Goal: Task Accomplishment & Management: Complete application form

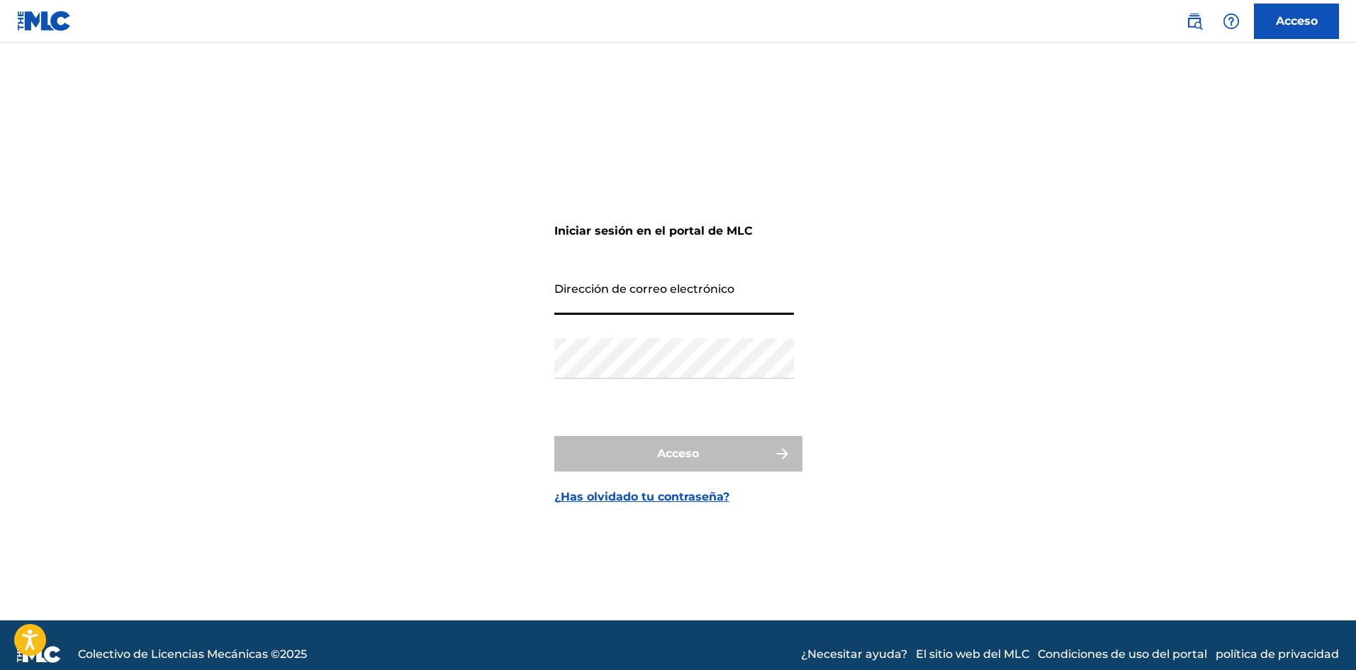
type input "[EMAIL_ADDRESS][DOMAIN_NAME]"
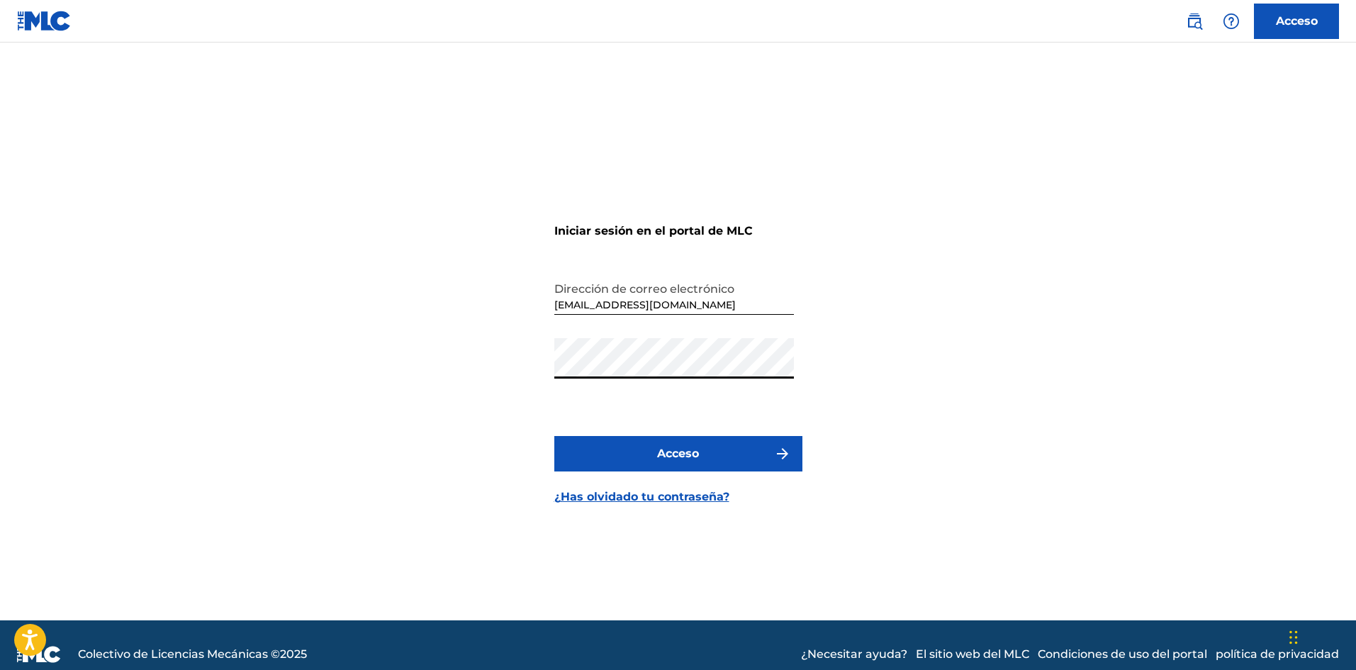
click at [715, 461] on button "Acceso" at bounding box center [678, 453] width 248 height 35
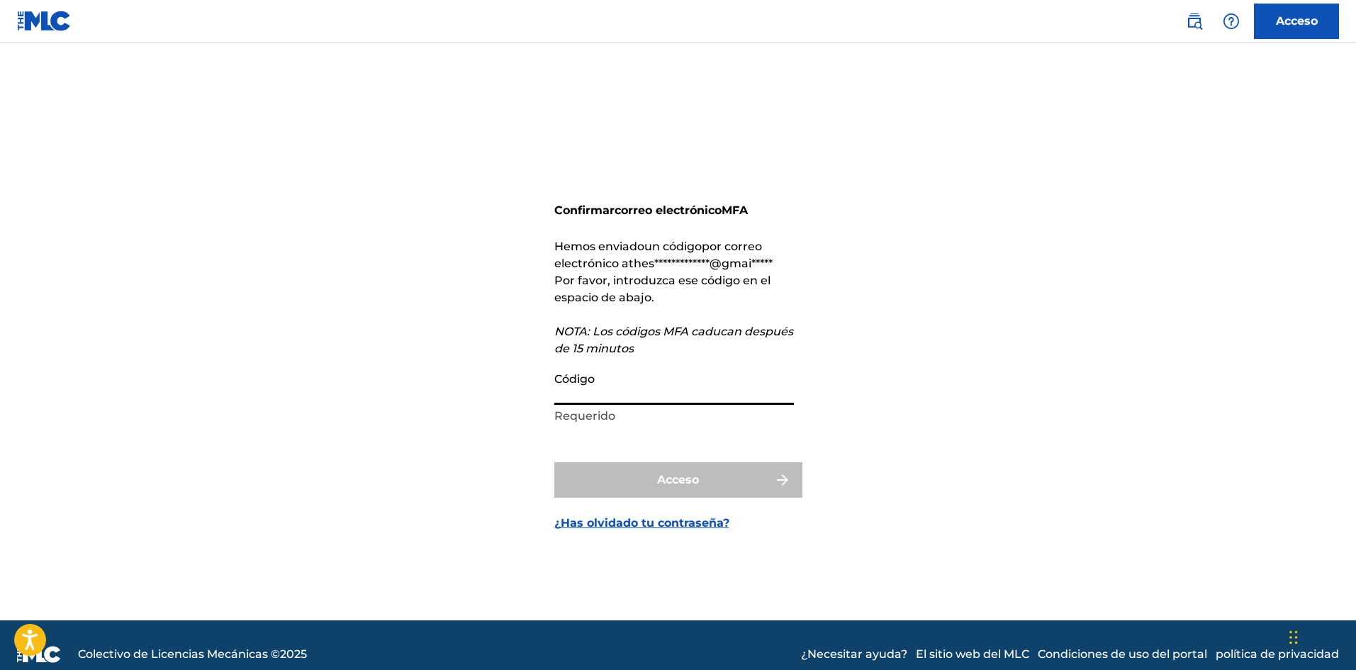
click at [595, 396] on input "Código" at bounding box center [674, 384] width 240 height 40
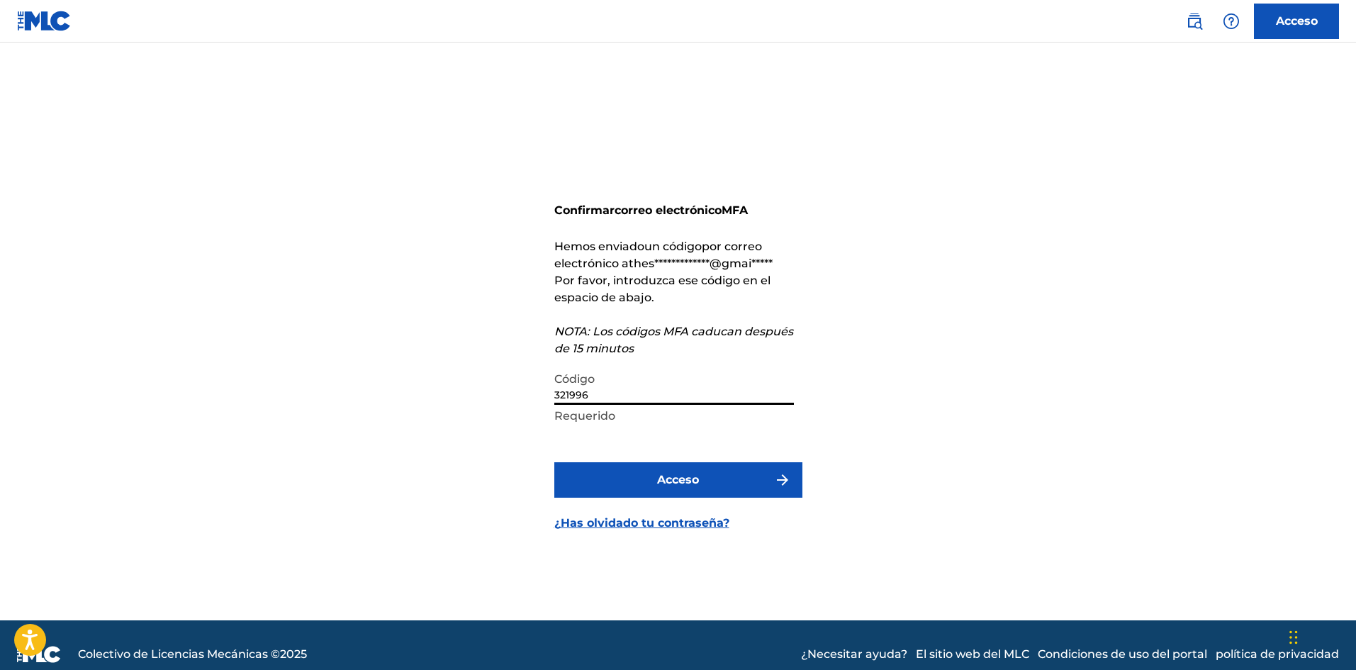
type input "321996"
click at [685, 486] on font "Acceso" at bounding box center [678, 479] width 42 height 13
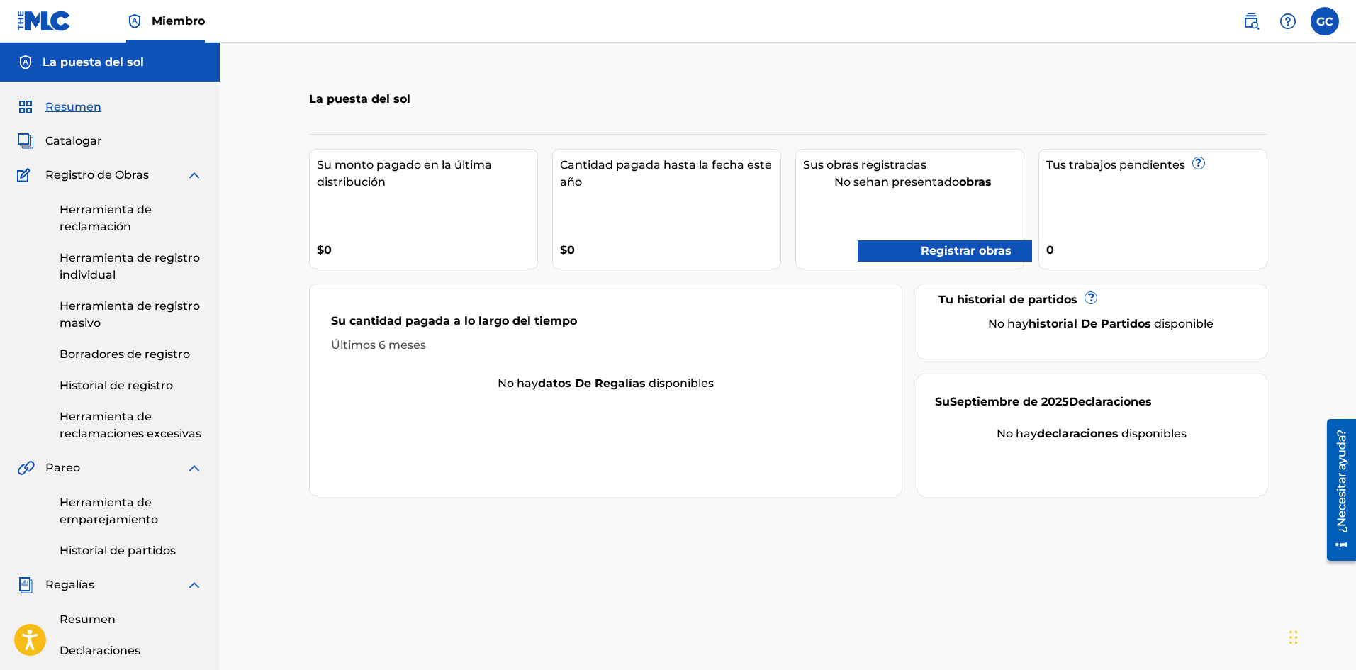
click at [184, 178] on div "Registro de Obras" at bounding box center [110, 175] width 186 height 17
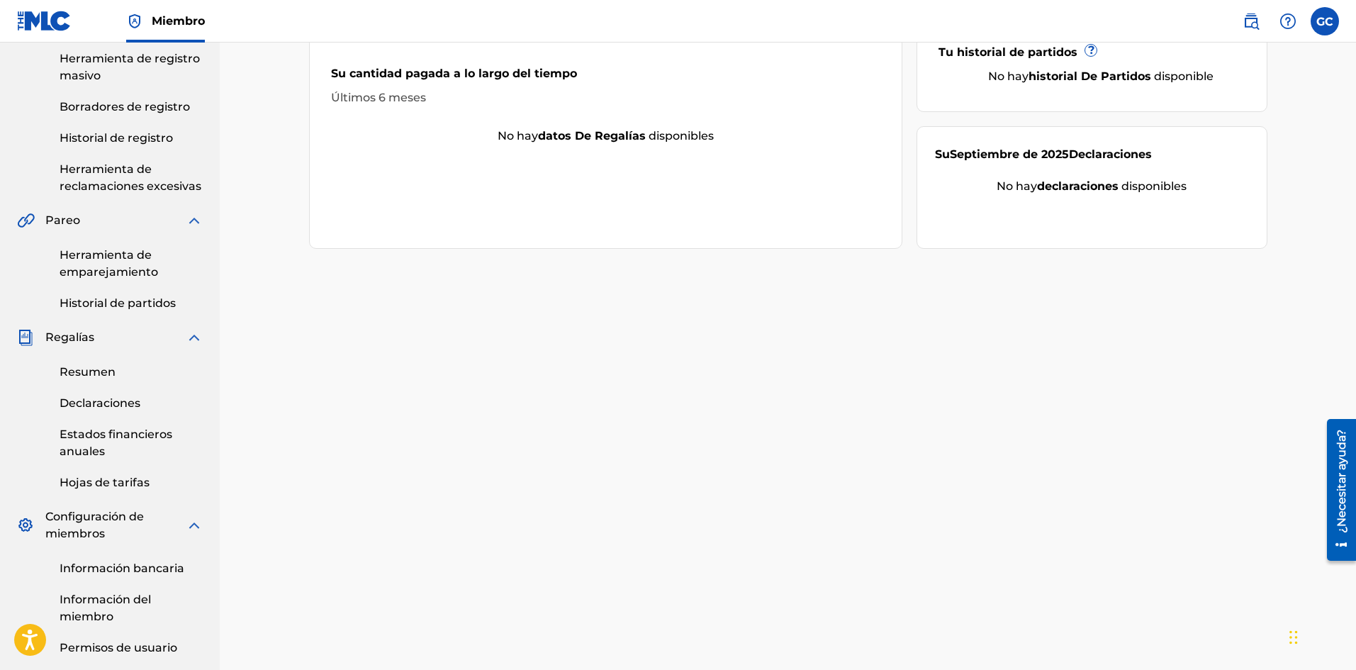
scroll to position [284, 0]
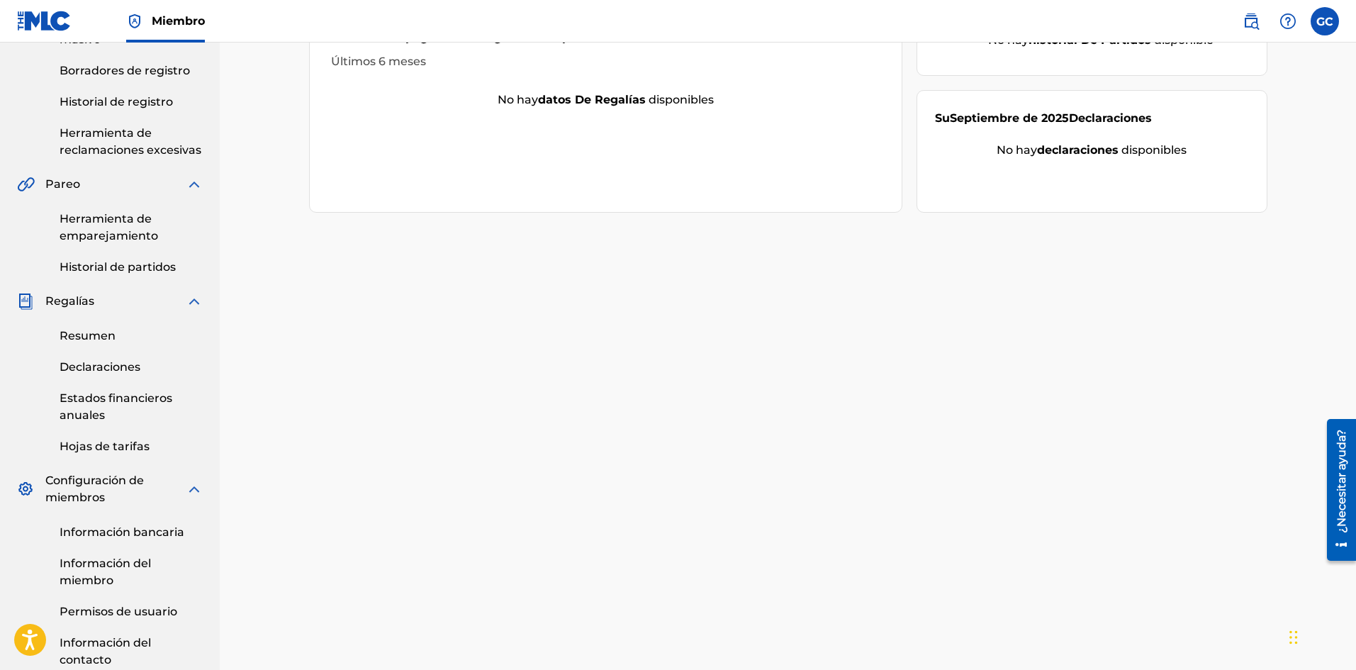
click at [162, 527] on font "Información bancaria" at bounding box center [122, 531] width 125 height 13
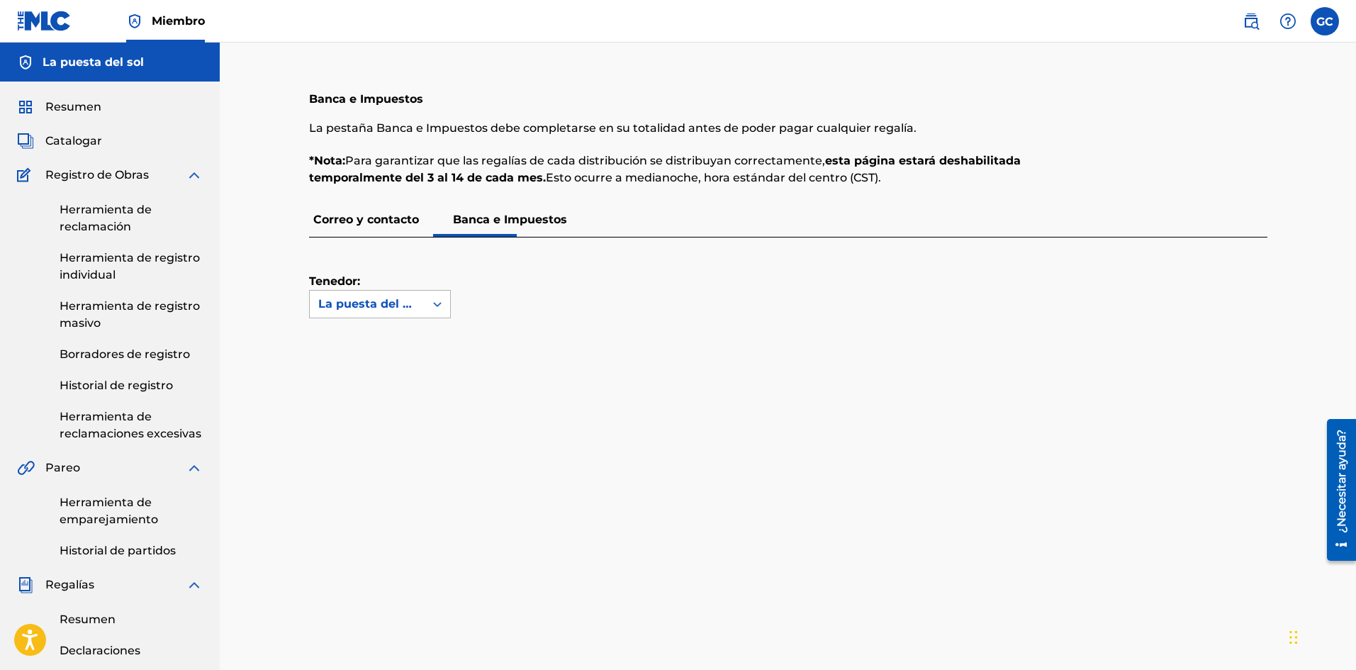
click at [417, 311] on div "La puesta del sol" at bounding box center [367, 304] width 115 height 27
click at [415, 327] on font "Sin opciones" at bounding box center [380, 331] width 72 height 13
click at [417, 299] on div "La puesta del sol" at bounding box center [367, 304] width 115 height 27
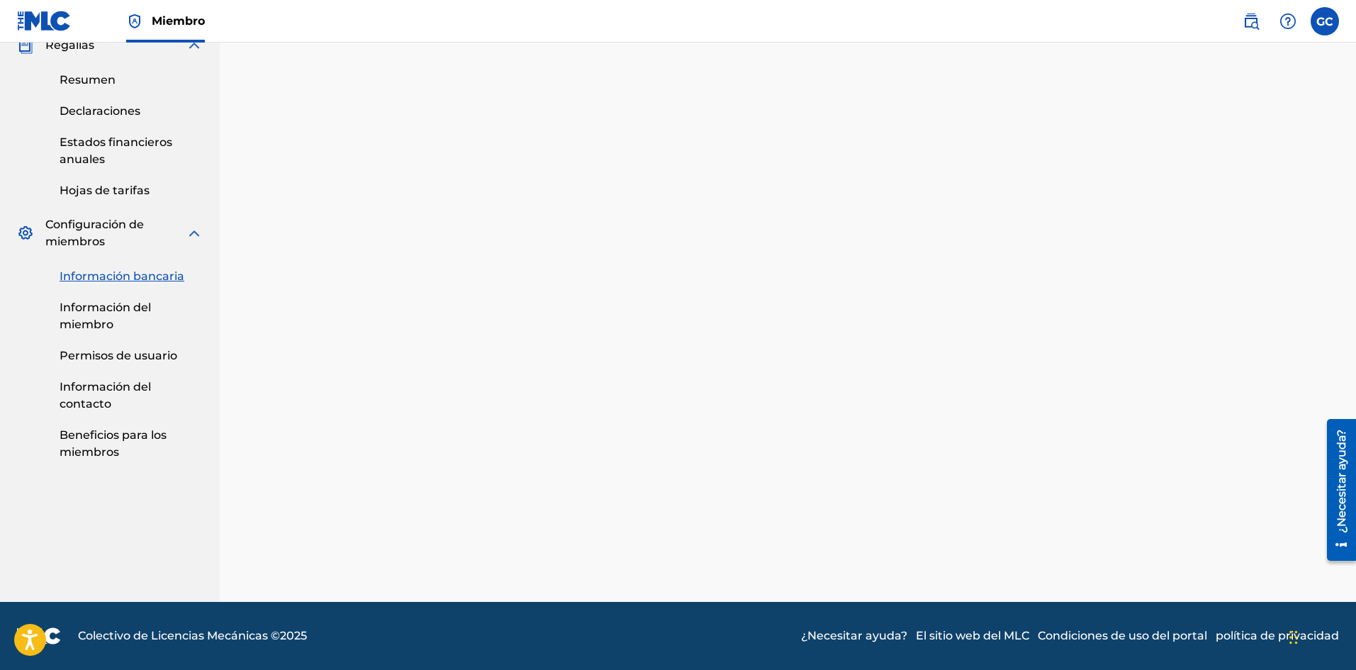
scroll to position [185, 0]
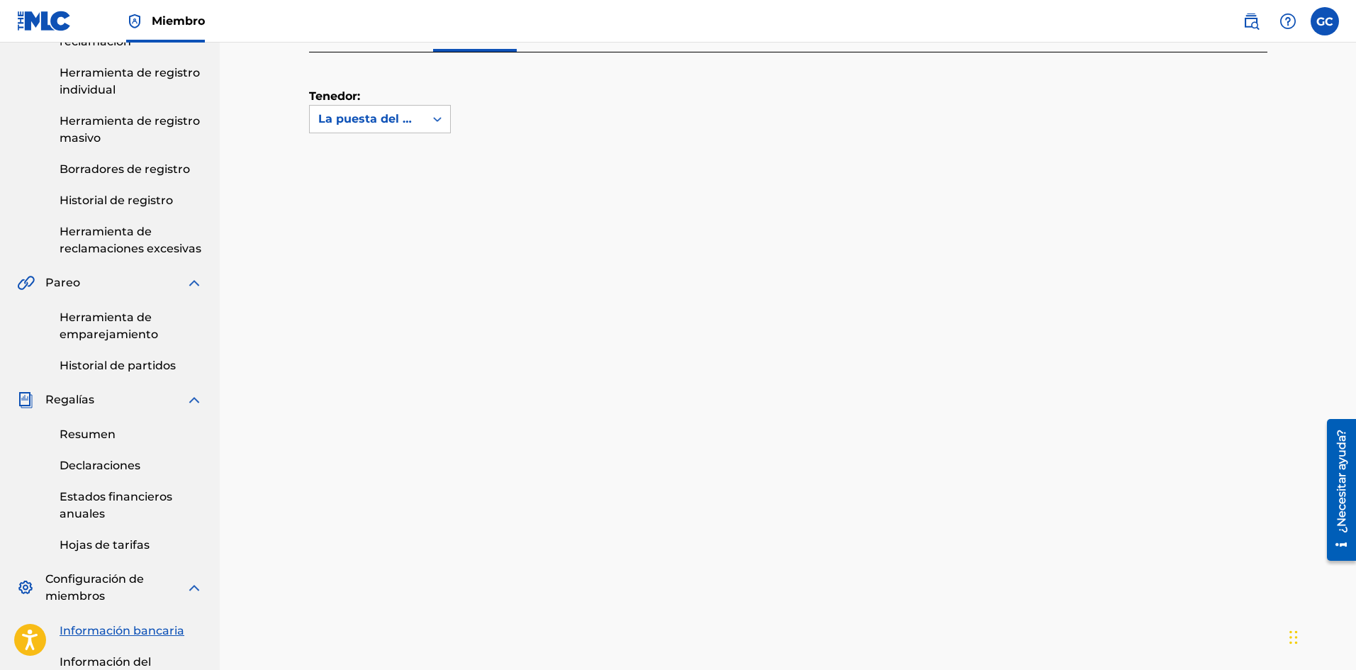
click at [916, 118] on div "Tenedor: La puesta del sol" at bounding box center [771, 92] width 924 height 81
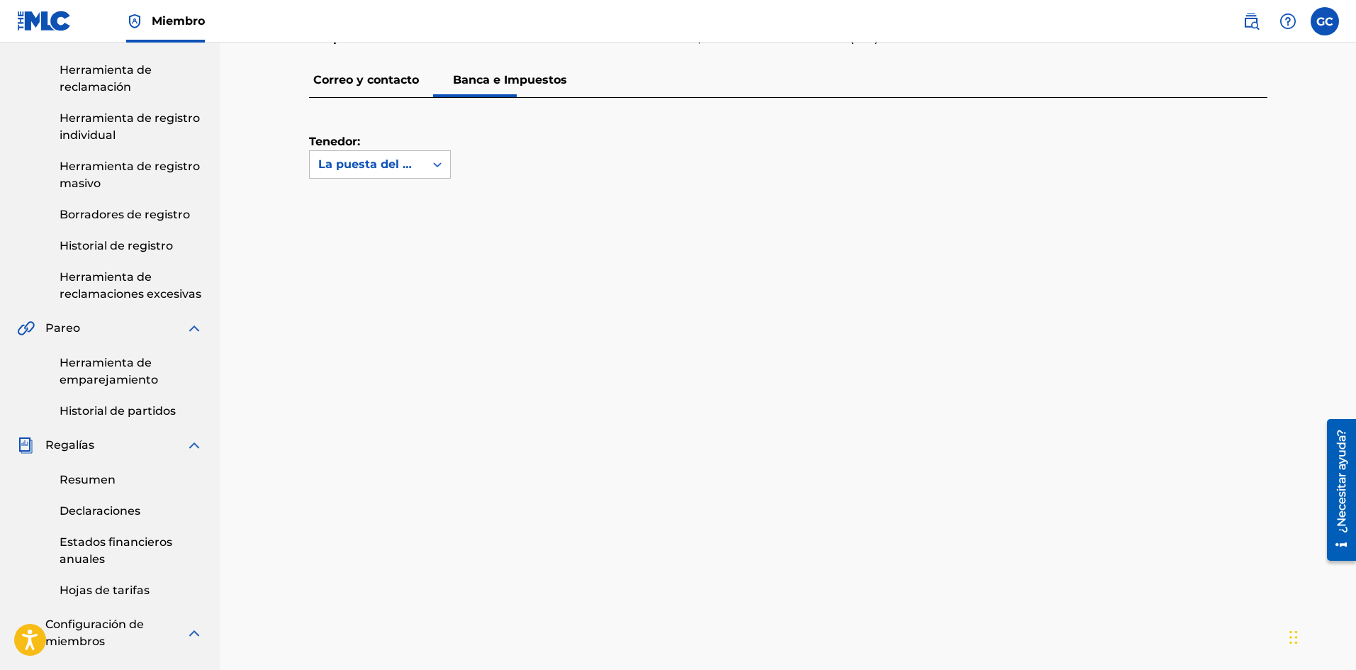
scroll to position [0, 0]
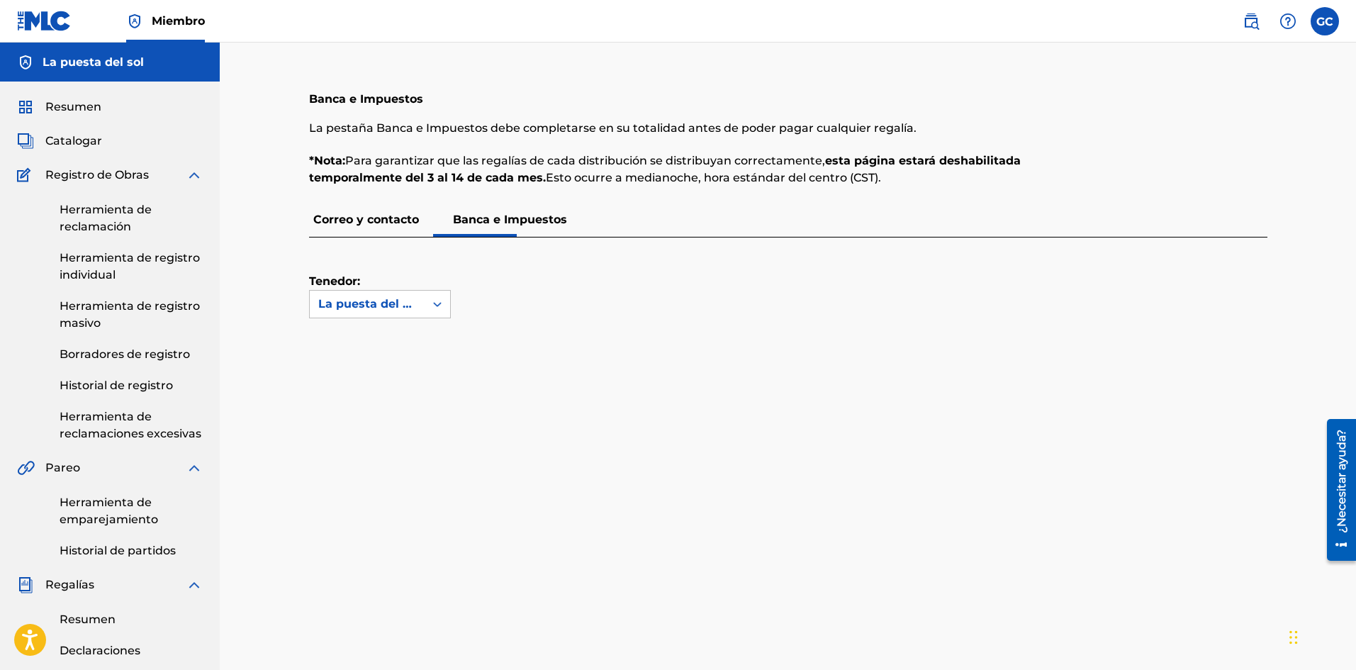
click at [45, 15] on img at bounding box center [44, 21] width 55 height 21
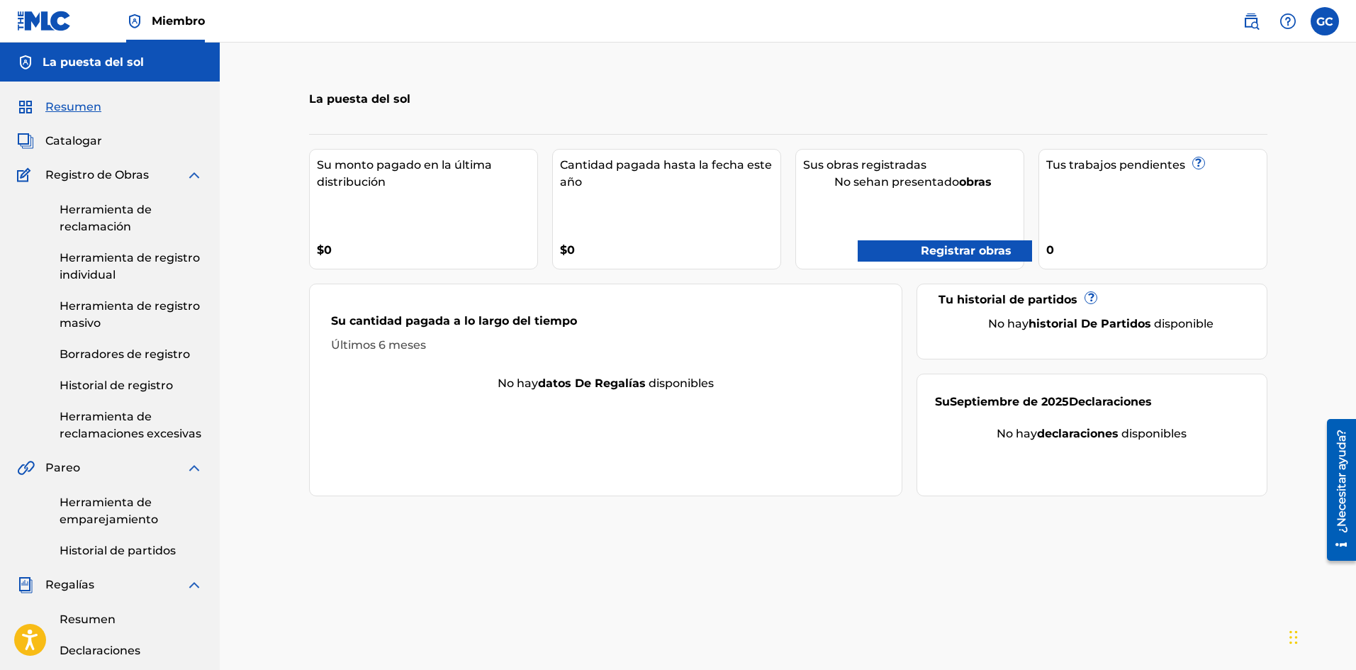
click at [180, 182] on div "Registro de Obras" at bounding box center [110, 175] width 186 height 17
click at [66, 151] on div "Resumen Catalogar Registro de Obras Herramienta de reclamación Herramienta de r…" at bounding box center [110, 550] width 220 height 936
click at [67, 145] on font "Catalogar" at bounding box center [73, 140] width 57 height 13
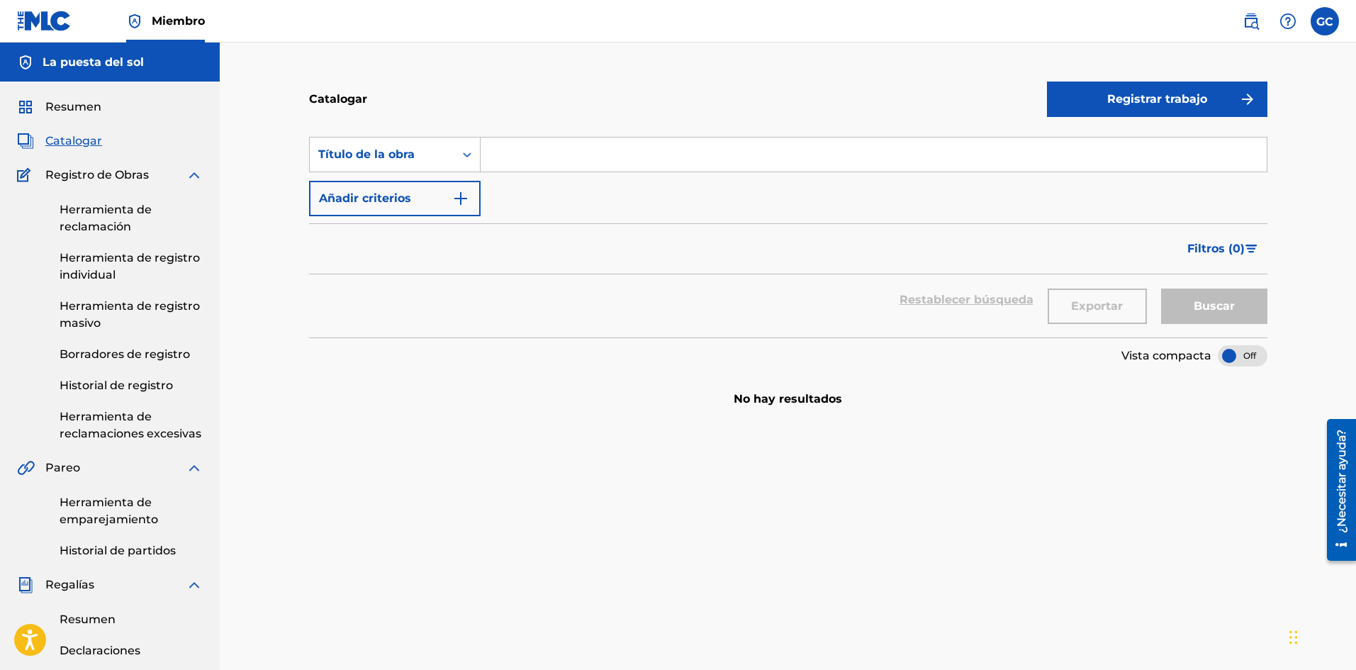
click at [146, 182] on span "Registro de Obras" at bounding box center [96, 175] width 103 height 17
click at [125, 176] on font "Registro de Obras" at bounding box center [96, 174] width 103 height 13
click at [161, 392] on link "Historial de registro" at bounding box center [131, 385] width 143 height 17
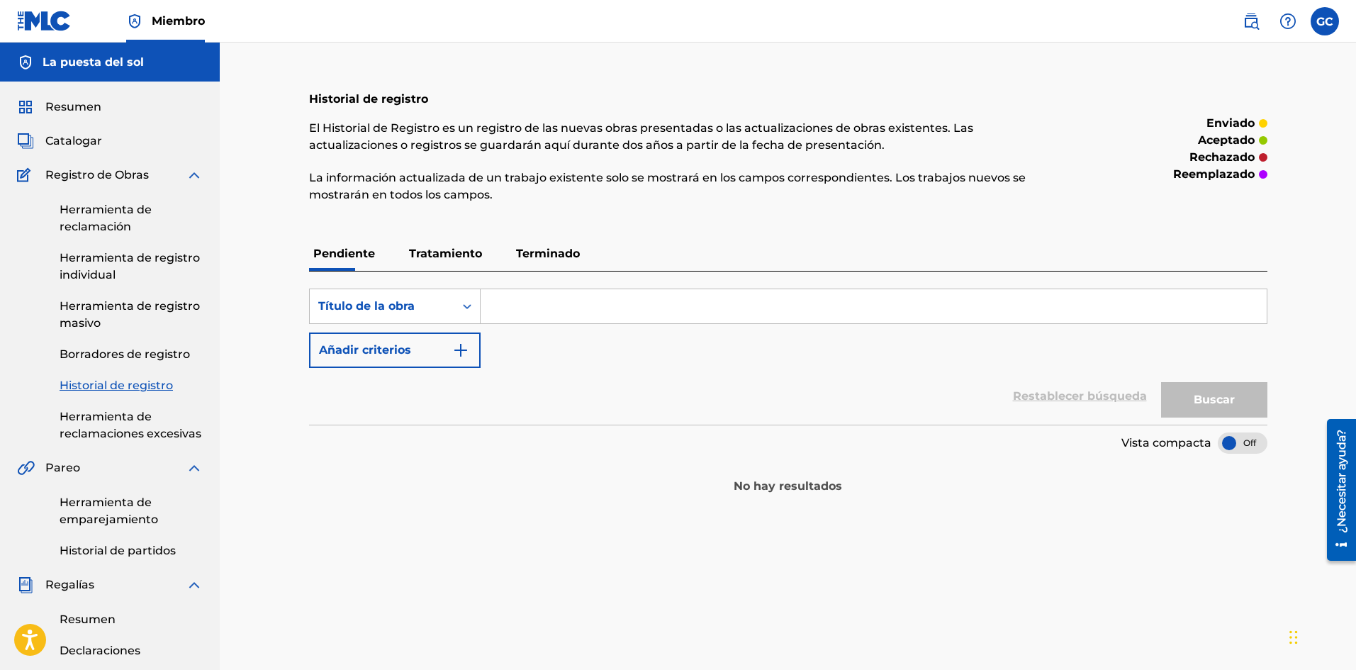
click at [69, 111] on font "Resumen" at bounding box center [73, 106] width 56 height 13
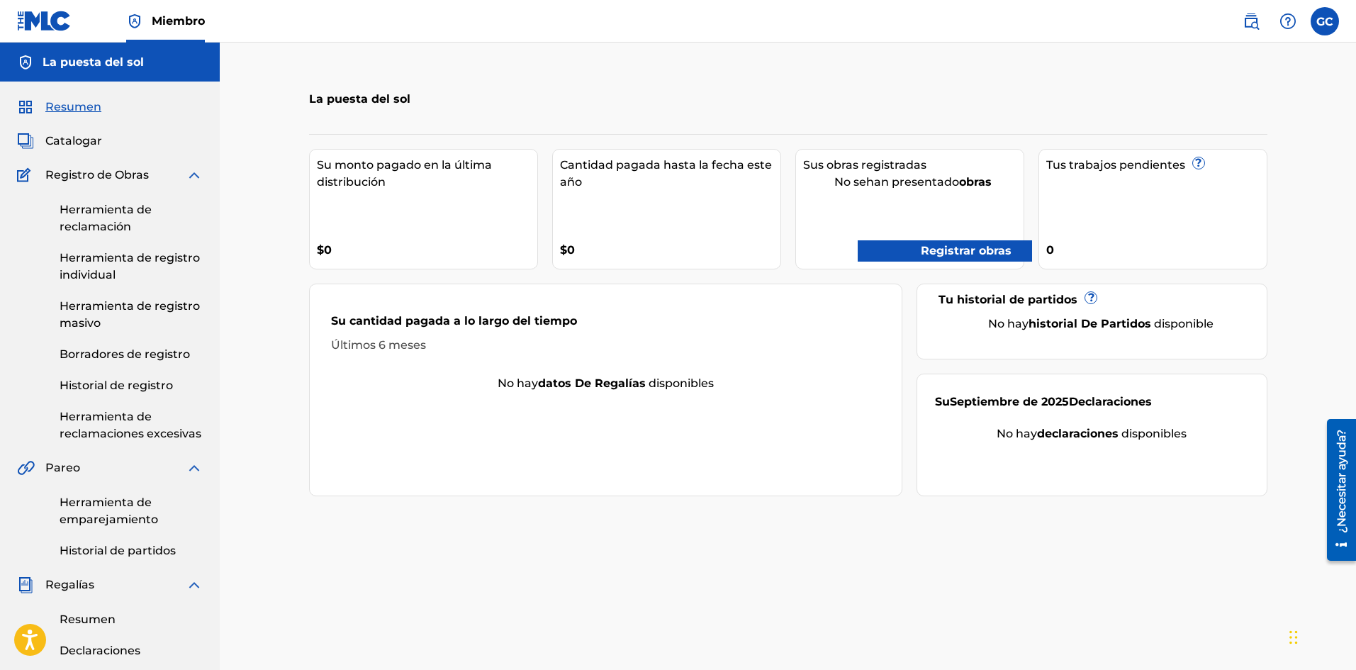
click at [44, 62] on font "La puesta del sol" at bounding box center [93, 61] width 101 height 13
click at [72, 140] on font "Catalogar" at bounding box center [73, 140] width 57 height 13
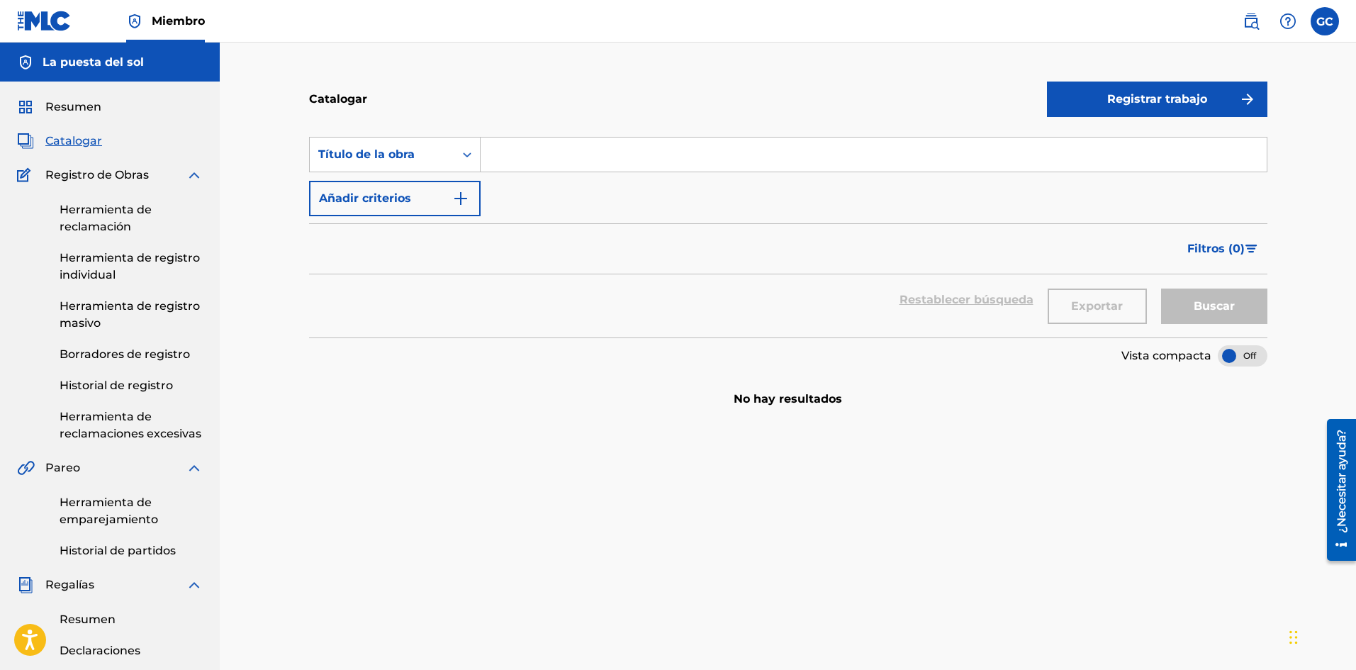
click at [86, 174] on font "Registro de Obras" at bounding box center [96, 174] width 103 height 13
click at [198, 170] on img at bounding box center [194, 175] width 17 height 17
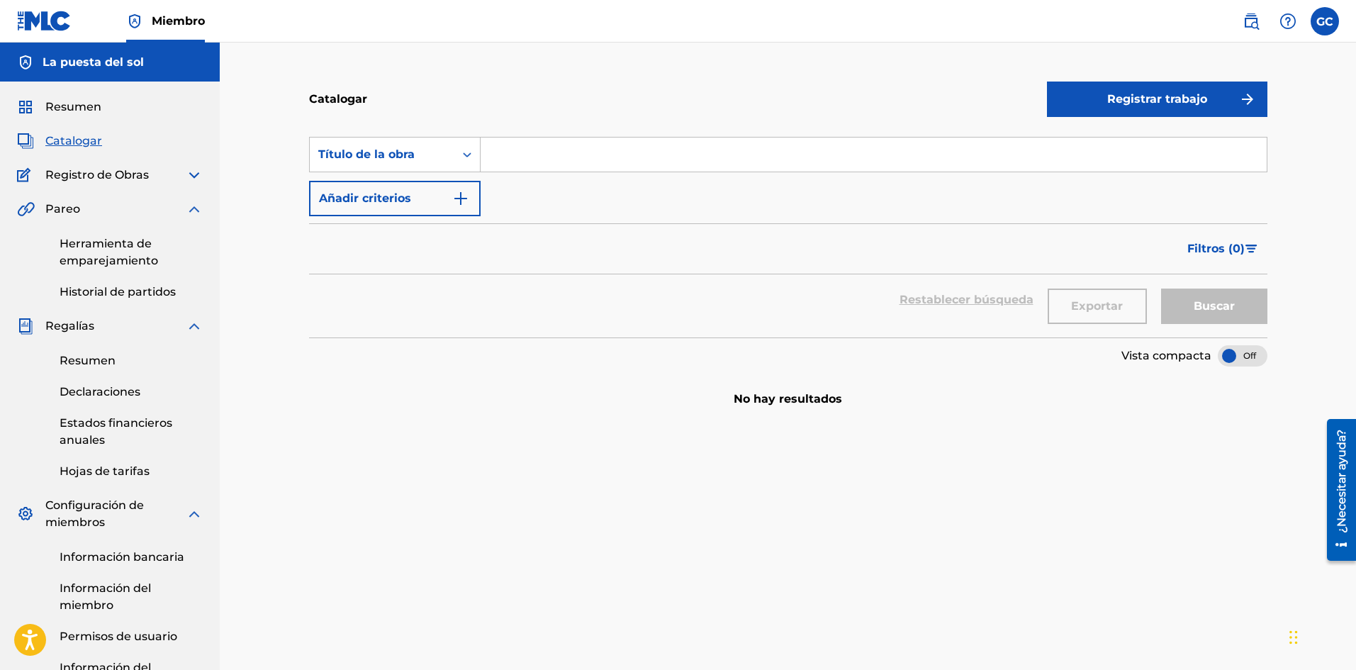
click at [191, 221] on div "Herramienta de emparejamiento Historial de partidos" at bounding box center [110, 259] width 186 height 83
click at [193, 212] on img at bounding box center [194, 209] width 17 height 17
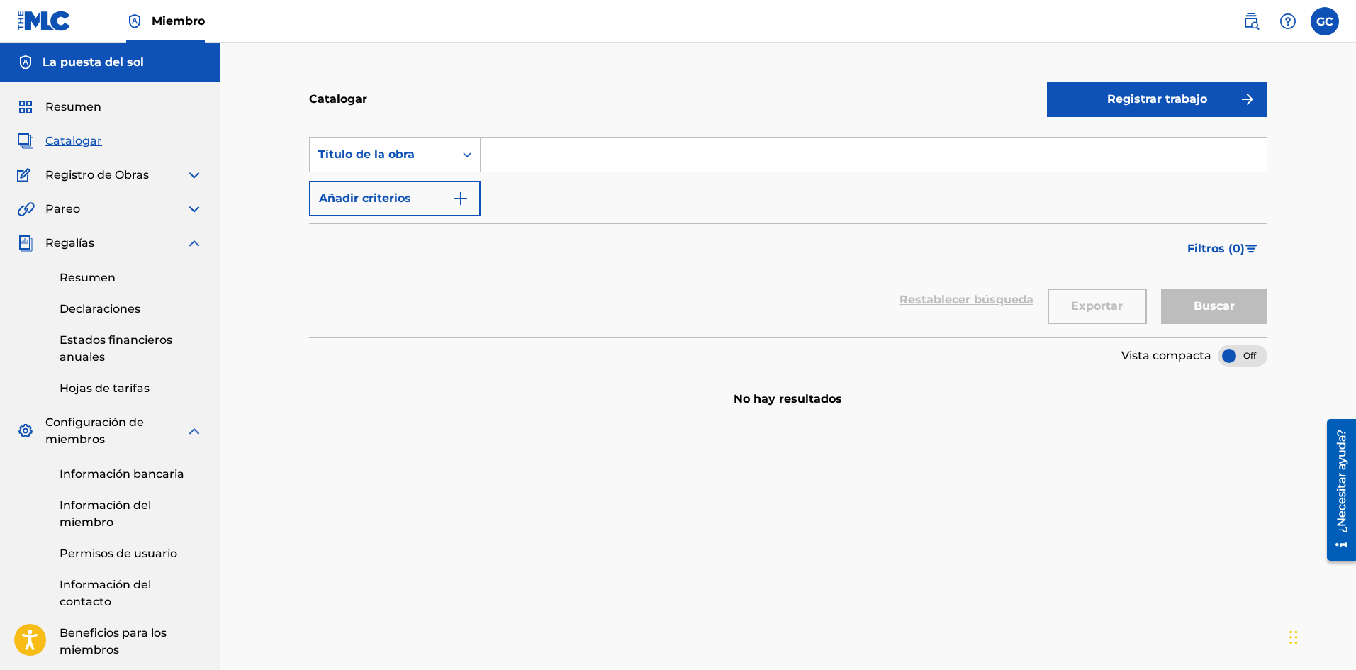
click at [192, 245] on img at bounding box center [194, 243] width 17 height 17
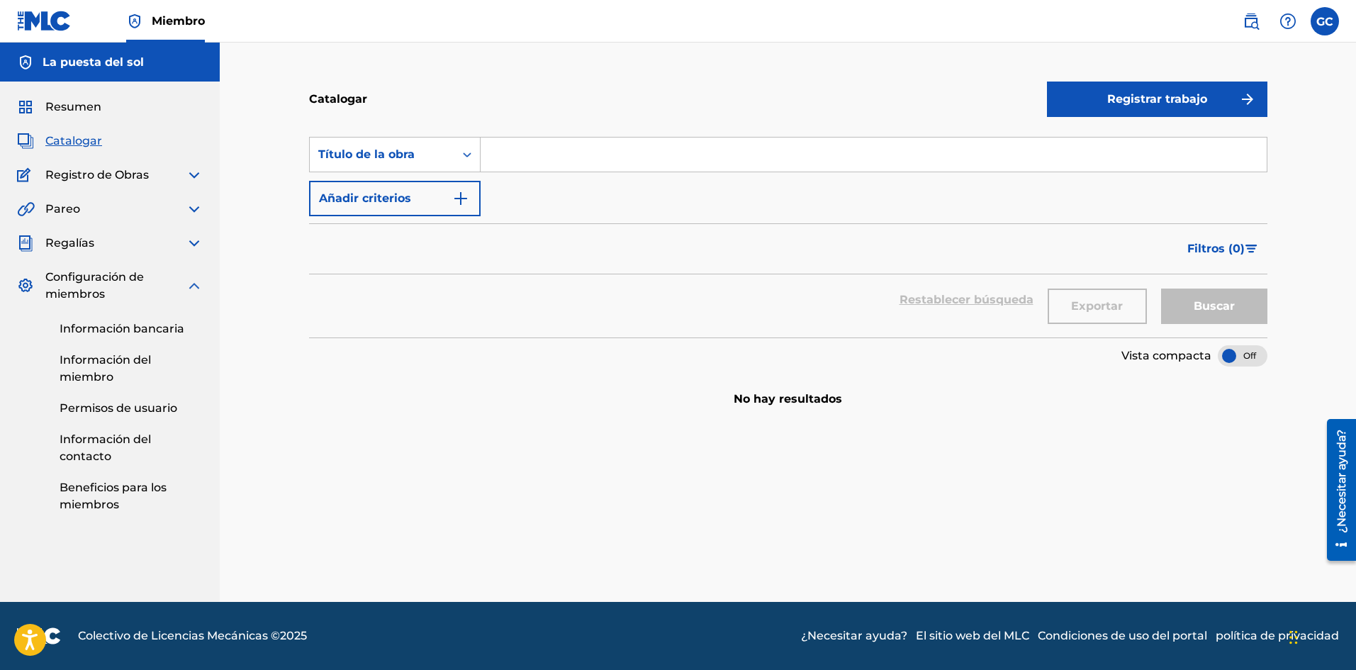
click at [201, 291] on img at bounding box center [194, 285] width 17 height 17
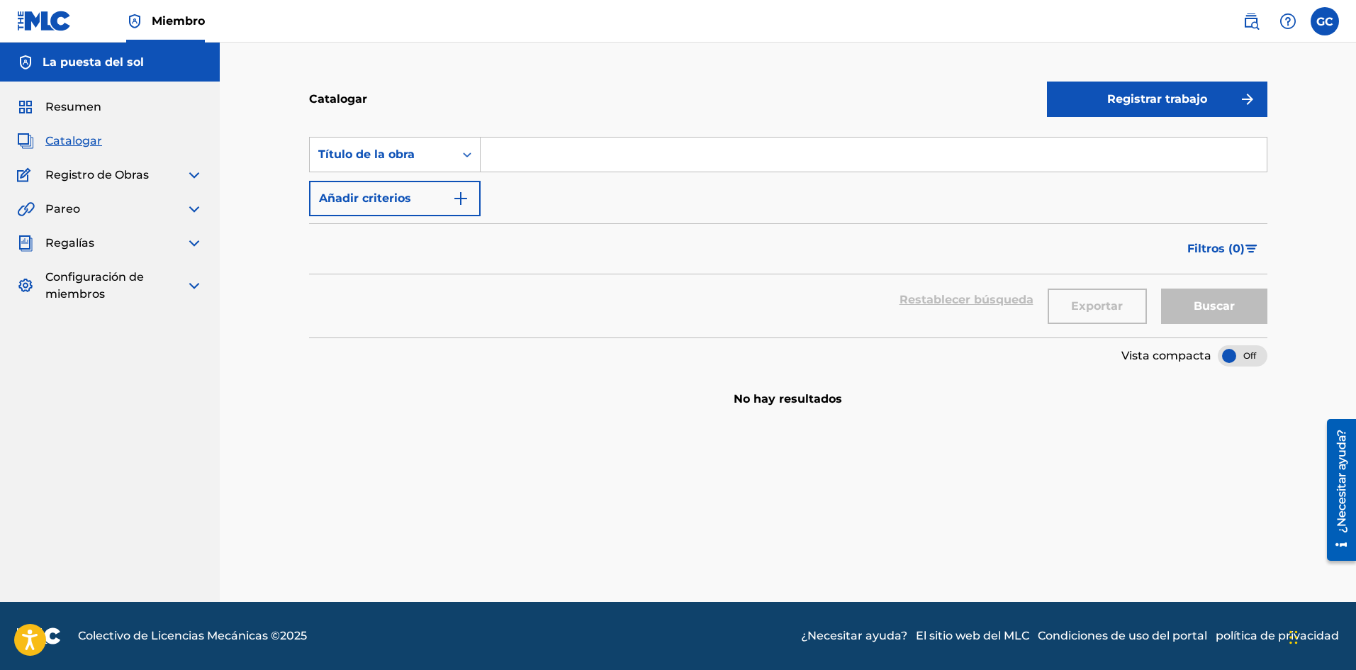
click at [1156, 91] on font "Registrar trabajo" at bounding box center [1157, 99] width 100 height 17
click at [1102, 148] on font "Individual" at bounding box center [1083, 144] width 57 height 13
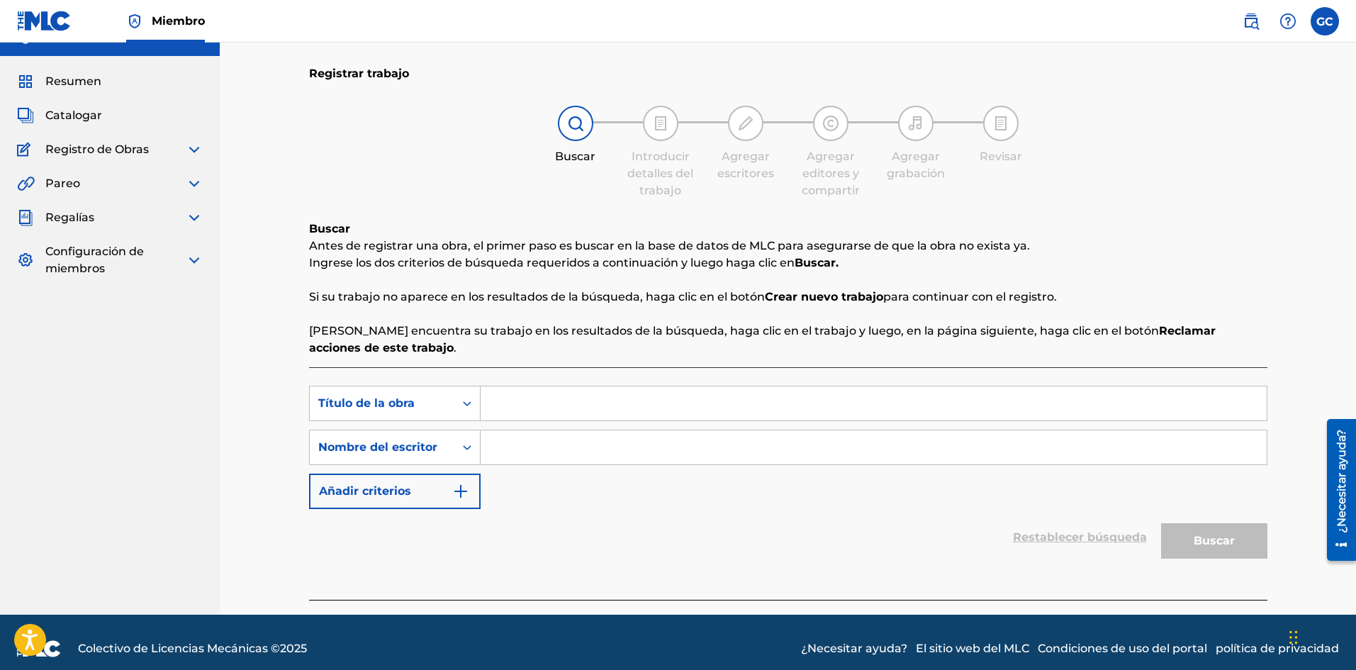
scroll to position [38, 0]
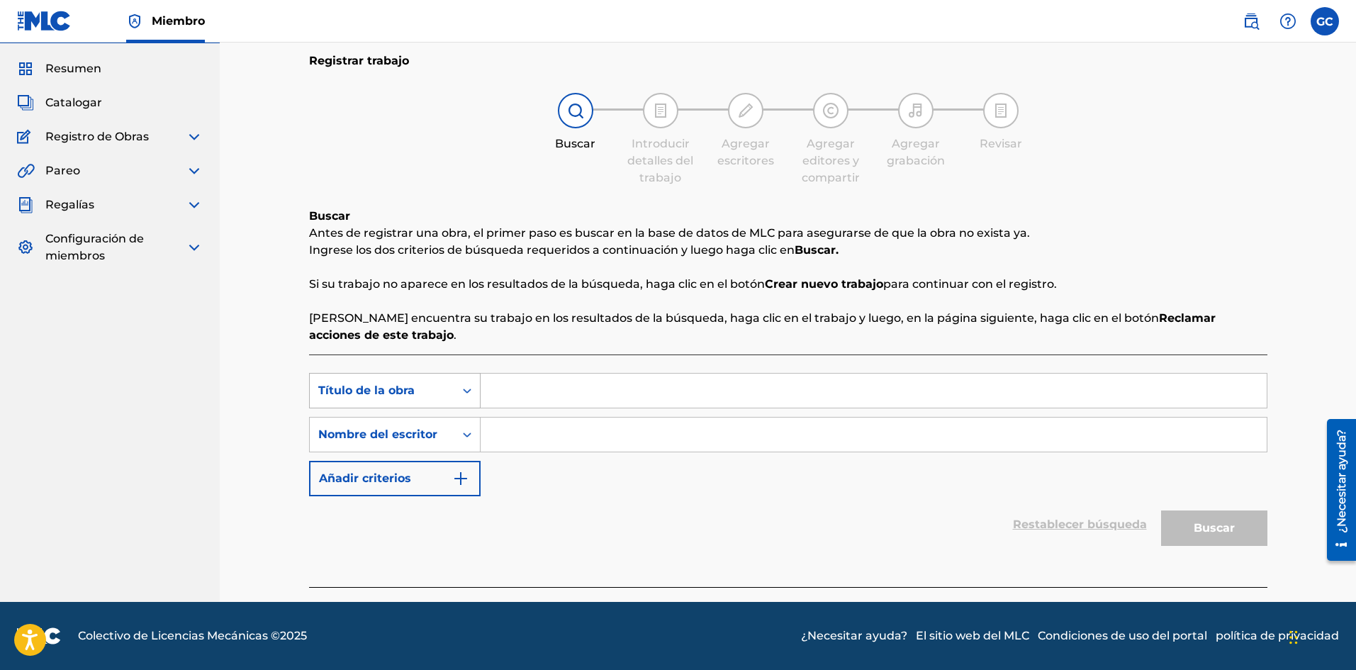
click at [447, 396] on div "Título de la obra" at bounding box center [382, 390] width 145 height 27
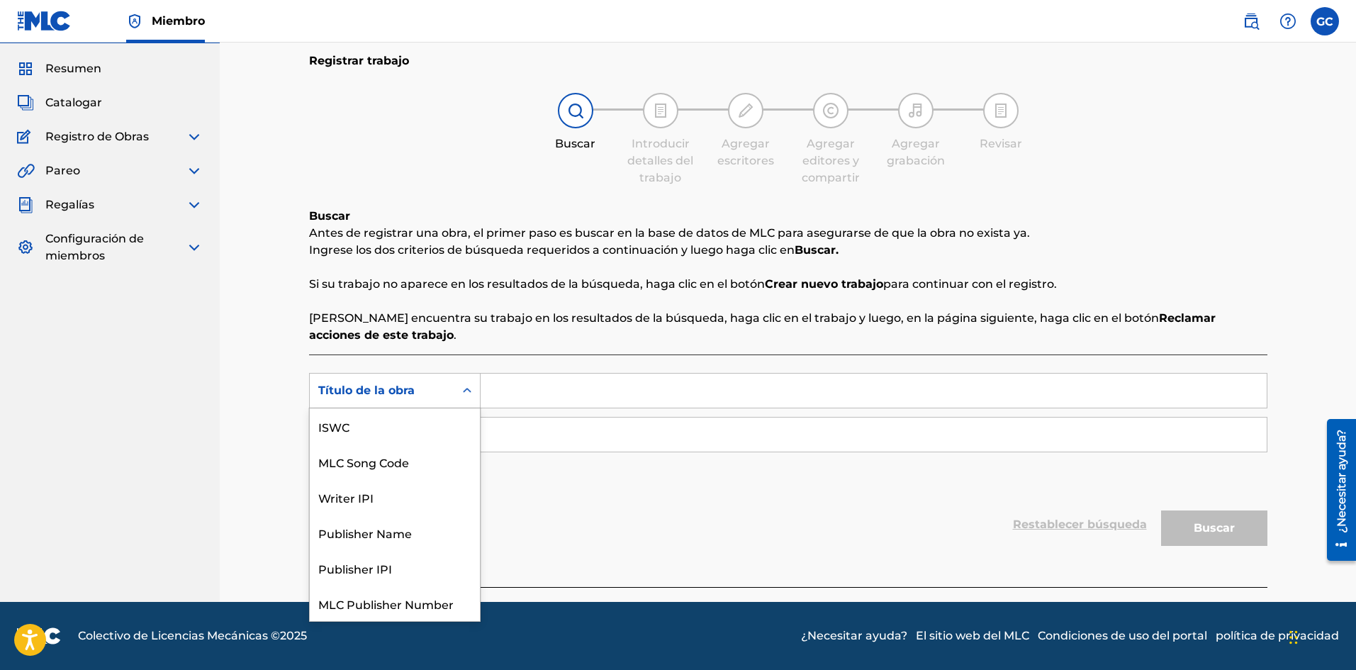
scroll to position [35, 0]
click at [276, 381] on div "Registrar trabajo Buscar Introducir detalles del trabajo Agregar escritores Agr…" at bounding box center [788, 303] width 1136 height 598
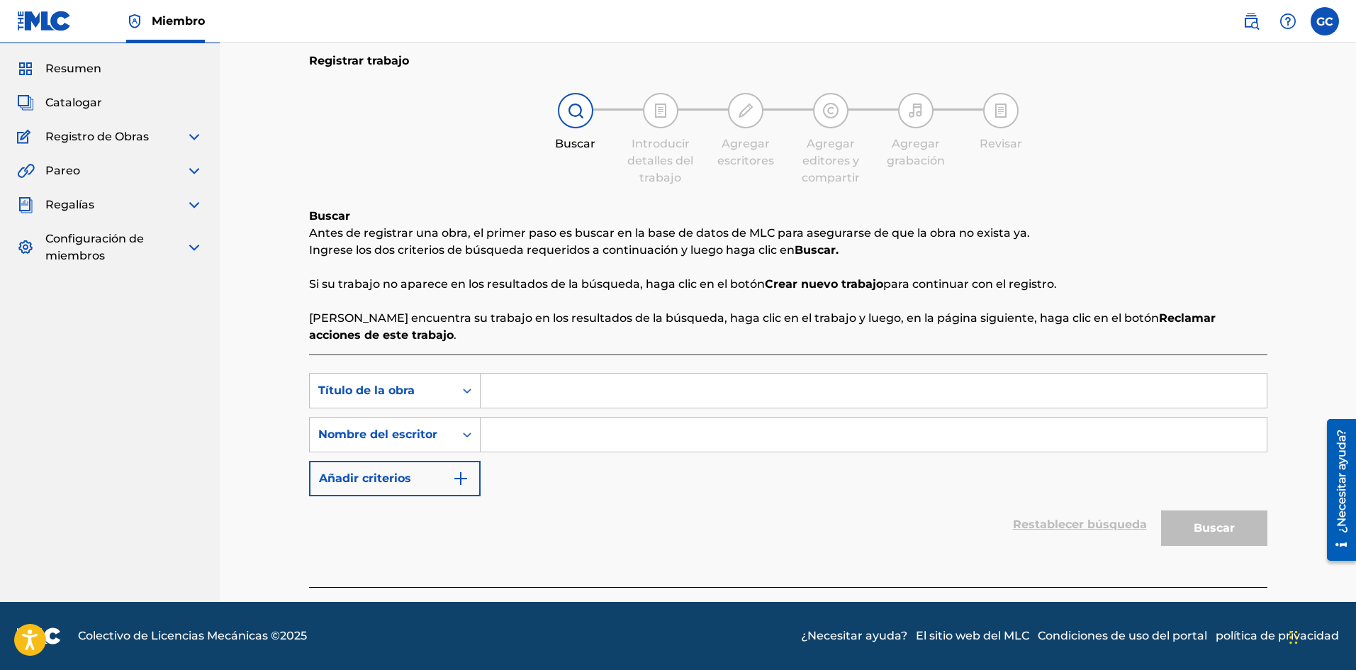
click at [572, 385] on input "Formulario de búsqueda" at bounding box center [874, 391] width 786 height 34
click at [426, 437] on font "Nombre del escritor" at bounding box center [377, 433] width 119 height 13
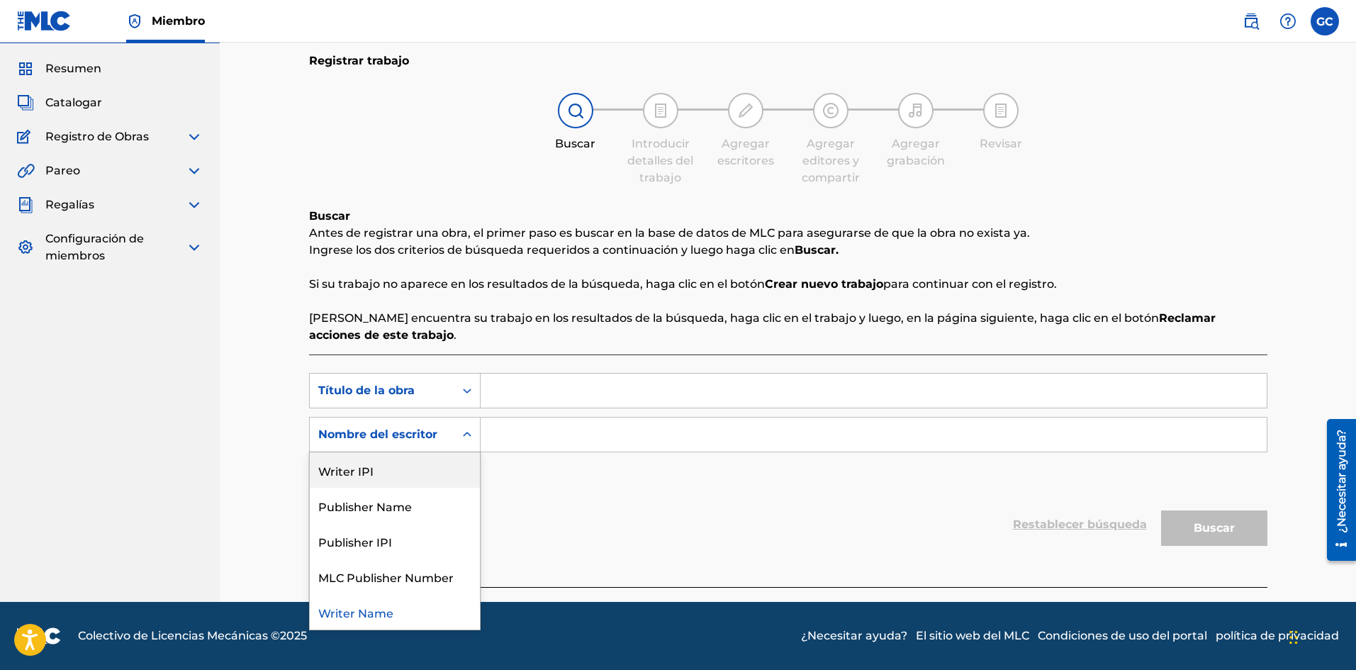
click at [432, 461] on div "Writer IPI" at bounding box center [395, 469] width 170 height 35
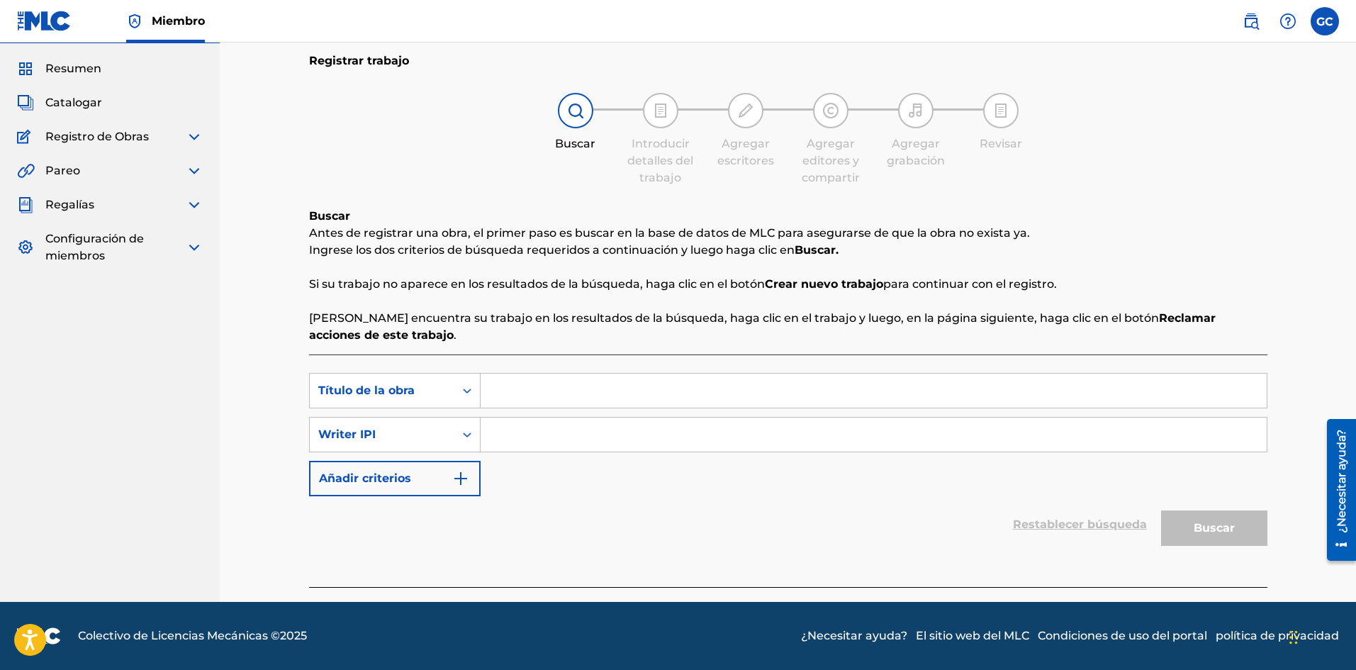
click at [391, 474] on font "Añadir criterios" at bounding box center [365, 477] width 92 height 13
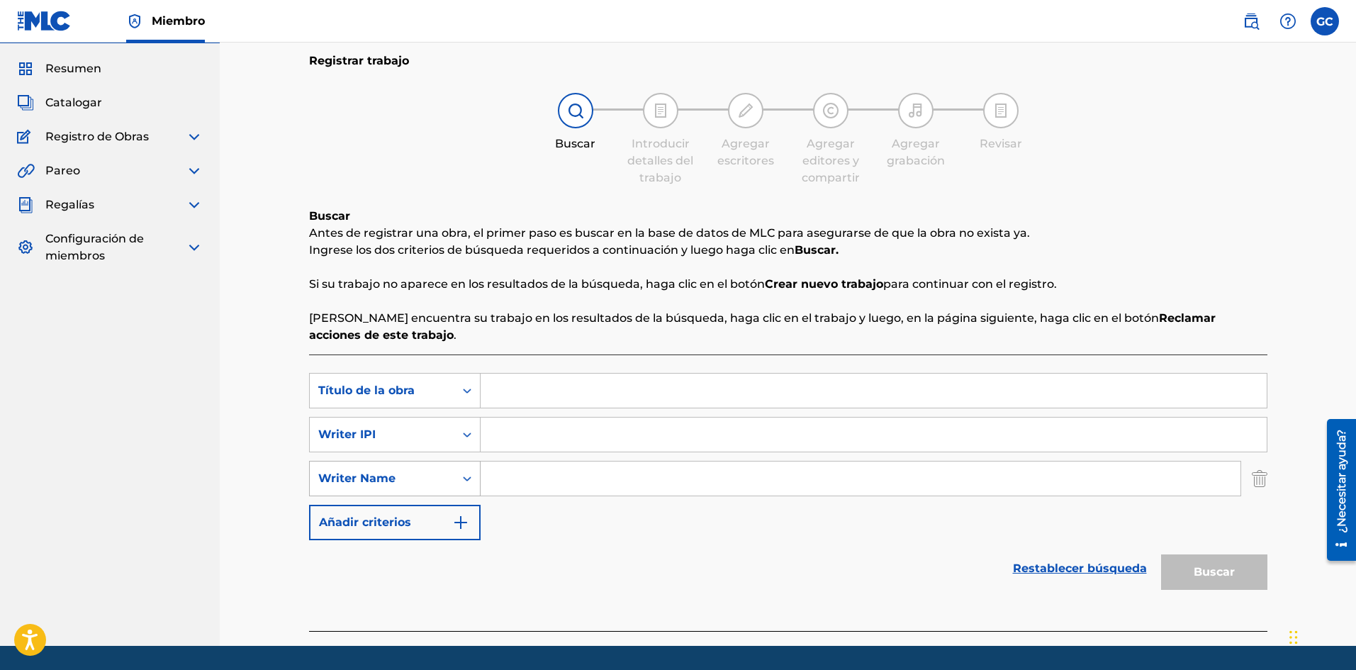
scroll to position [82, 0]
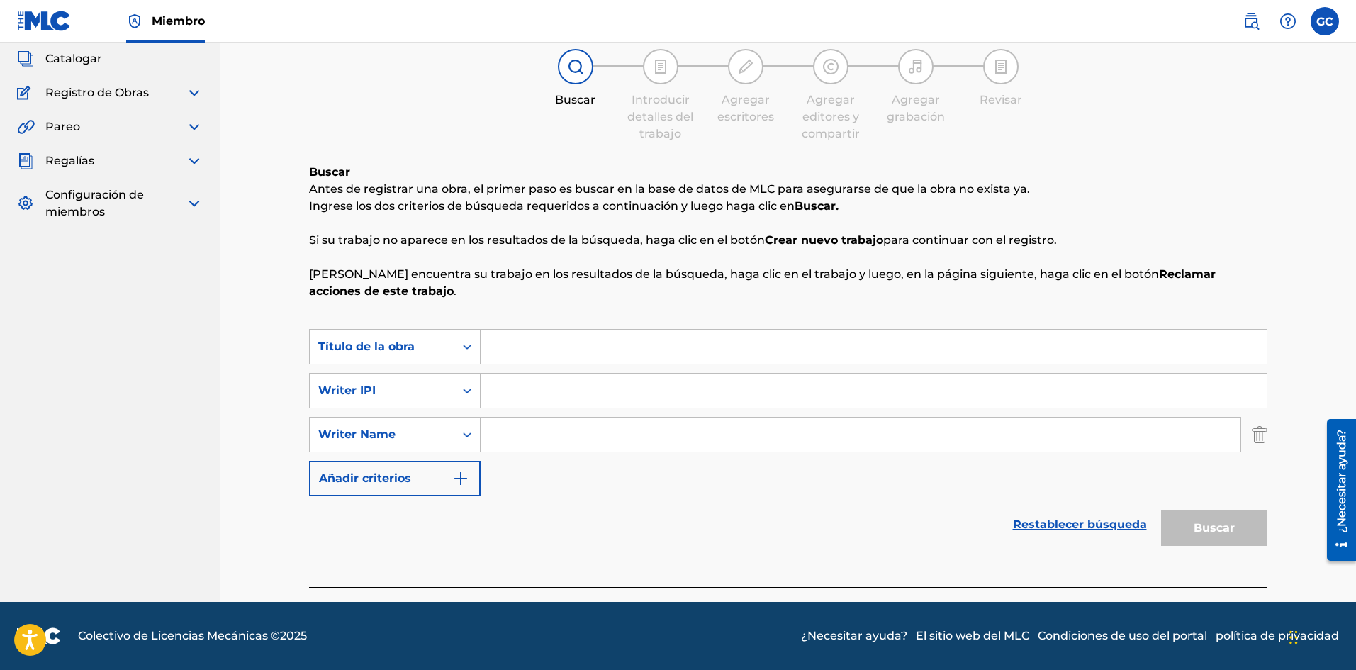
click at [1264, 432] on img "Formulario de búsqueda" at bounding box center [1260, 434] width 16 height 35
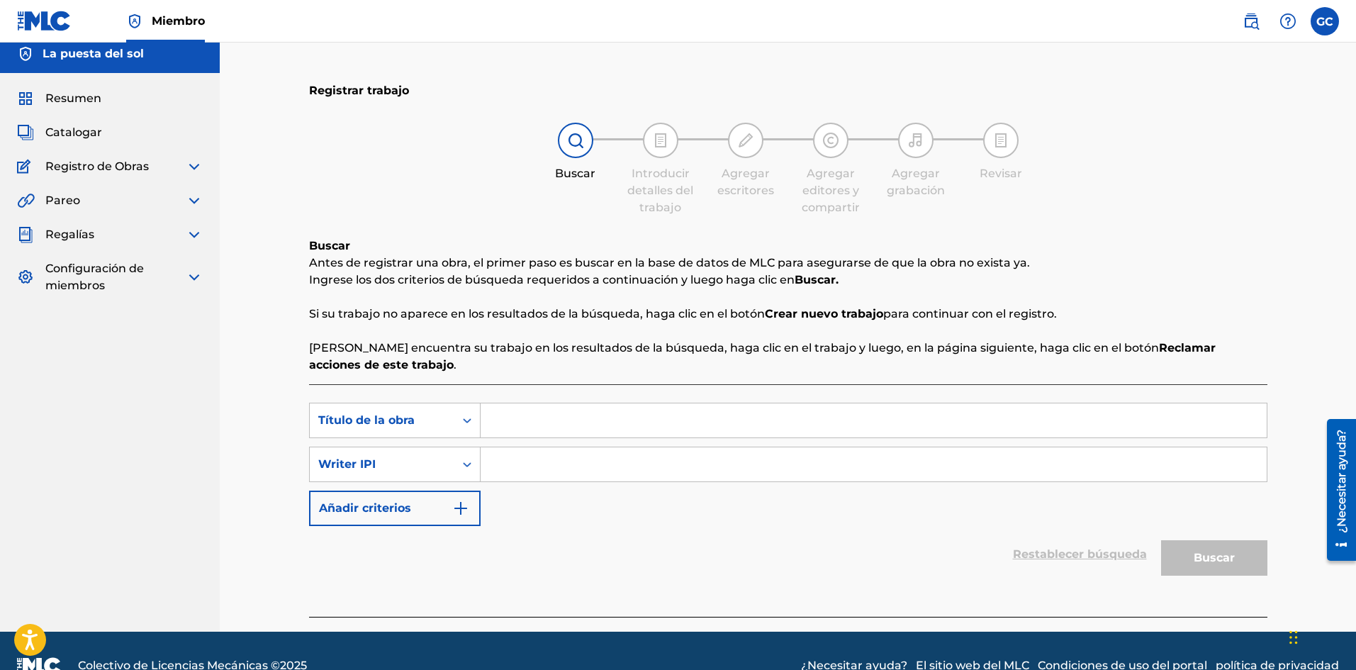
scroll to position [0, 0]
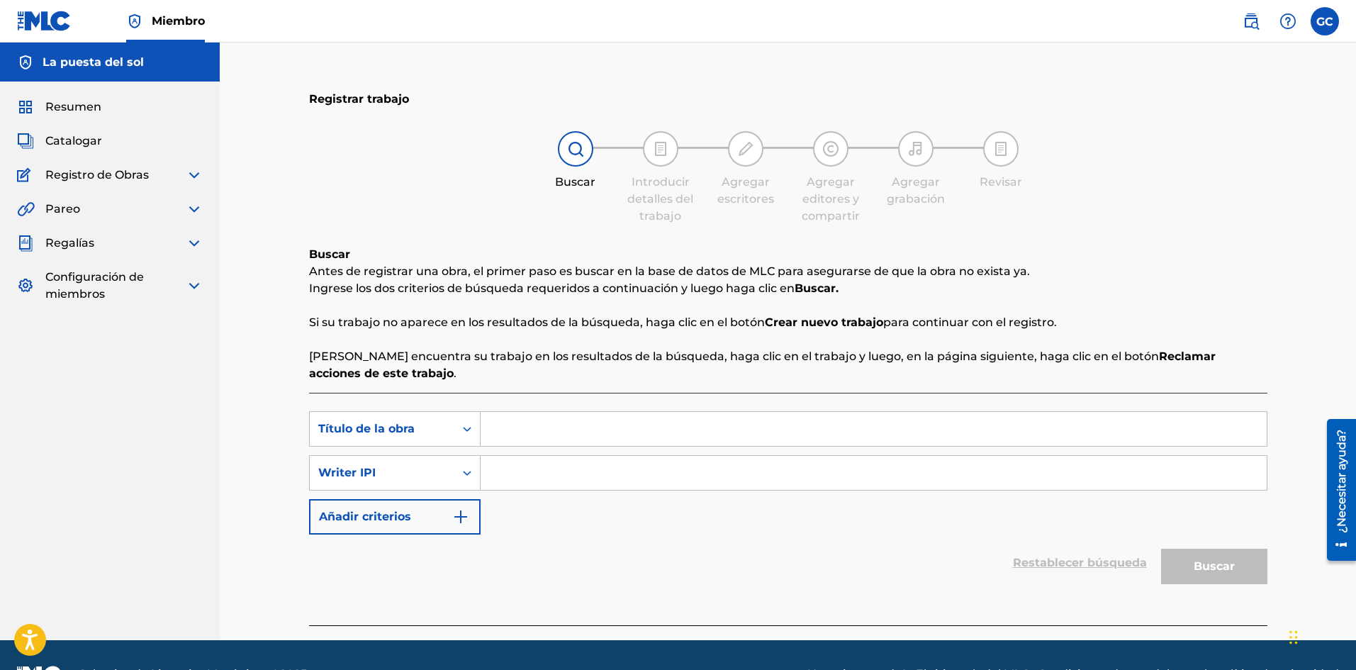
click at [146, 64] on div "La puesta del sol" at bounding box center [110, 62] width 220 height 39
click at [45, 14] on img at bounding box center [44, 21] width 55 height 21
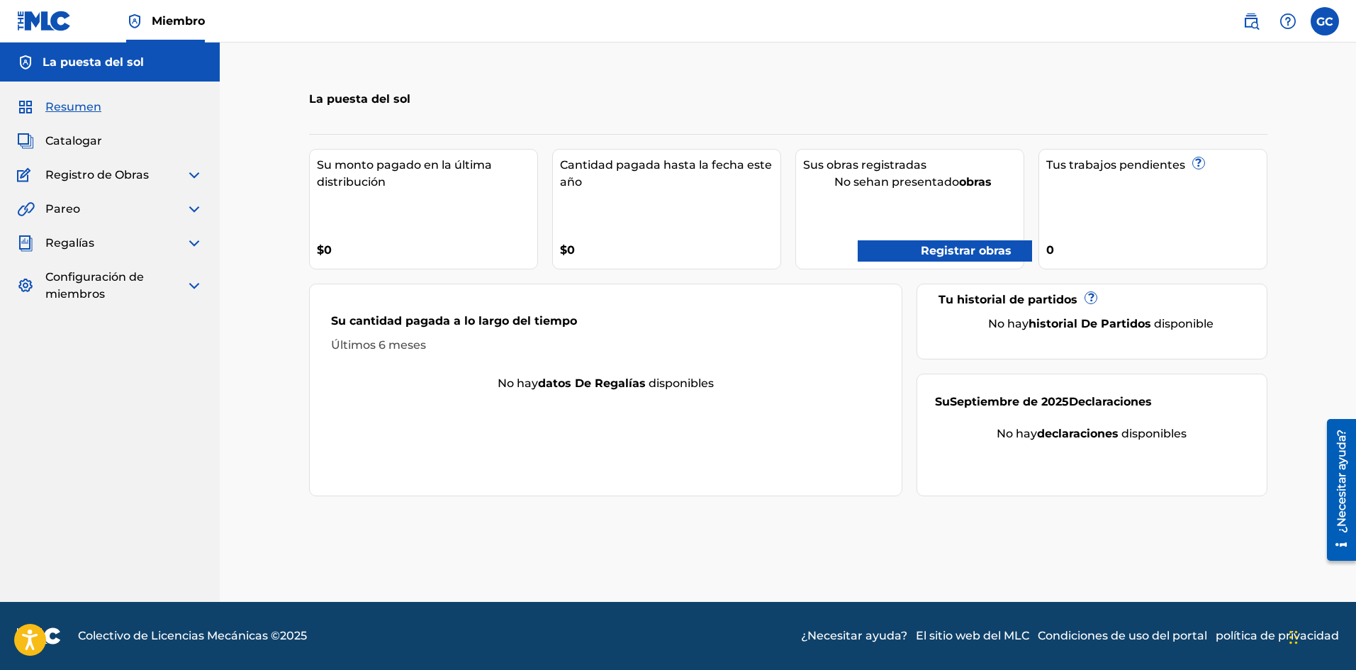
click at [1262, 20] on link at bounding box center [1251, 21] width 28 height 28
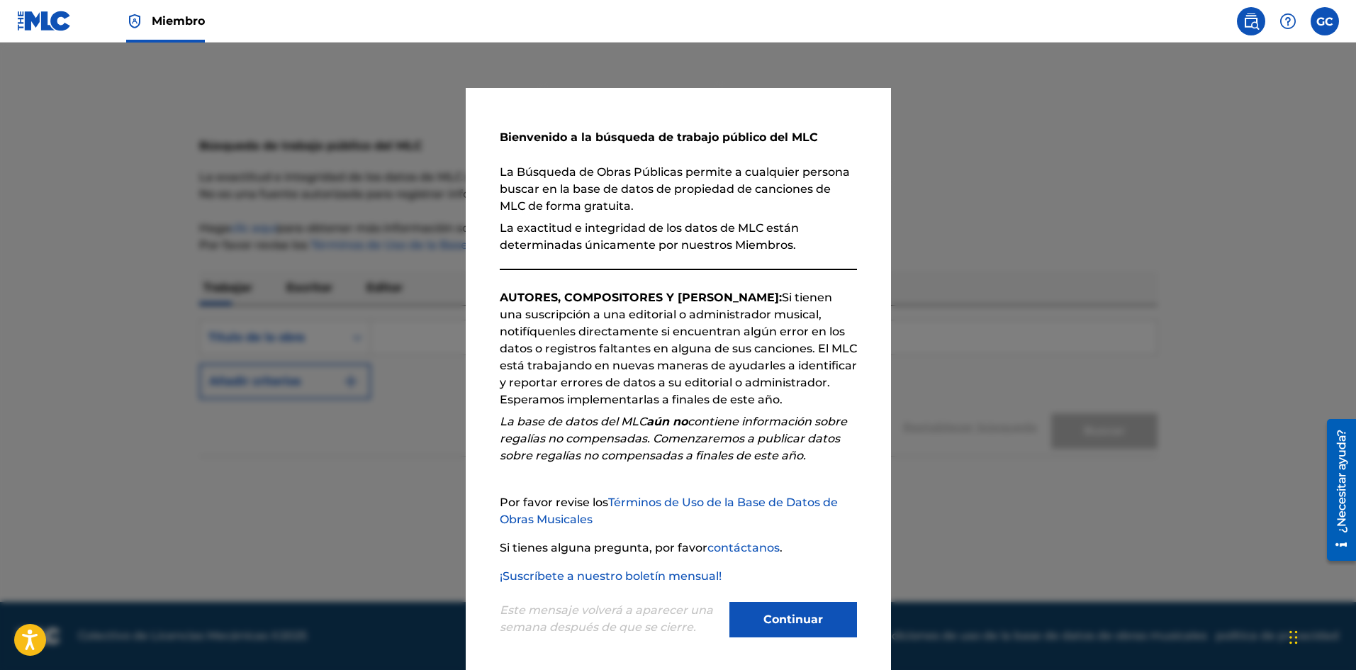
scroll to position [5, 0]
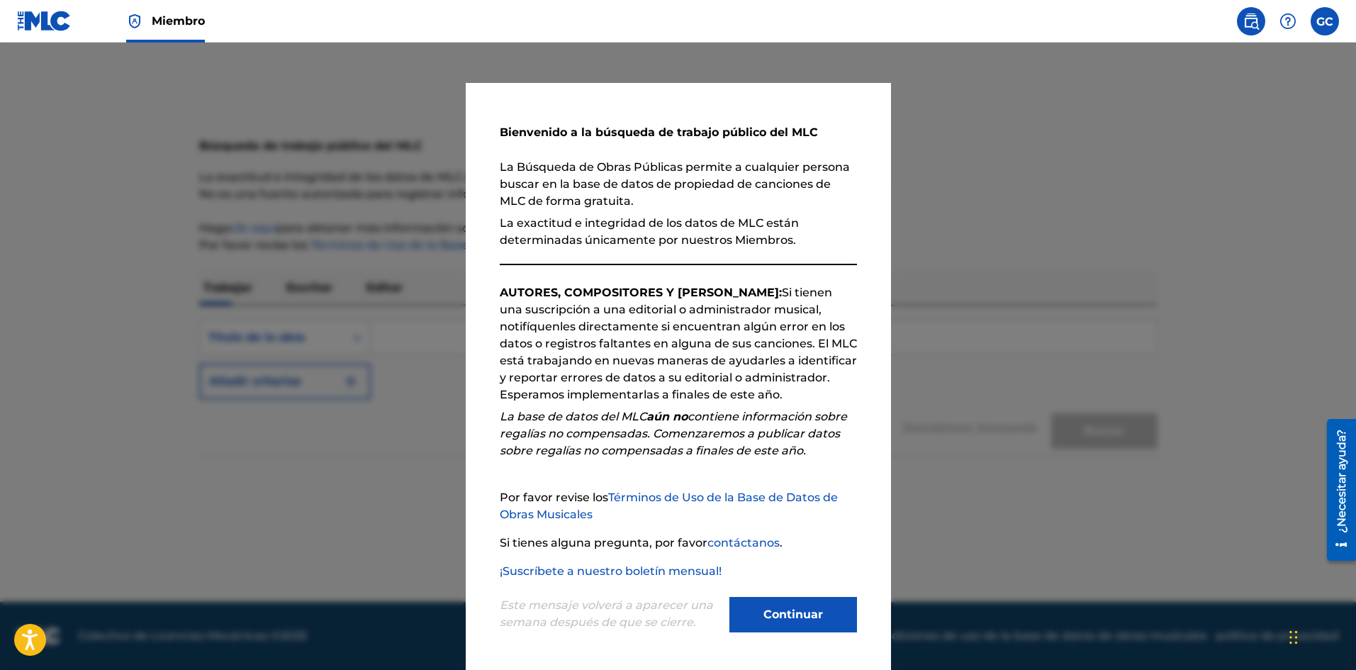
click at [809, 627] on button "Continuar" at bounding box center [793, 614] width 128 height 35
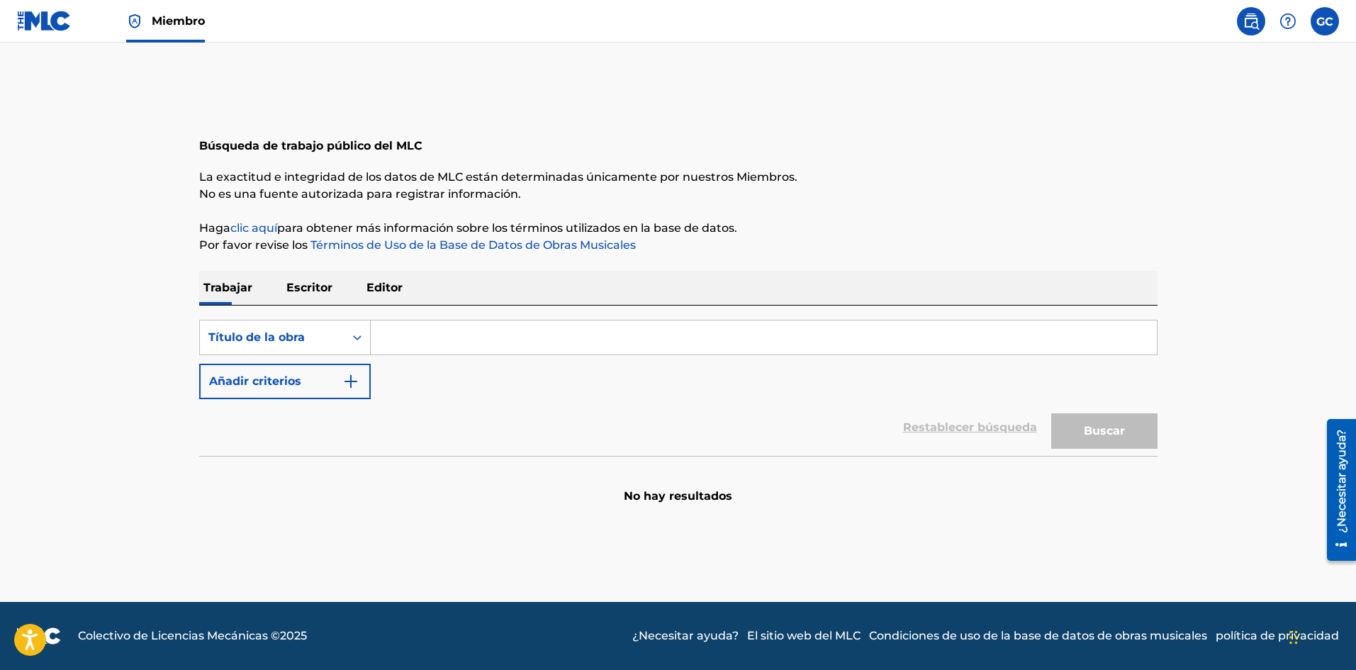
click at [45, 13] on img at bounding box center [44, 21] width 55 height 21
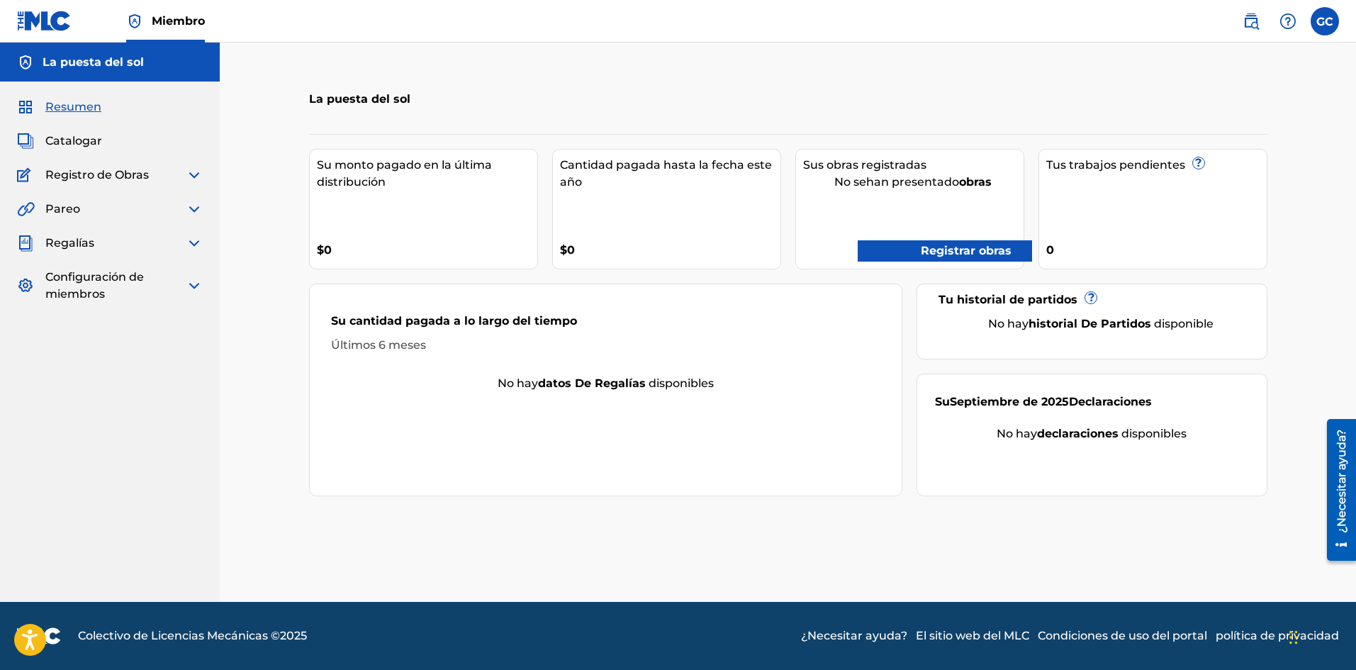
click at [191, 172] on img at bounding box center [194, 175] width 17 height 17
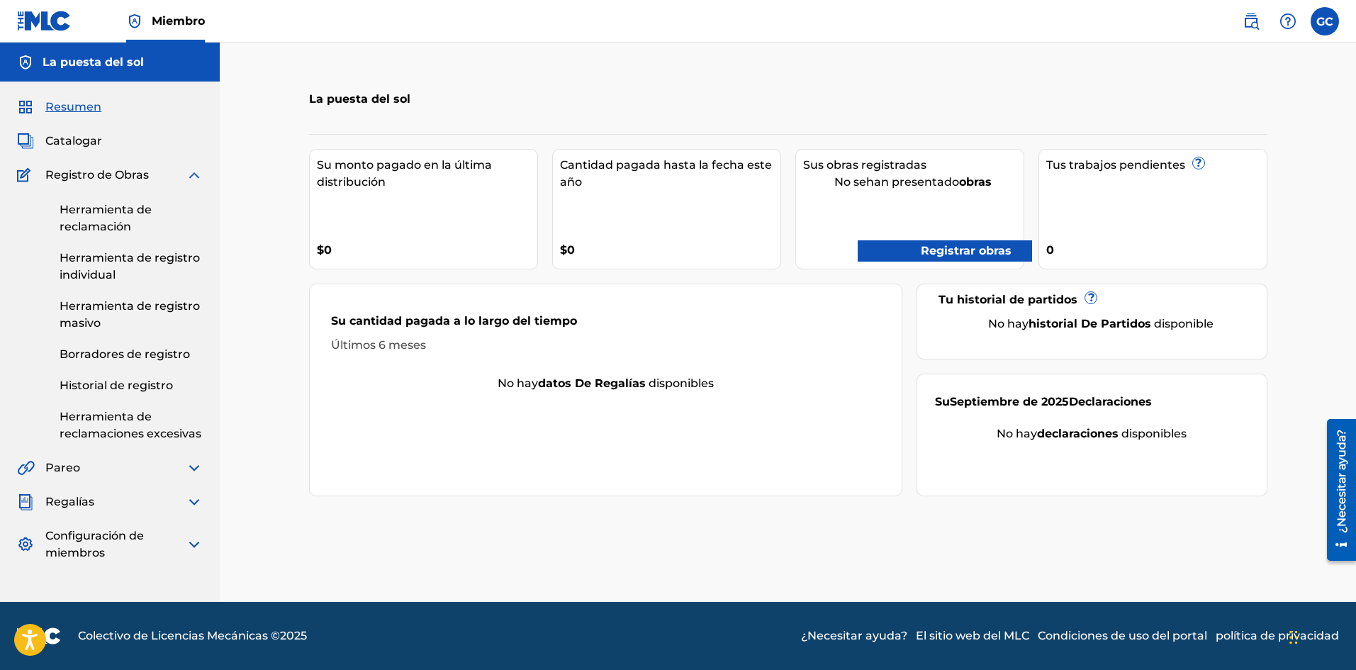
click at [147, 383] on font "Historial de registro" at bounding box center [116, 385] width 113 height 13
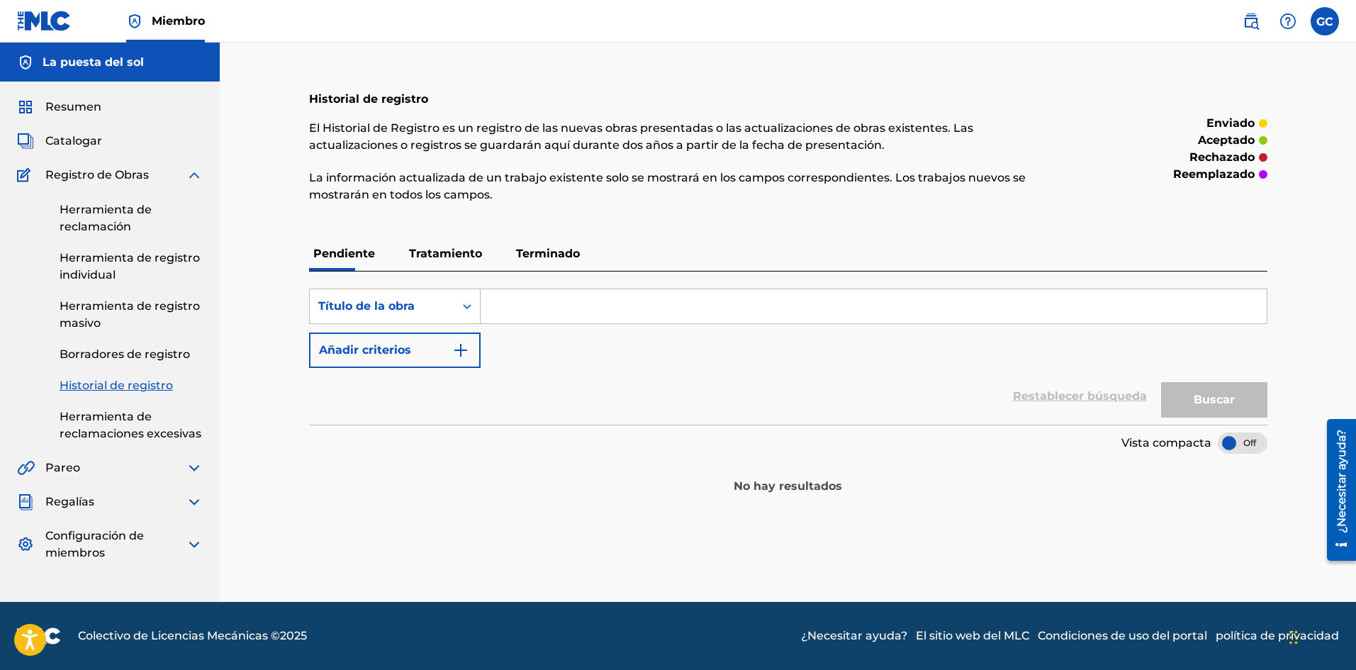
click at [112, 418] on font "Herramienta de reclamaciones excesivas" at bounding box center [131, 425] width 142 height 30
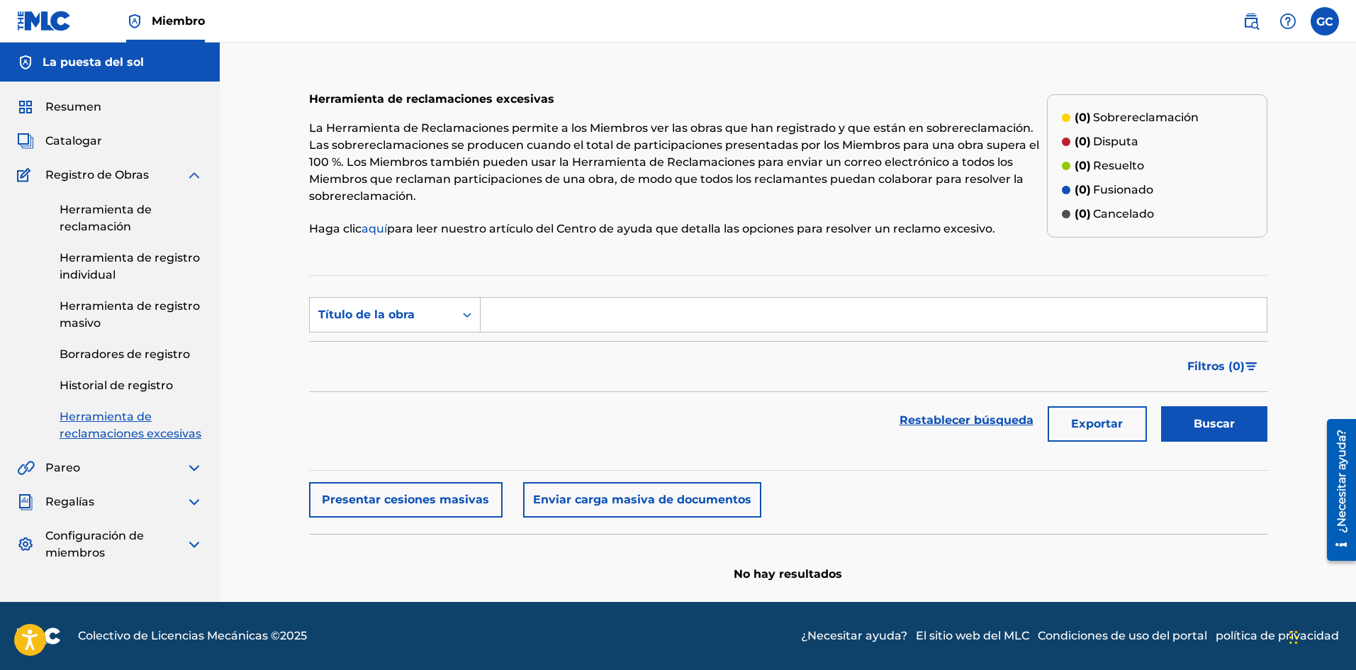
click at [111, 317] on link "Herramienta de registro masivo" at bounding box center [131, 315] width 143 height 34
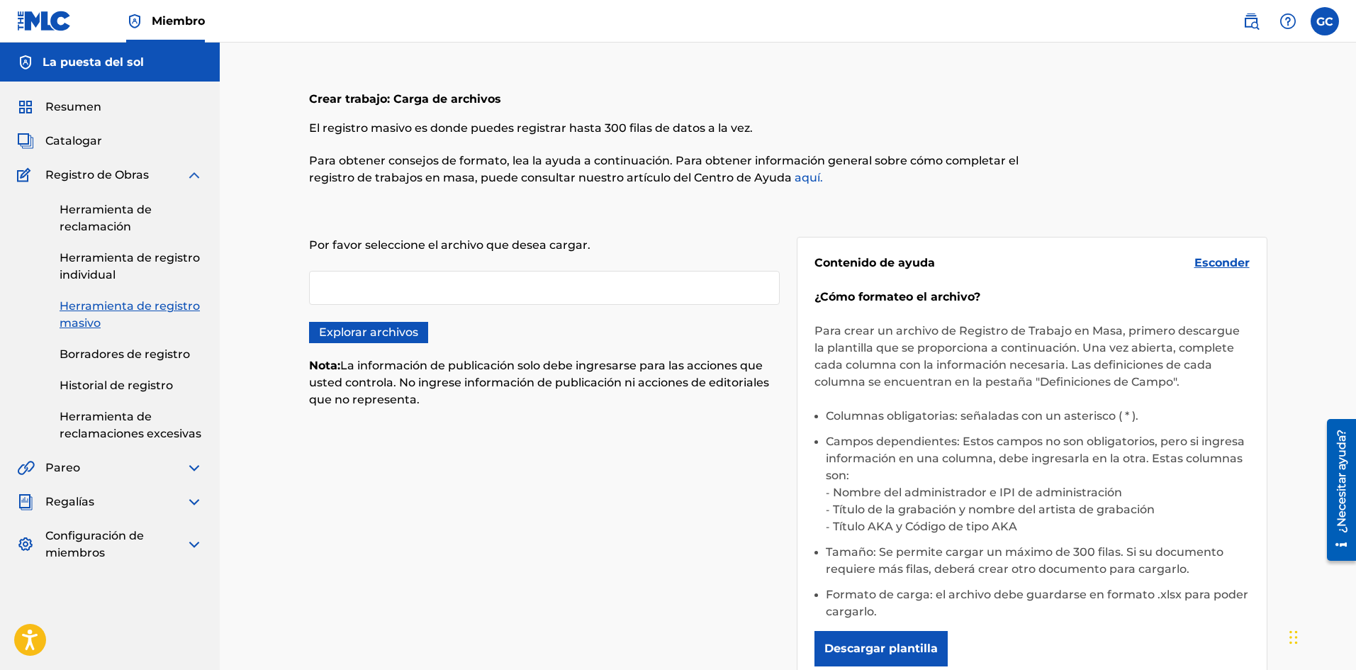
click at [94, 254] on font "Herramienta de registro individual" at bounding box center [130, 266] width 140 height 30
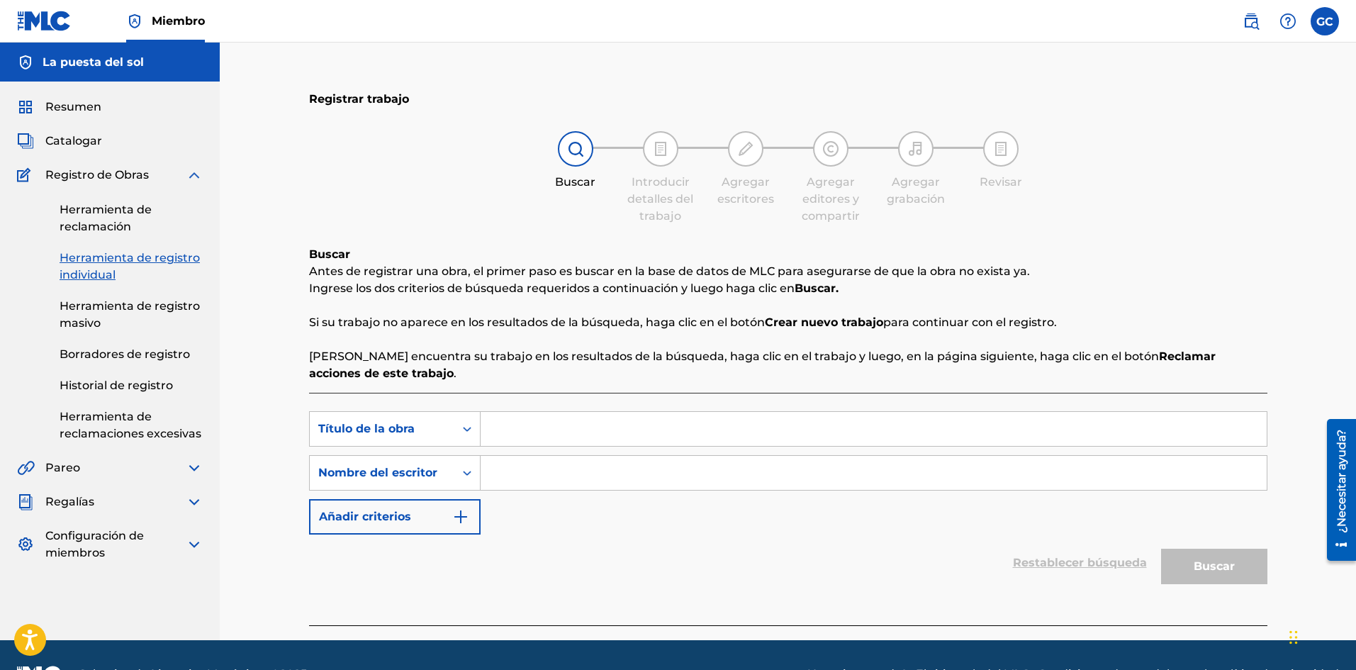
click at [96, 219] on link "Herramienta de reclamación" at bounding box center [131, 218] width 143 height 34
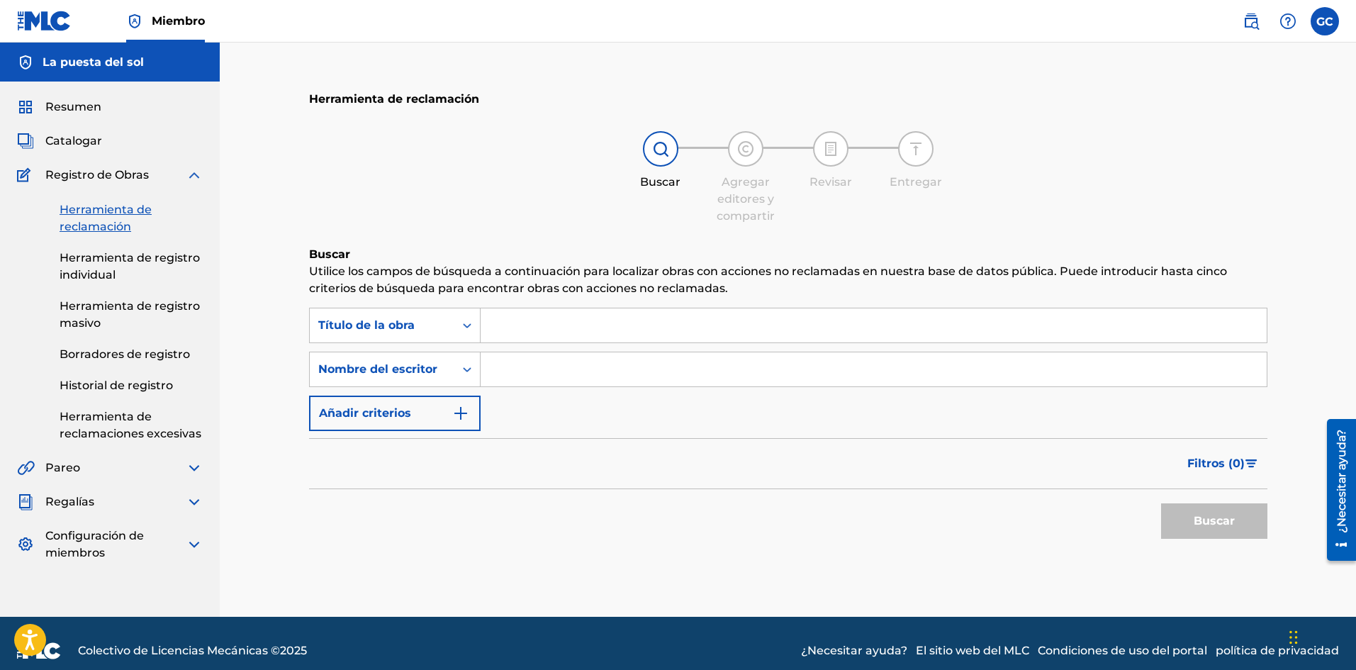
click at [150, 185] on div "Herramienta de reclamación Herramienta de registro individual Herramienta de re…" at bounding box center [110, 313] width 186 height 259
click at [200, 175] on img at bounding box center [194, 175] width 17 height 17
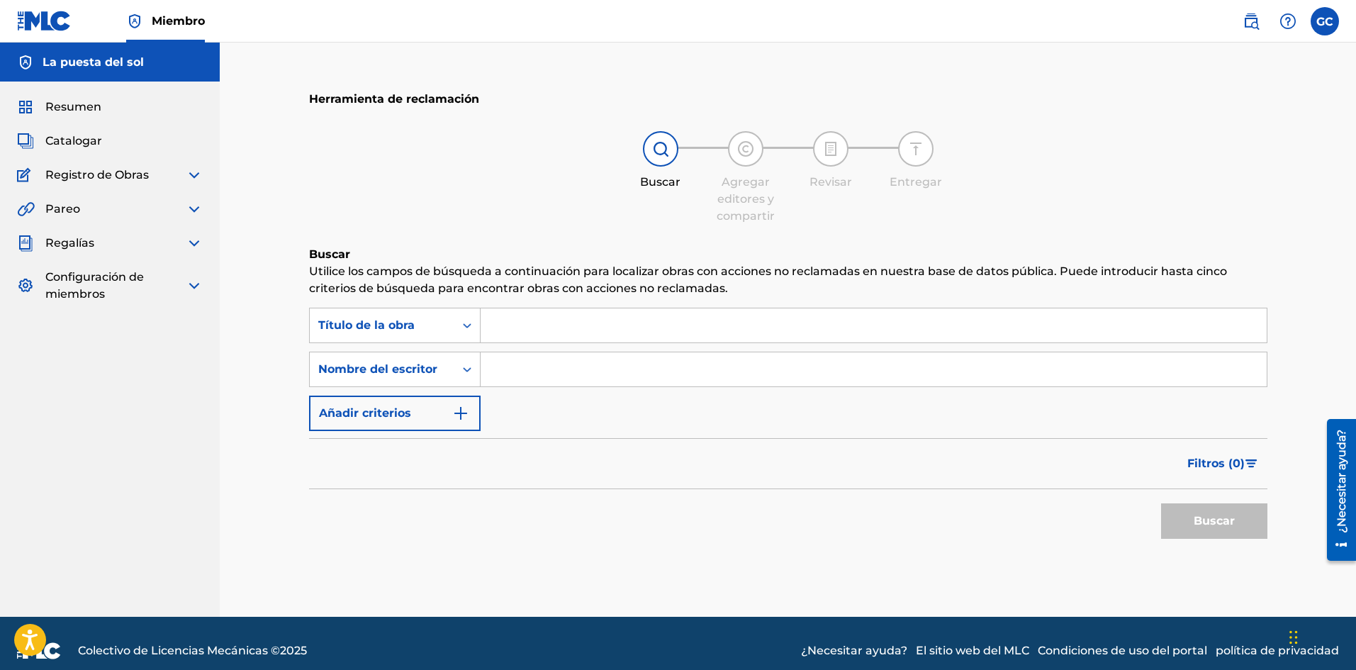
click at [103, 142] on div "Catalogar" at bounding box center [110, 141] width 186 height 17
click at [88, 142] on font "Catalogar" at bounding box center [73, 140] width 57 height 13
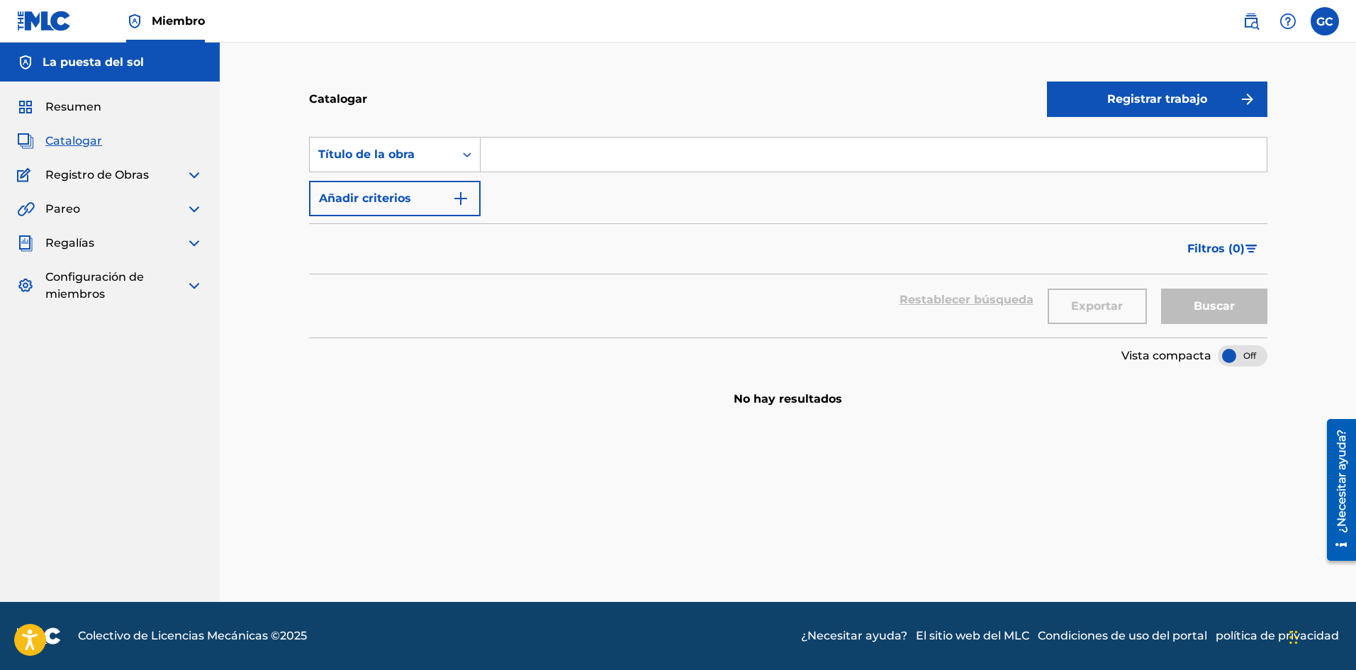
click at [47, 105] on font "Resumen" at bounding box center [73, 106] width 56 height 13
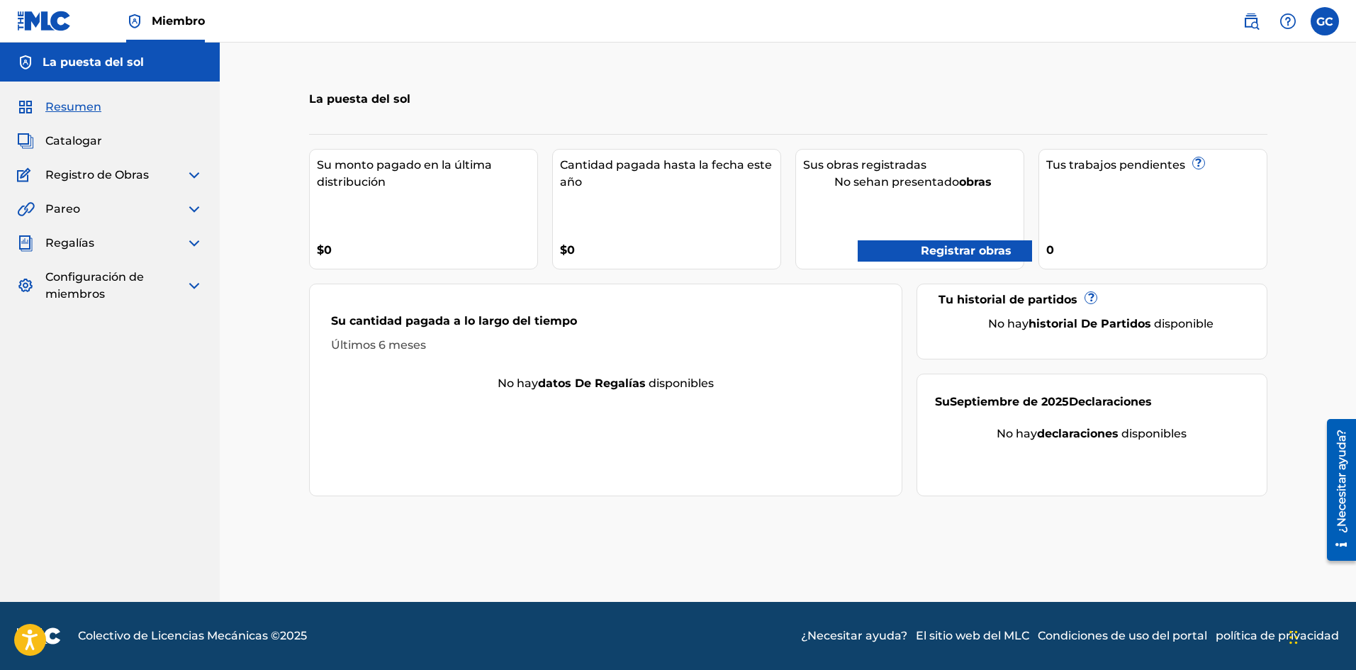
click at [1154, 193] on div "Tus trabajos pendientes ? 0" at bounding box center [1152, 209] width 229 height 120
drag, startPoint x: 1150, startPoint y: 212, endPoint x: 1153, endPoint y: 234, distance: 22.1
click at [1150, 221] on div "Tus trabajos pendientes ? 0" at bounding box center [1152, 209] width 229 height 120
click at [192, 250] on img at bounding box center [194, 243] width 17 height 17
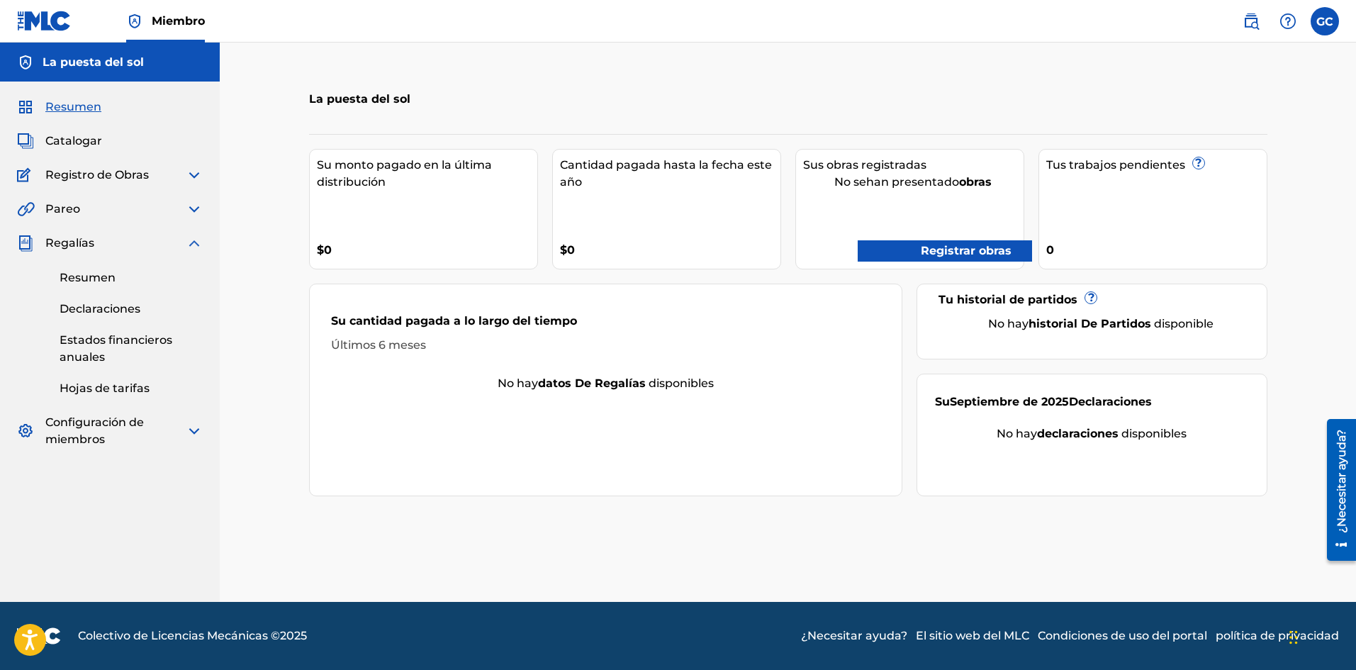
click at [198, 244] on img at bounding box center [194, 243] width 17 height 17
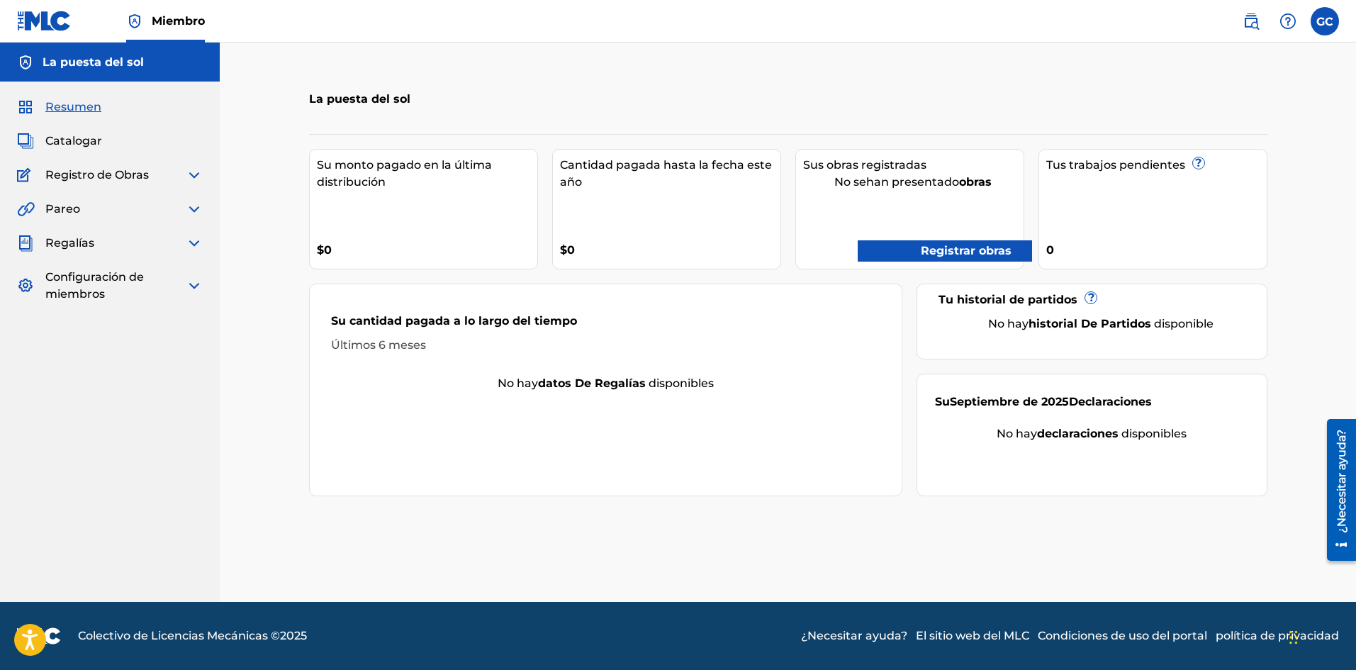
click at [194, 198] on div "Resumen Catalogar Registro de Obras Herramienta de reclamación Herramienta de r…" at bounding box center [110, 201] width 220 height 238
click at [194, 211] on img at bounding box center [194, 209] width 17 height 17
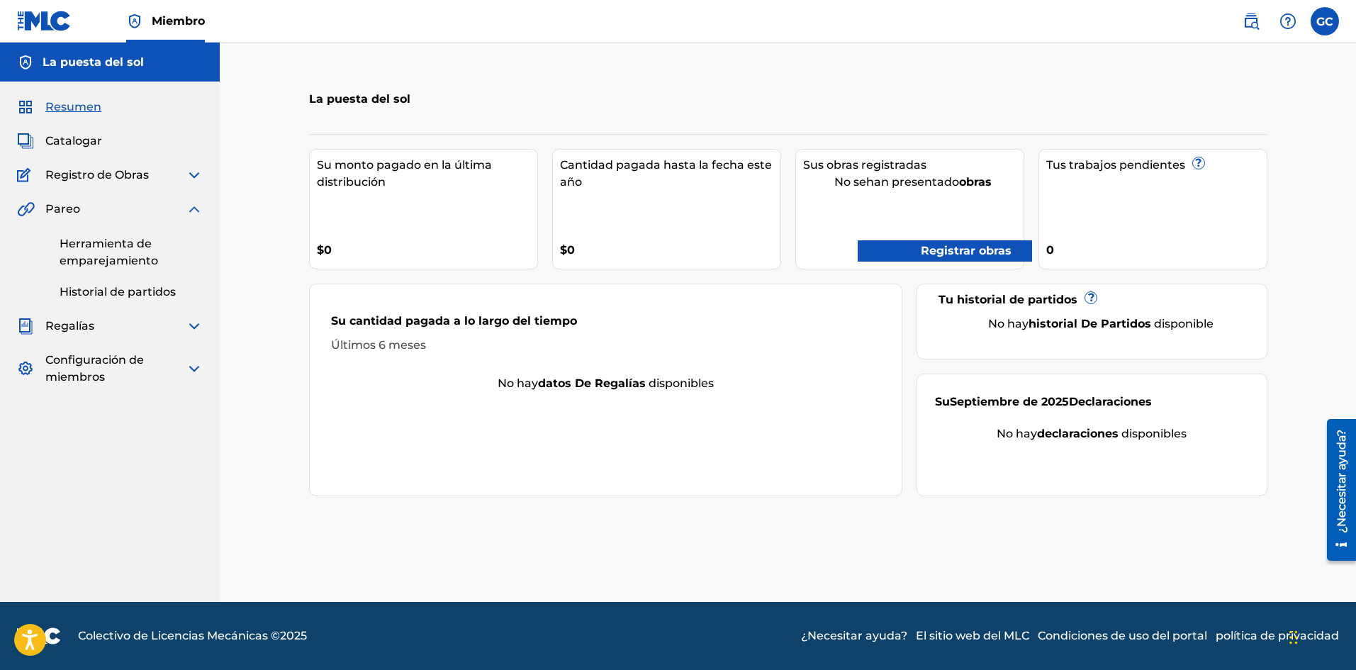
click at [194, 211] on img at bounding box center [194, 209] width 17 height 17
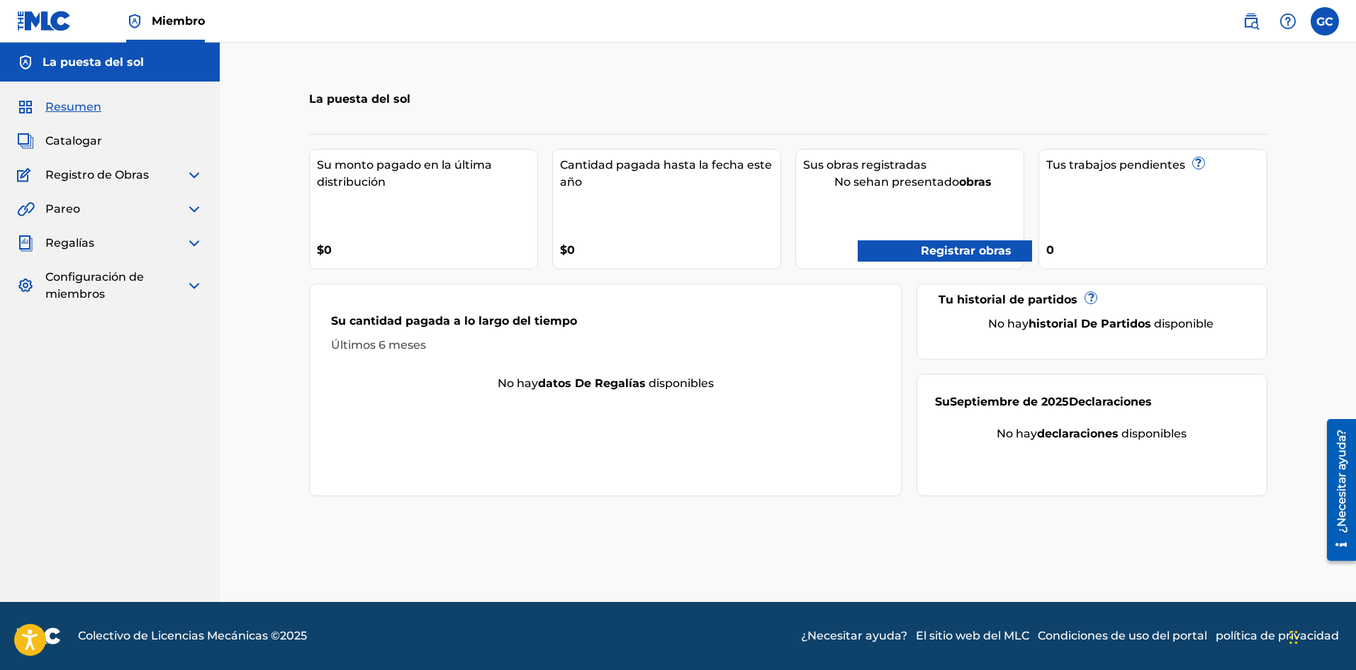
click at [32, 27] on img at bounding box center [44, 21] width 55 height 21
click at [1145, 446] on div "Su [DATE] Declaraciones No hay declaraciones disponibles" at bounding box center [1092, 435] width 351 height 123
click at [967, 253] on font "Registrar obras" at bounding box center [966, 250] width 91 height 13
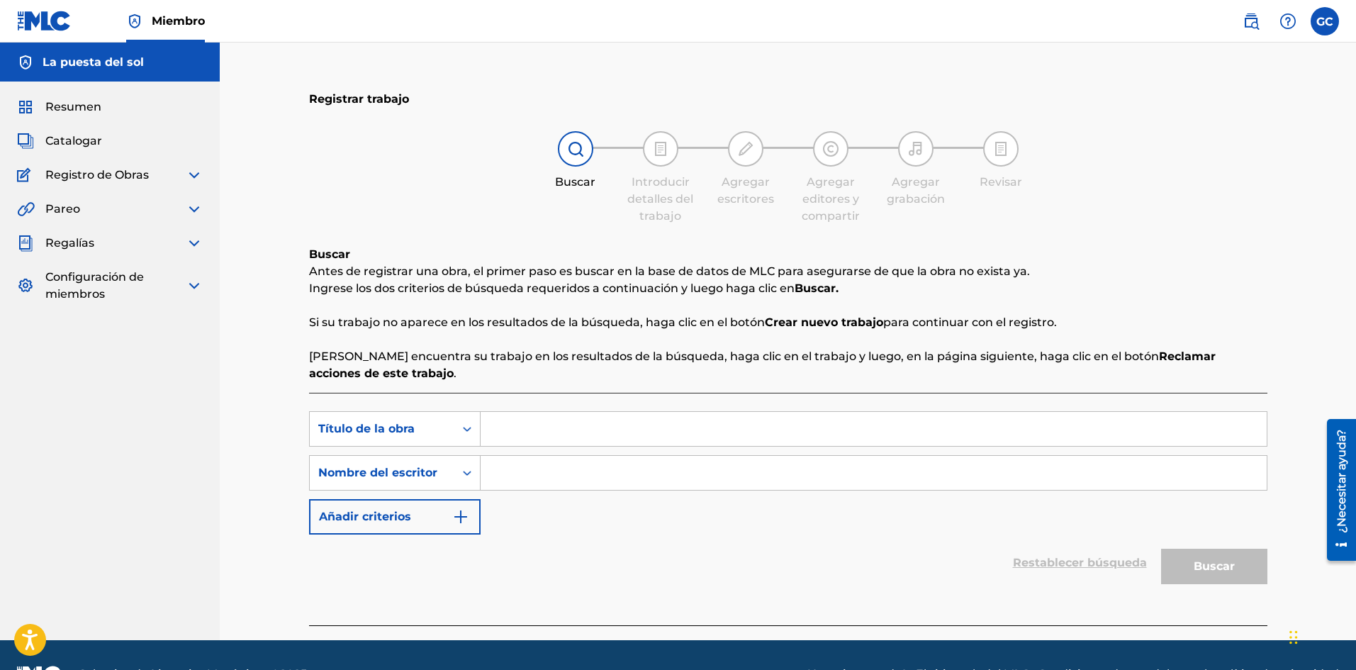
click at [536, 436] on input "Formulario de búsqueda" at bounding box center [874, 429] width 786 height 34
type input "AETERNUM"
click at [538, 484] on input "Formulario de búsqueda" at bounding box center [874, 473] width 786 height 34
type input "[PERSON_NAME]"
click at [1205, 564] on font "Buscar" at bounding box center [1214, 565] width 41 height 13
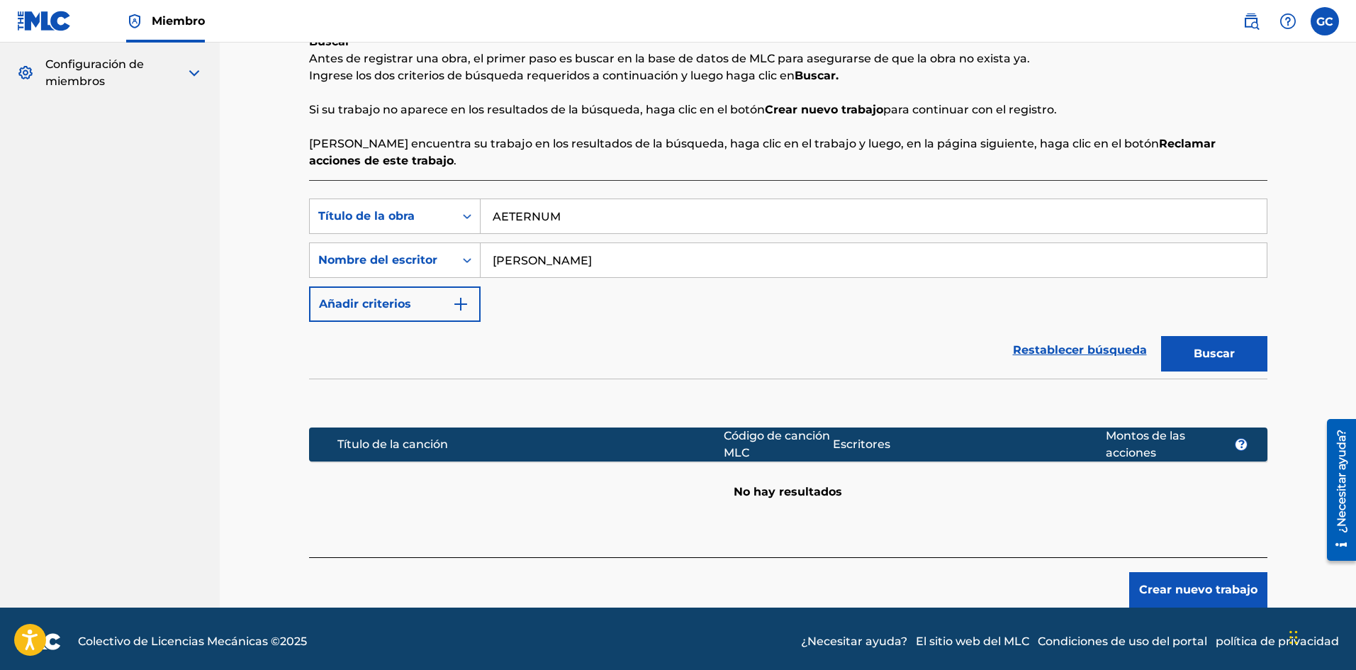
scroll to position [218, 0]
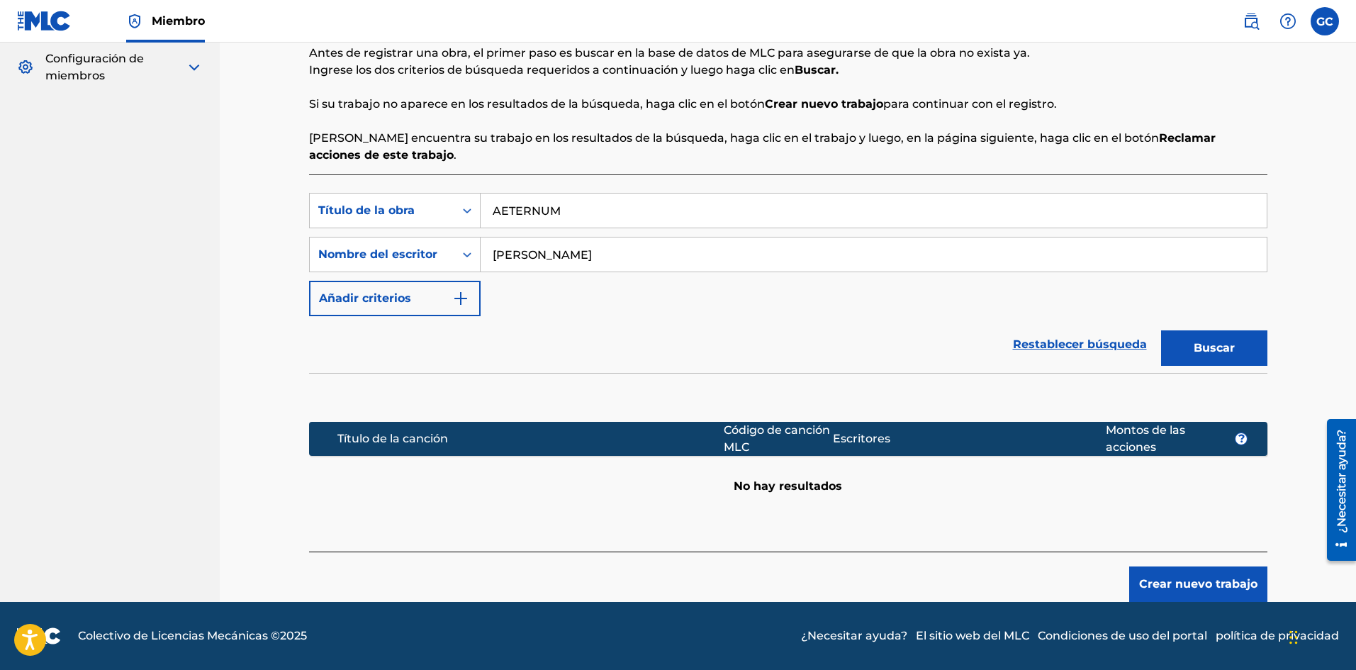
click at [1176, 581] on font "Crear nuevo trabajo" at bounding box center [1198, 583] width 118 height 13
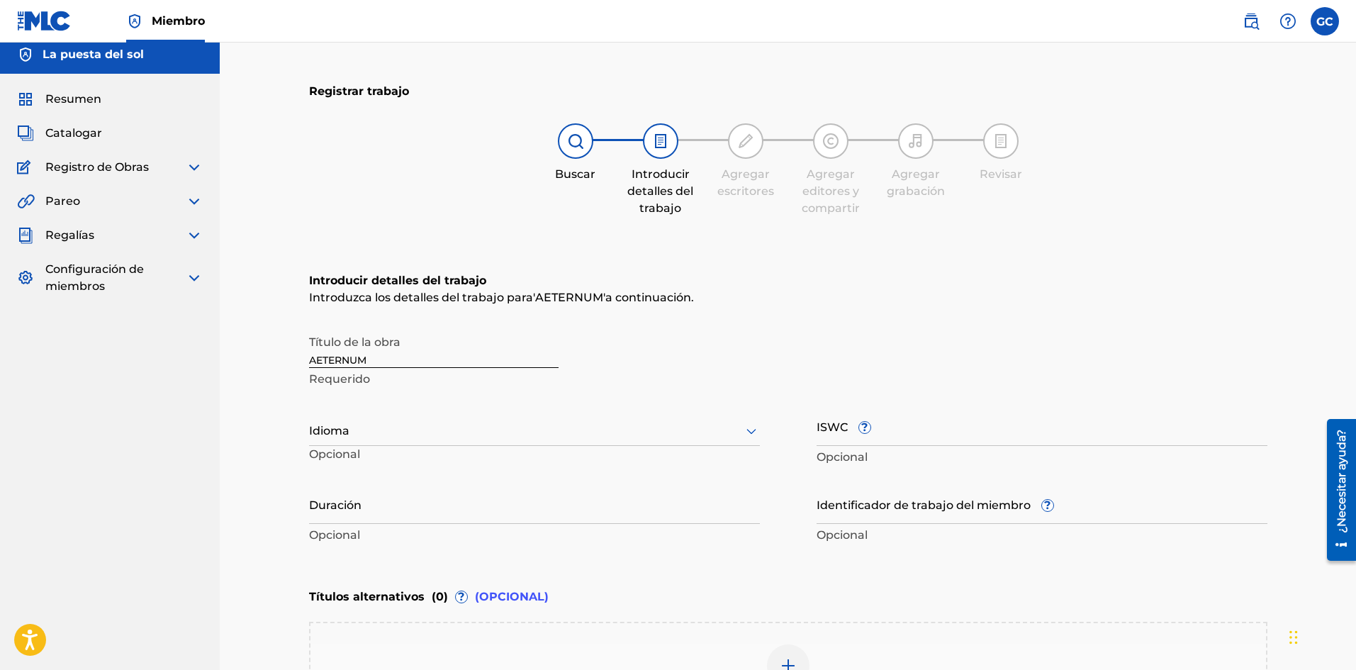
scroll to position [0, 0]
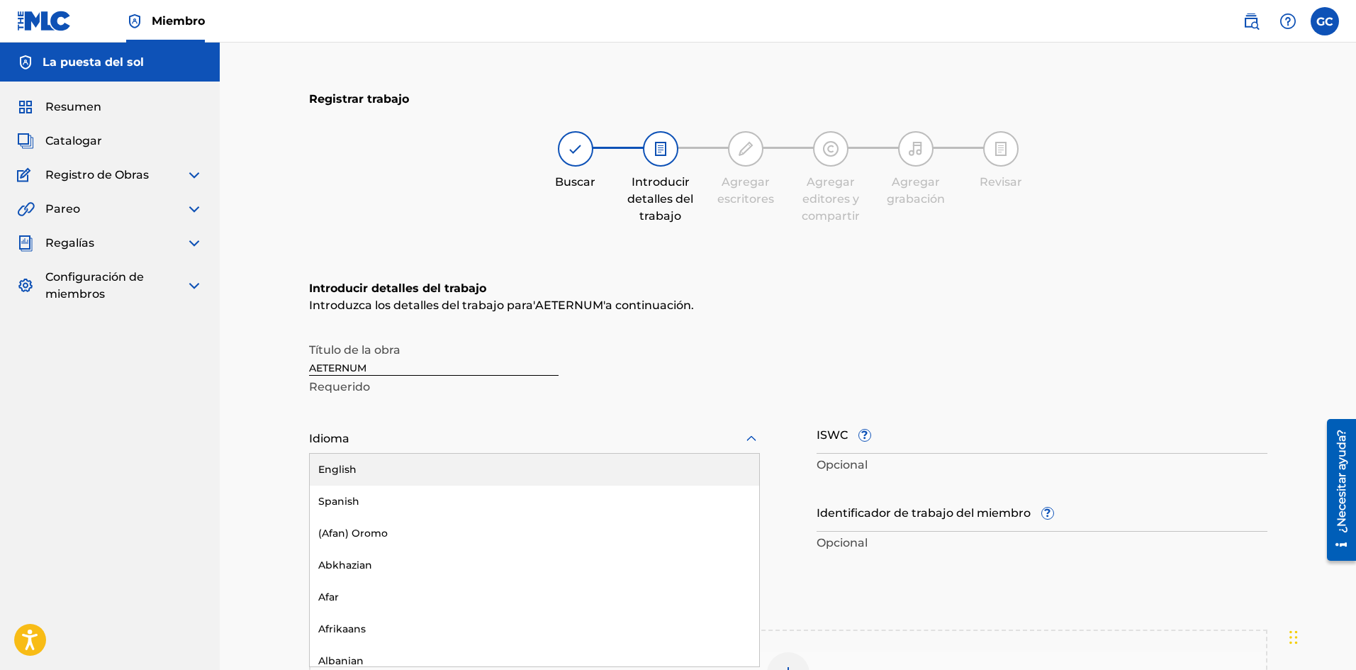
click at [379, 441] on div at bounding box center [534, 439] width 451 height 18
click at [377, 472] on div "Inglés" at bounding box center [534, 471] width 449 height 34
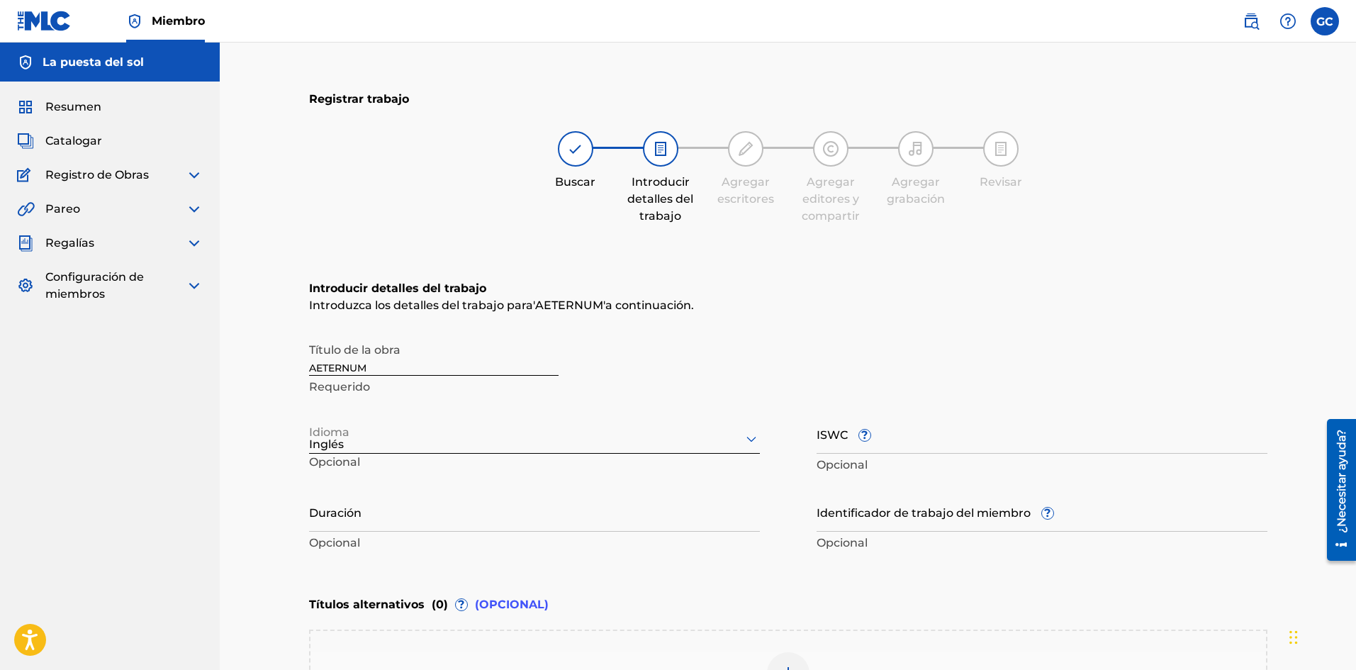
click at [385, 517] on input "Duración" at bounding box center [534, 511] width 451 height 40
paste input "00:02:51"
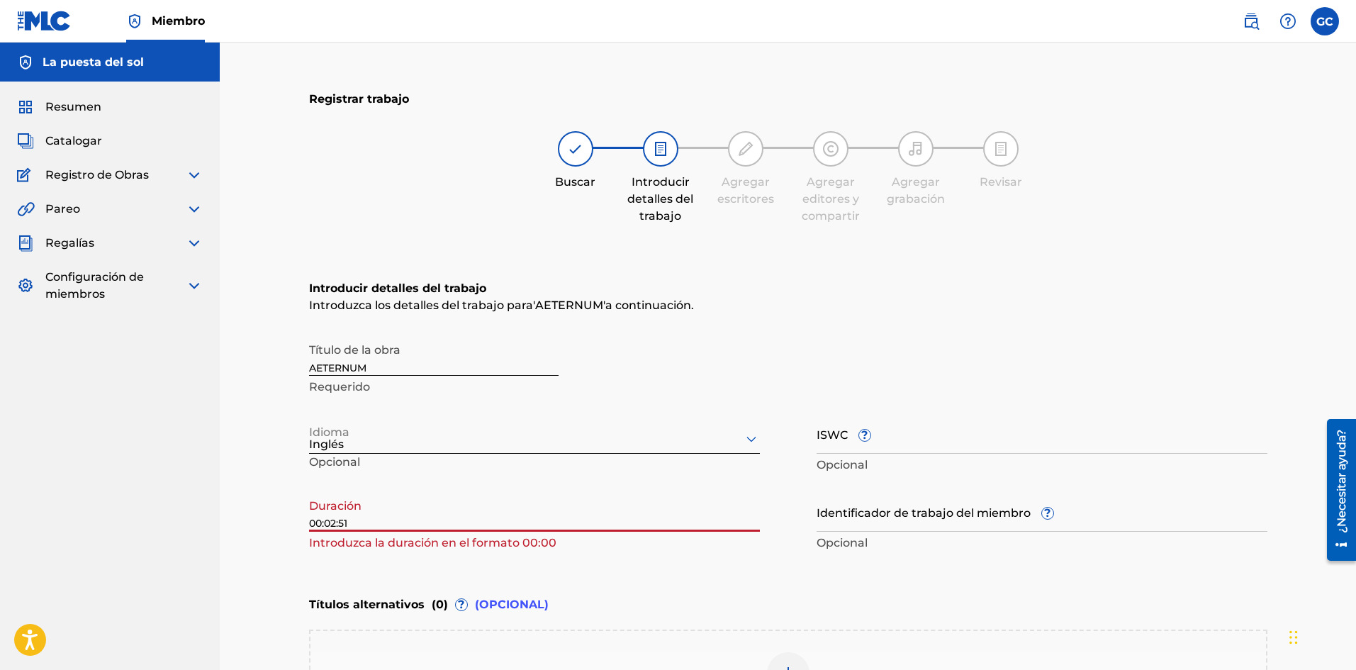
drag, startPoint x: 327, startPoint y: 522, endPoint x: 303, endPoint y: 522, distance: 24.1
click at [303, 522] on div "Registrar trabajo Buscar Introducir detalles del trabajo Agregar escritores Agr…" at bounding box center [788, 449] width 992 height 742
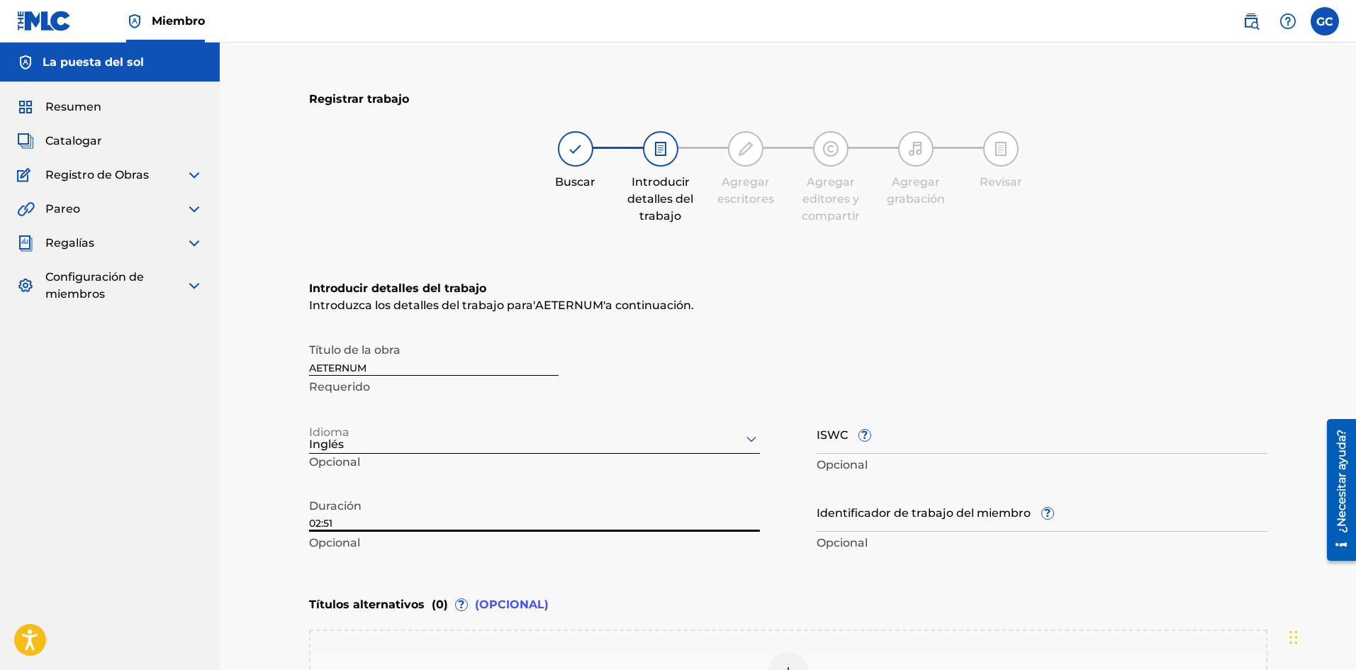
type input "02:51"
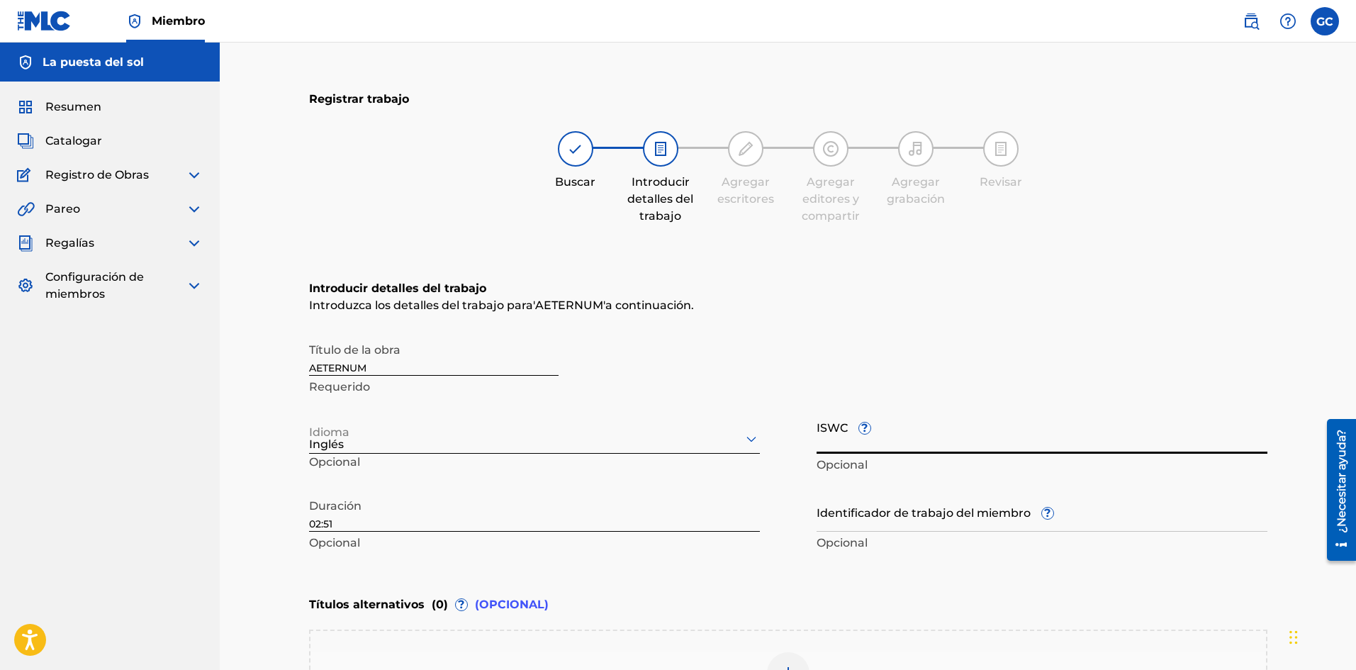
click at [890, 439] on input "ISWC ?" at bounding box center [1042, 433] width 451 height 40
paste input "T3350709530"
type input "T3350709530"
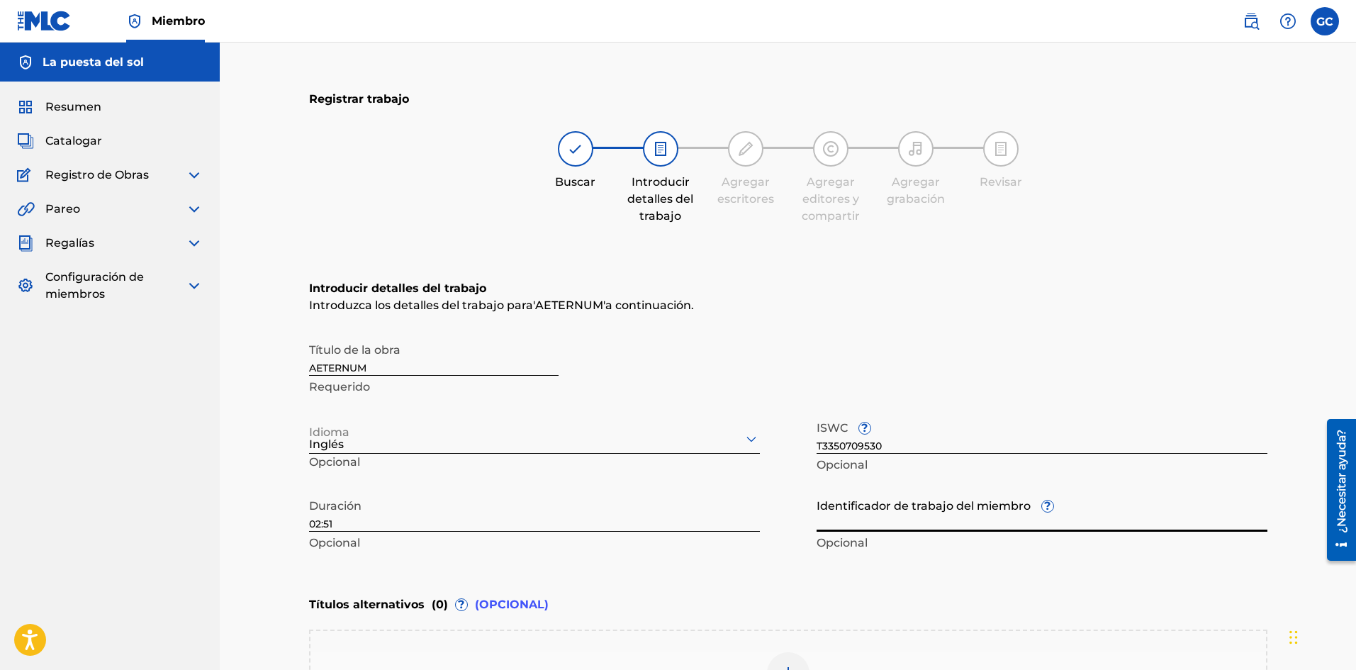
click at [936, 525] on input "Identificador de trabajo del miembro ?" at bounding box center [1042, 511] width 451 height 40
paste input "Identificación del trabajo 932010340"
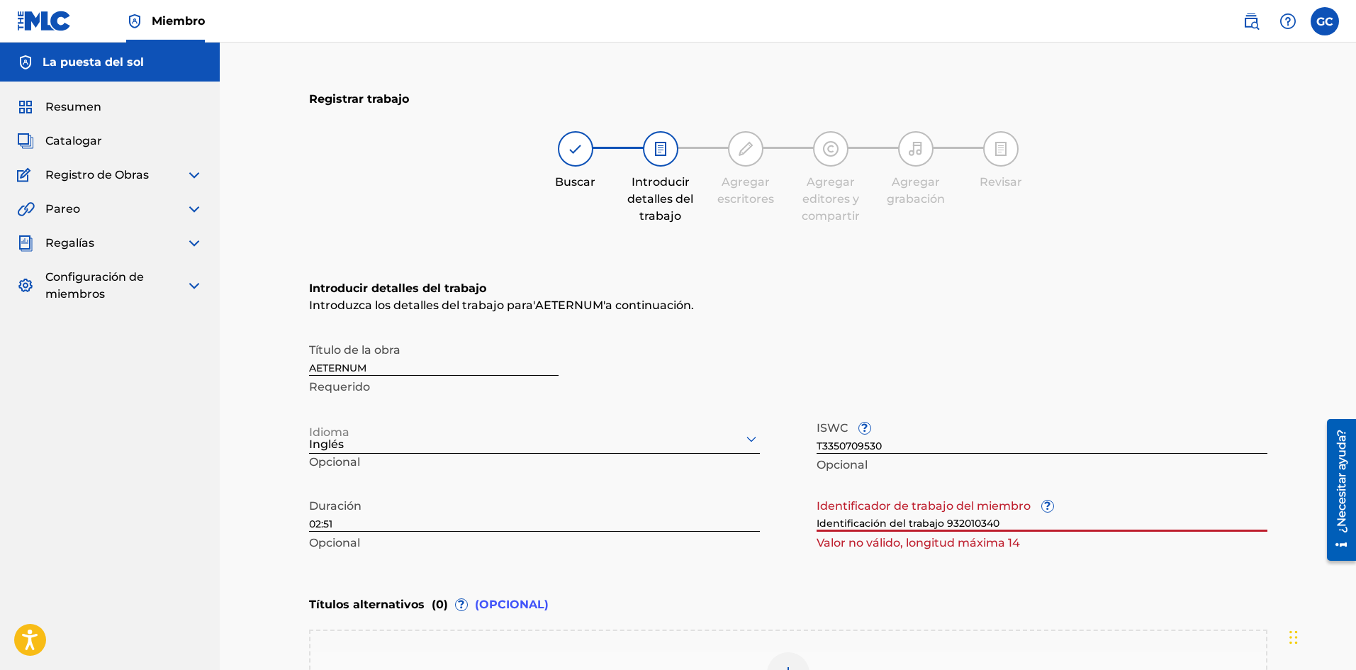
drag, startPoint x: 944, startPoint y: 524, endPoint x: 787, endPoint y: 530, distance: 156.8
click at [787, 530] on div "Título de la obra AETERNUM Requerido Idioma Inglés Opcional ISWC ? T3350709530 …" at bounding box center [788, 445] width 958 height 220
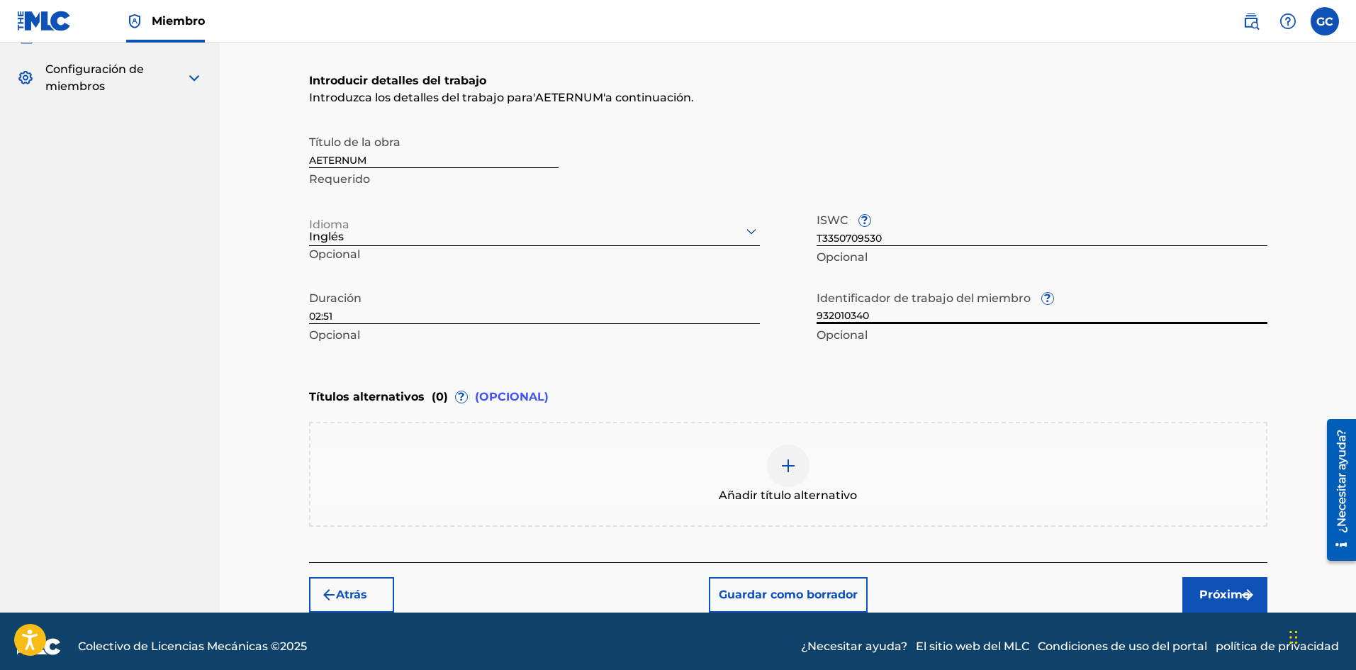
scroll to position [213, 0]
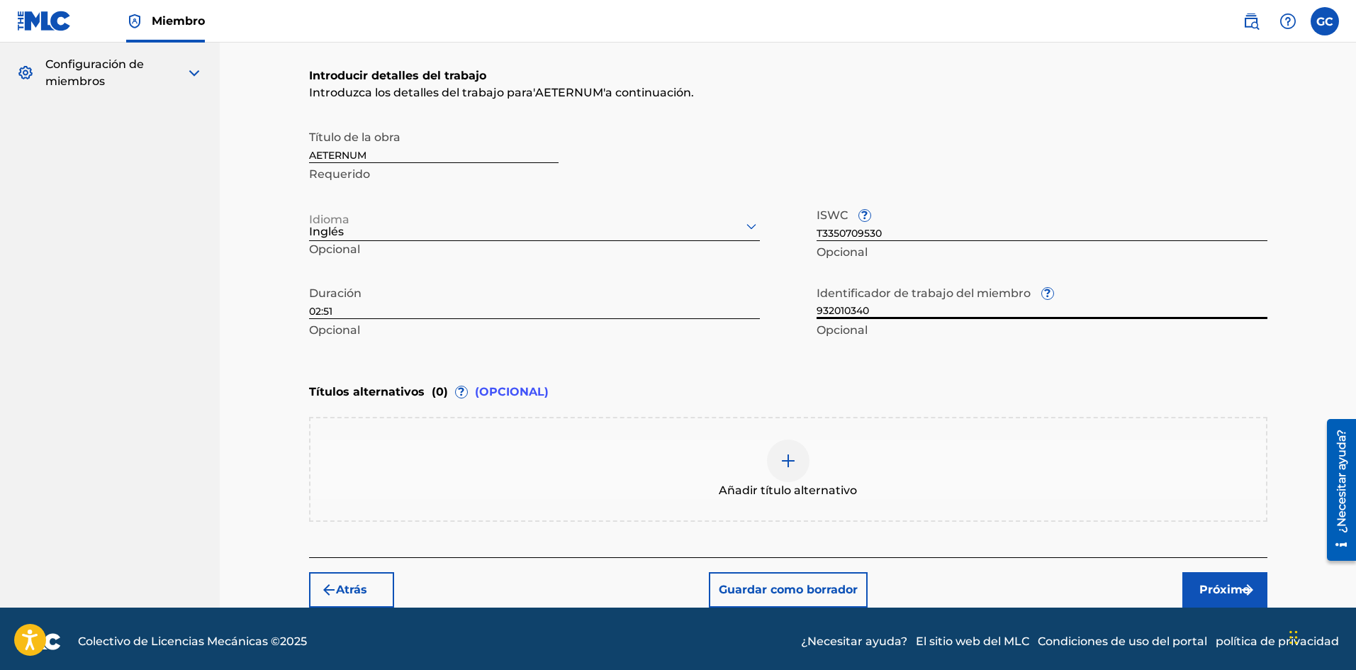
type input "932010340"
click at [1243, 593] on img "submit" at bounding box center [1247, 589] width 17 height 17
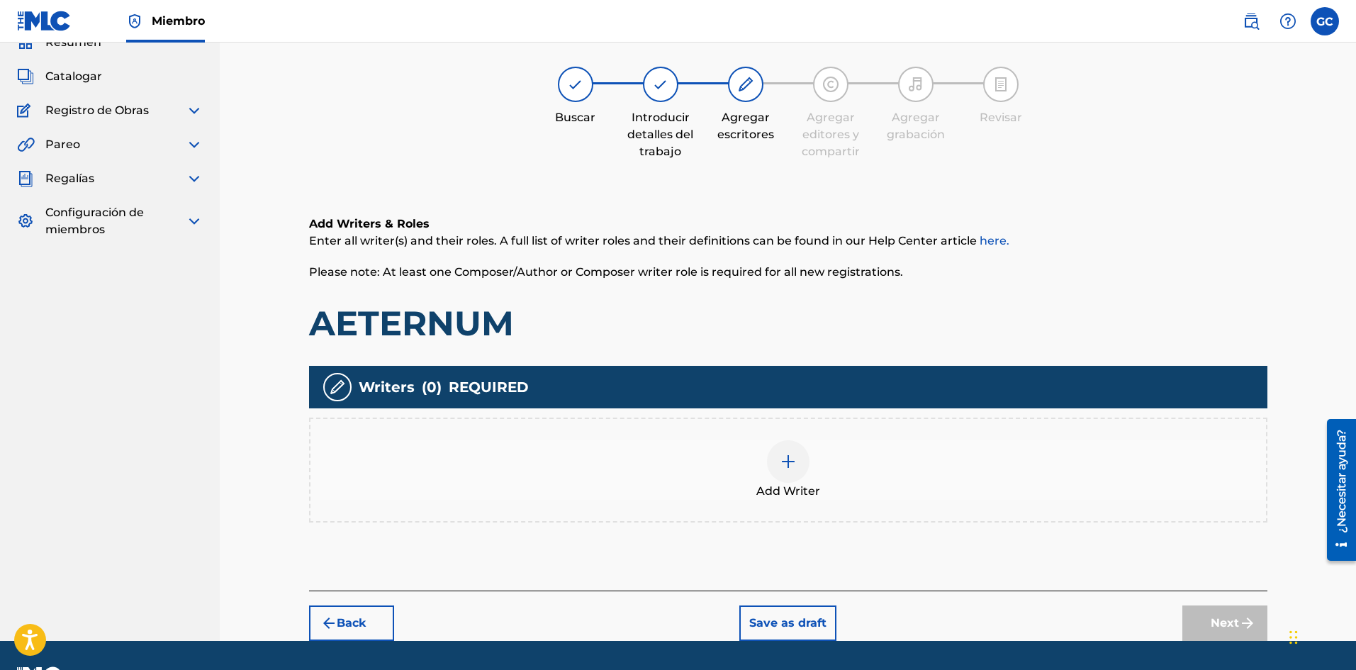
scroll to position [64, 0]
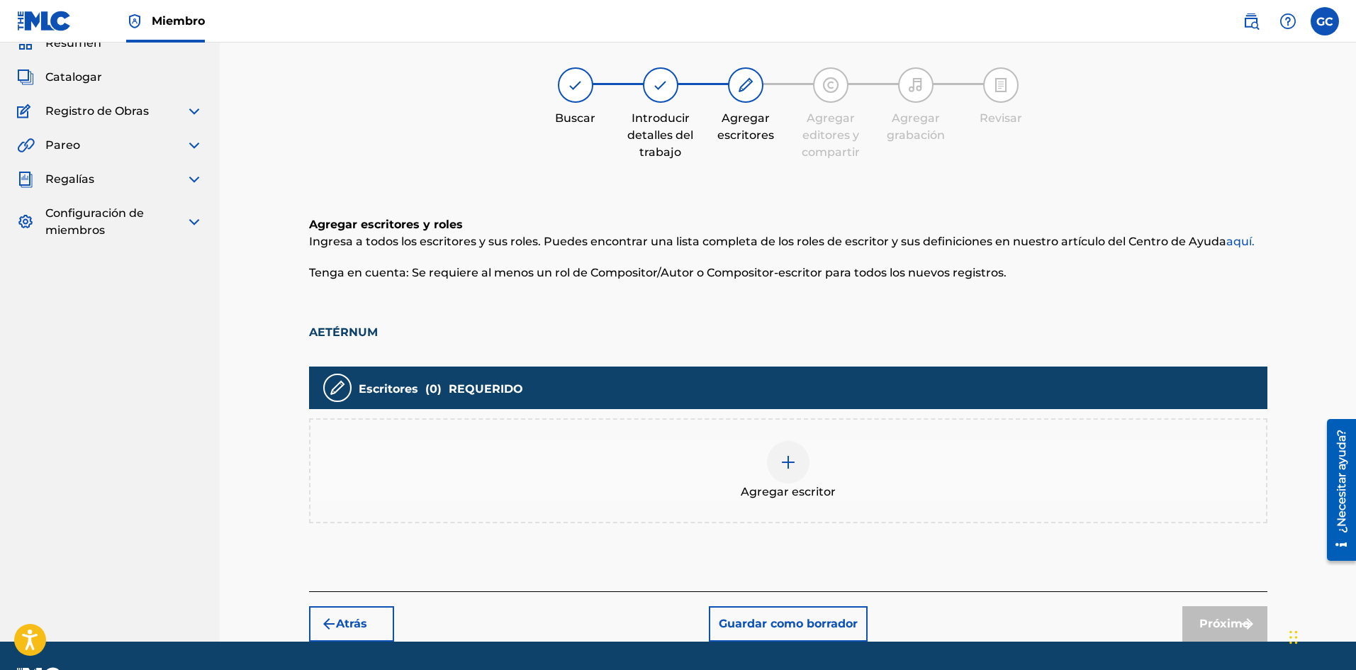
click at [787, 473] on div at bounding box center [788, 462] width 43 height 43
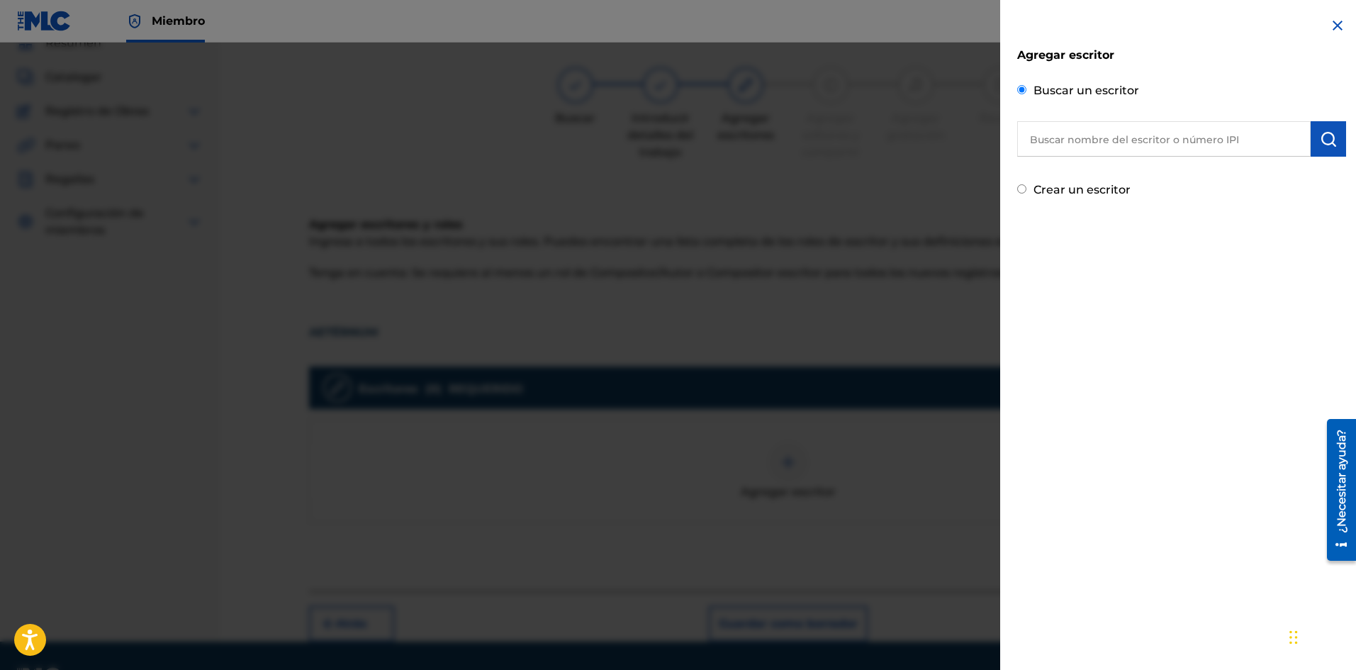
click at [1056, 120] on div "Buscar un escritor" at bounding box center [1181, 118] width 329 height 78
click at [1080, 146] on input "text" at bounding box center [1163, 138] width 293 height 35
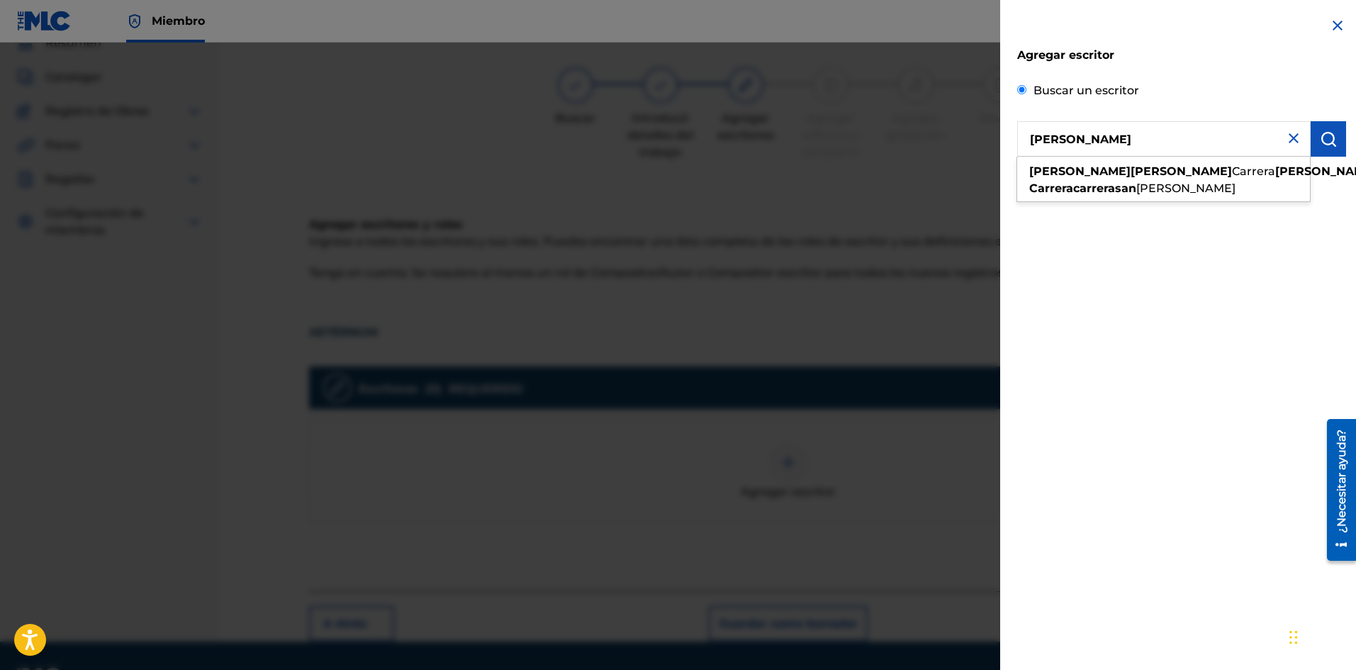
type input "[PERSON_NAME]"
click at [1224, 310] on div "Agregar escritor Buscar un escritor [PERSON_NAME] Crear un escritor" at bounding box center [1181, 335] width 363 height 670
click at [1053, 192] on font "Crear un escritor" at bounding box center [1081, 189] width 97 height 13
radio input "true"
click at [1026, 192] on input "Crear un escritor" at bounding box center [1021, 188] width 9 height 9
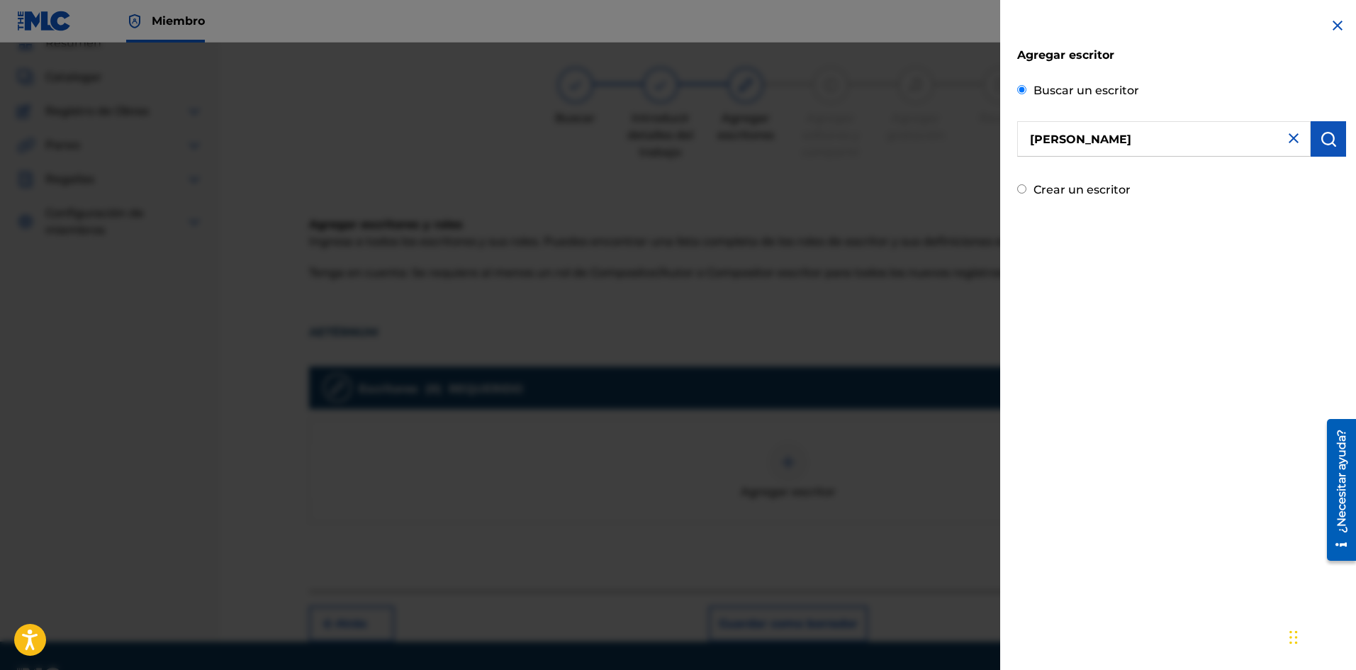
radio input "false"
radio input "true"
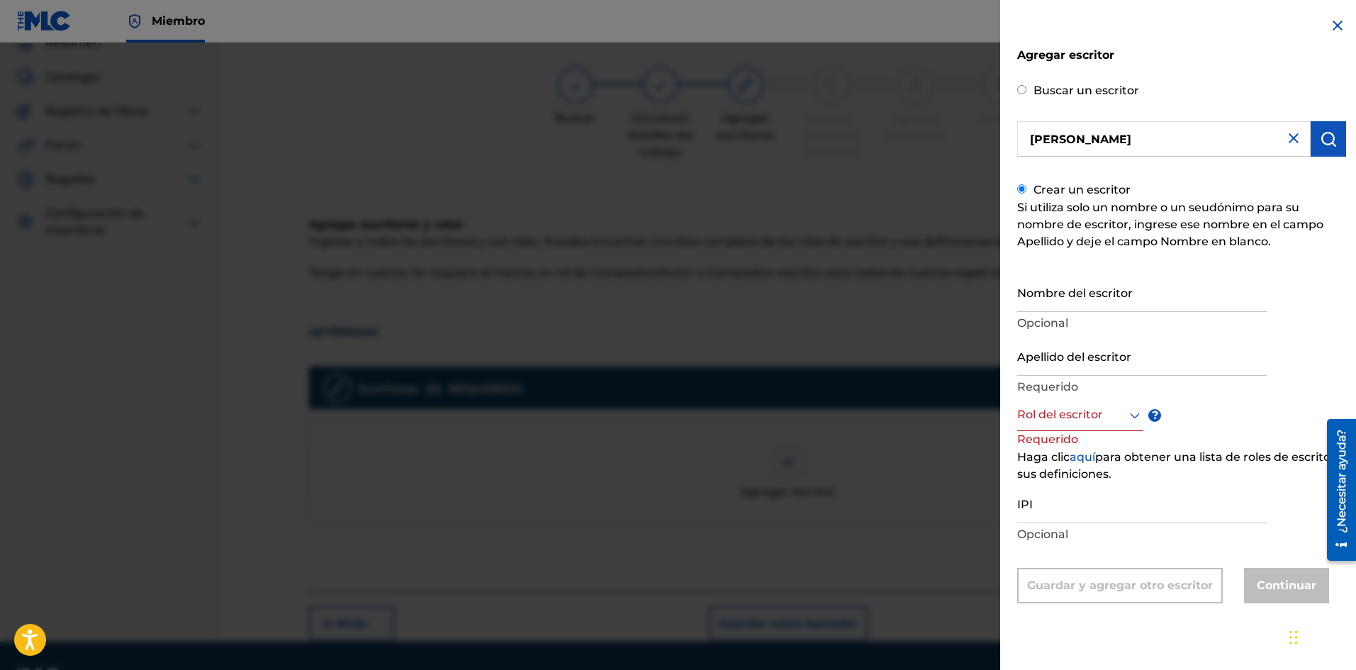
click at [1100, 290] on input "Nombre del escritor" at bounding box center [1142, 291] width 250 height 40
type input "[PERSON_NAME]"
type input "Carrera [PERSON_NAME]"
click at [1112, 423] on div at bounding box center [1080, 415] width 126 height 18
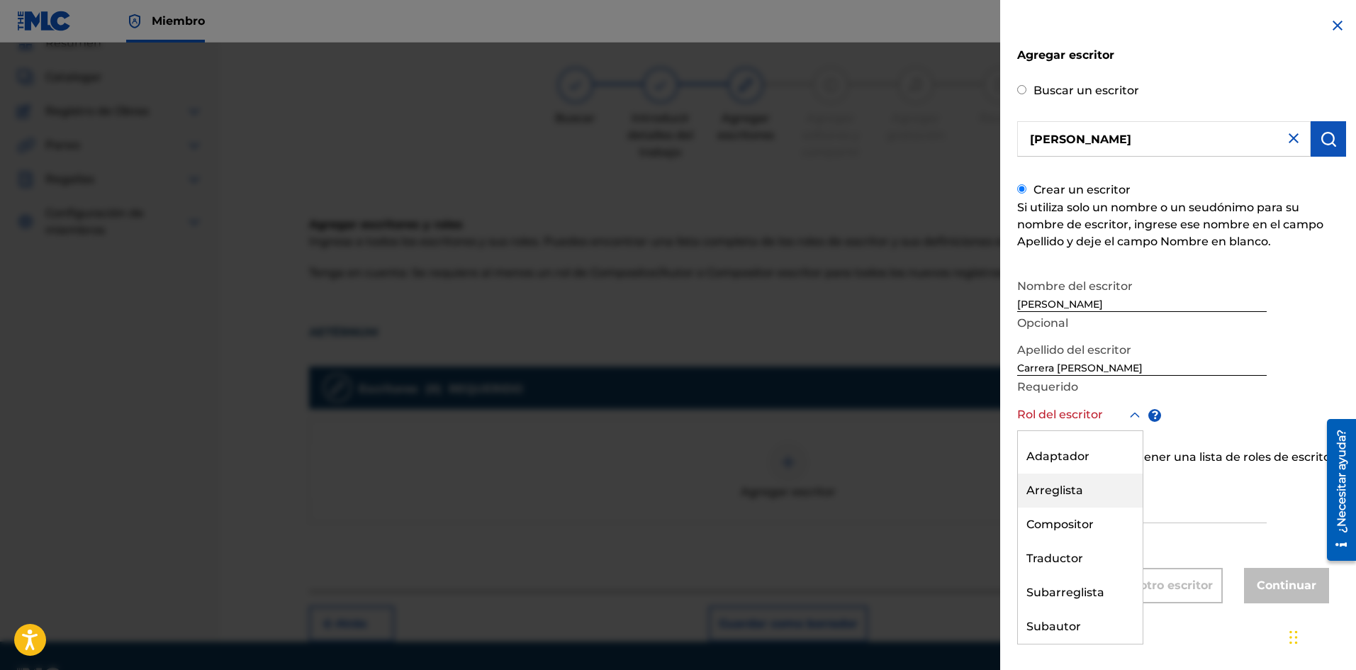
scroll to position [0, 0]
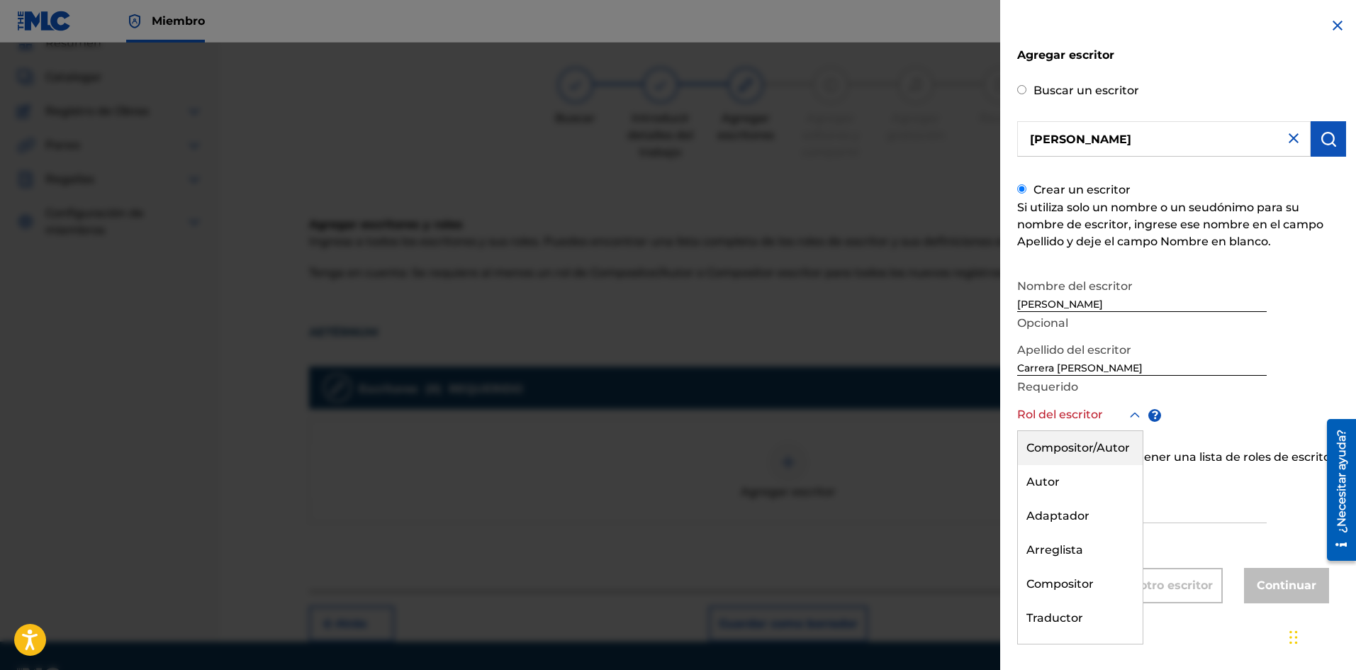
click at [1089, 449] on font "Compositor/Autor" at bounding box center [1077, 447] width 103 height 13
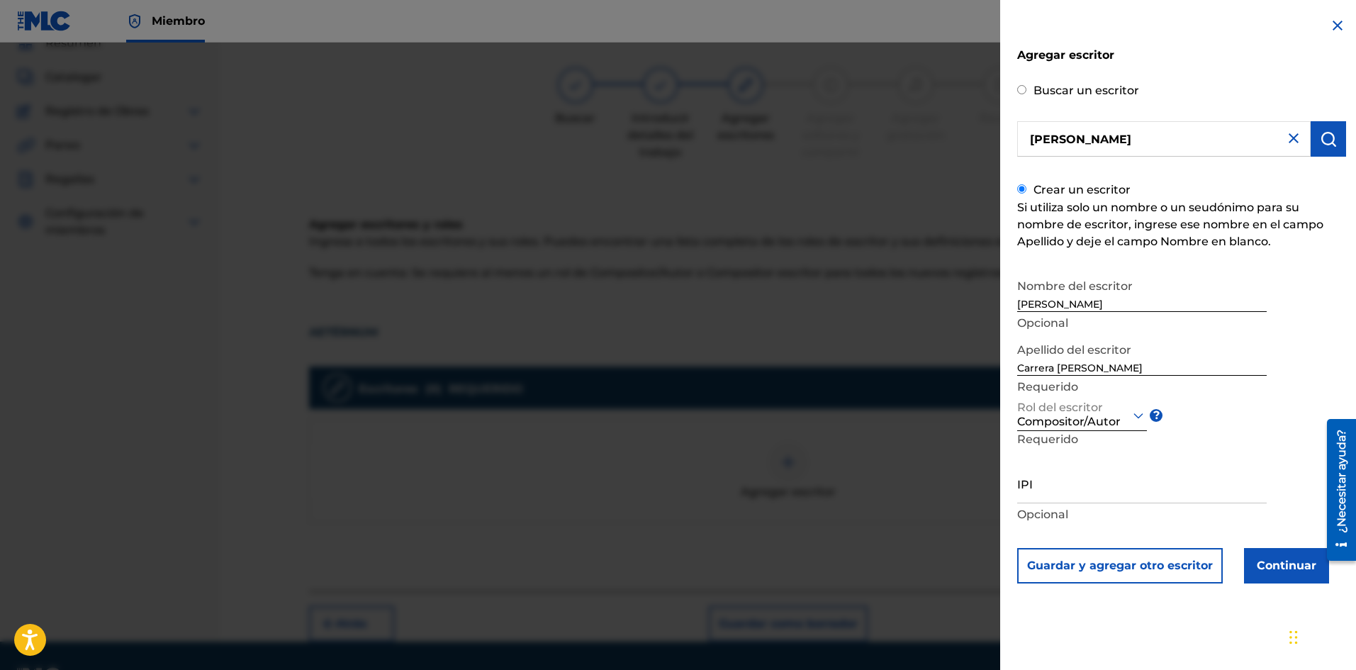
click at [1042, 481] on input "IPI" at bounding box center [1142, 483] width 250 height 40
paste input "1275539426"
type input "1275539426"
click at [1273, 560] on font "Continuar" at bounding box center [1287, 565] width 60 height 13
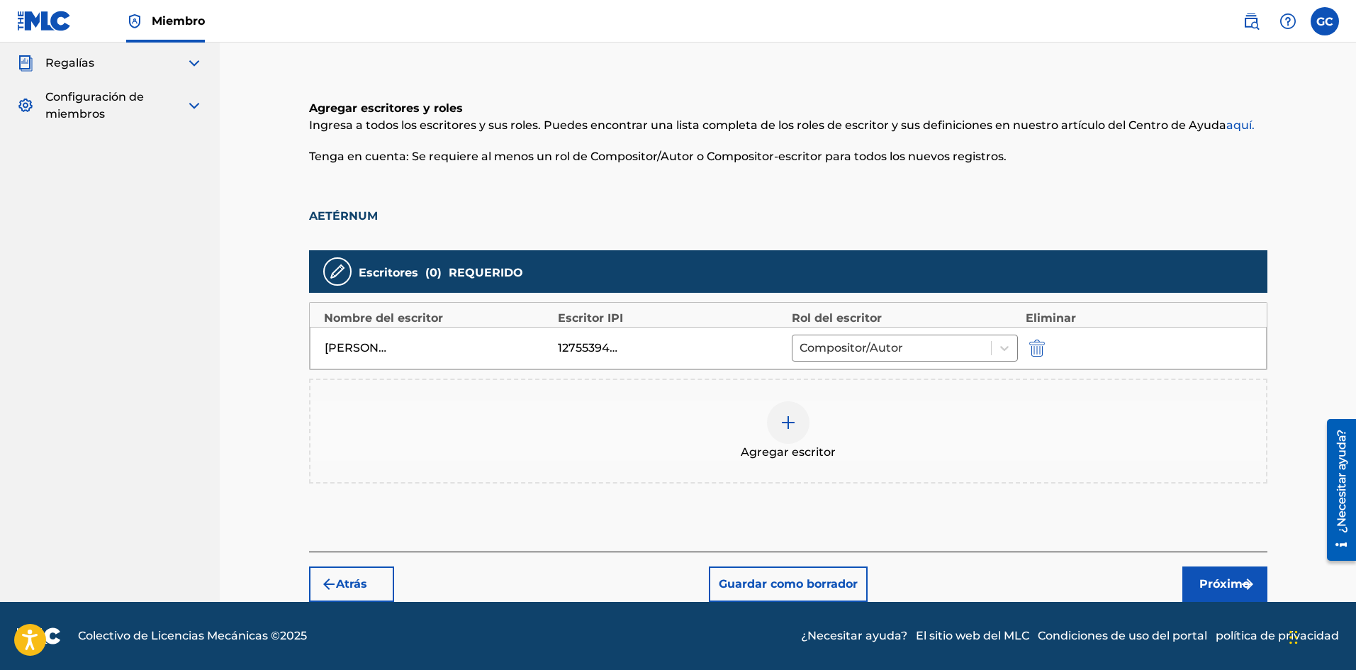
click at [1219, 577] on font "Próximo" at bounding box center [1224, 583] width 50 height 13
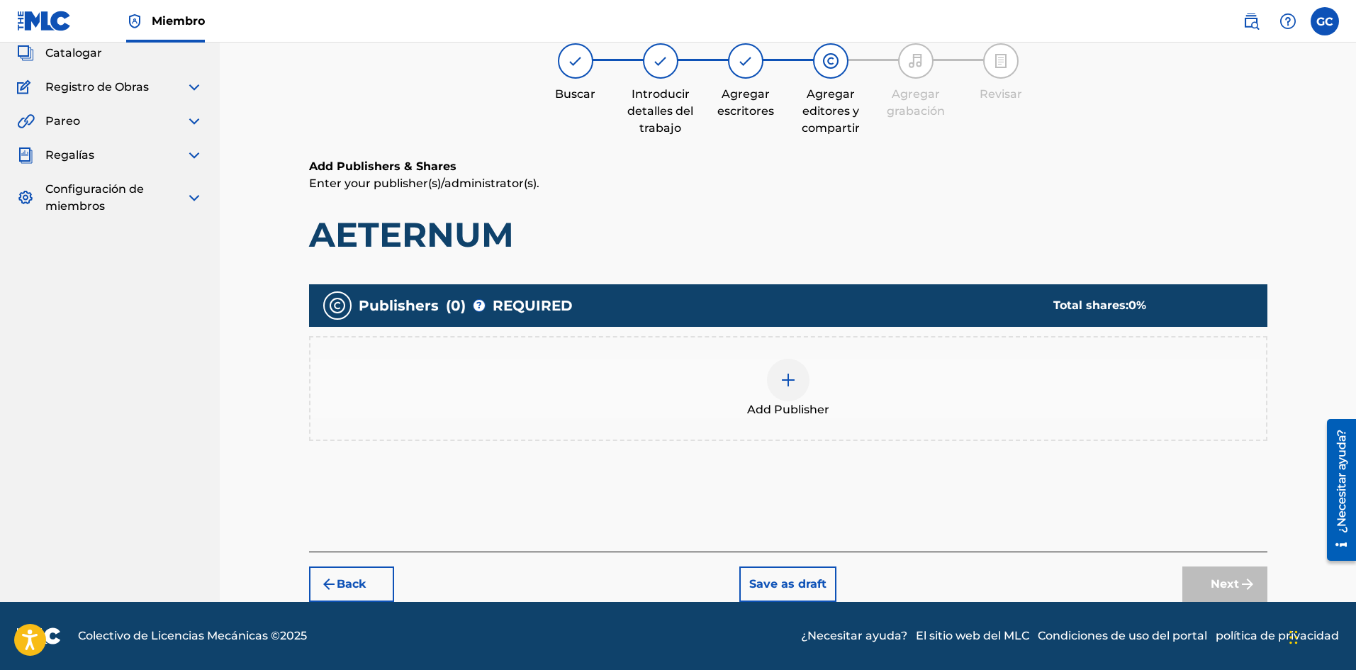
scroll to position [64, 0]
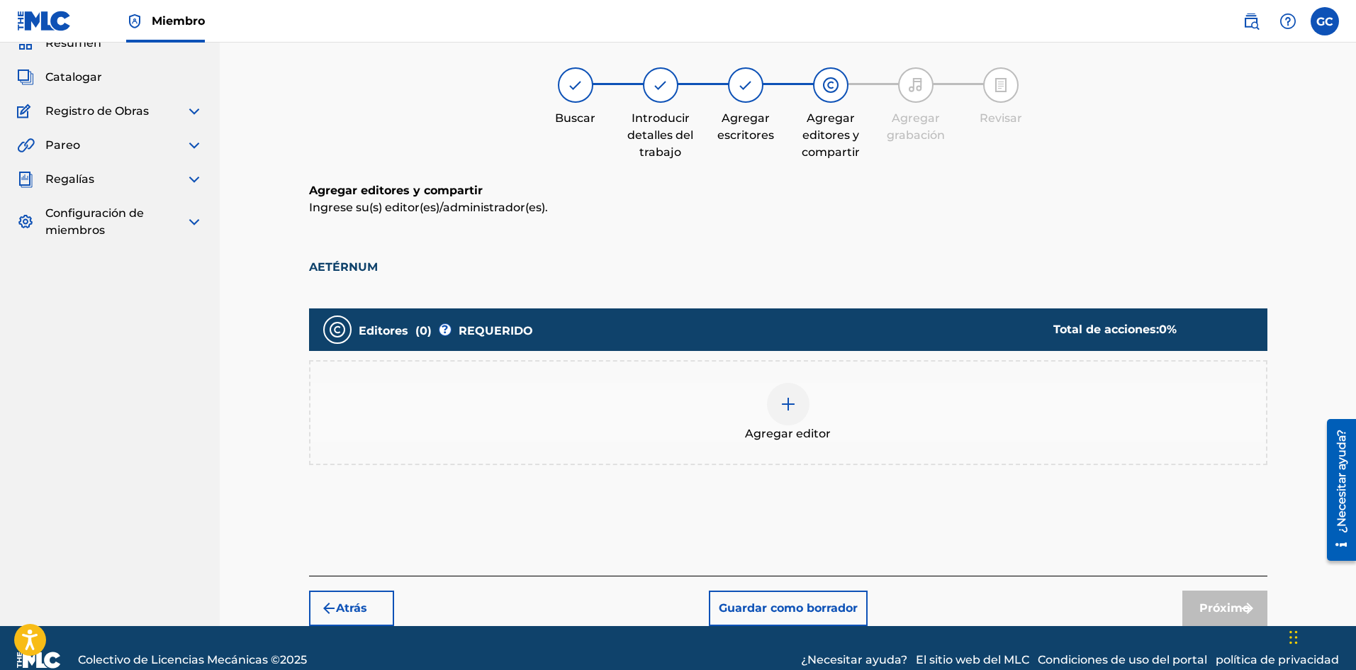
click at [787, 407] on img at bounding box center [788, 404] width 17 height 17
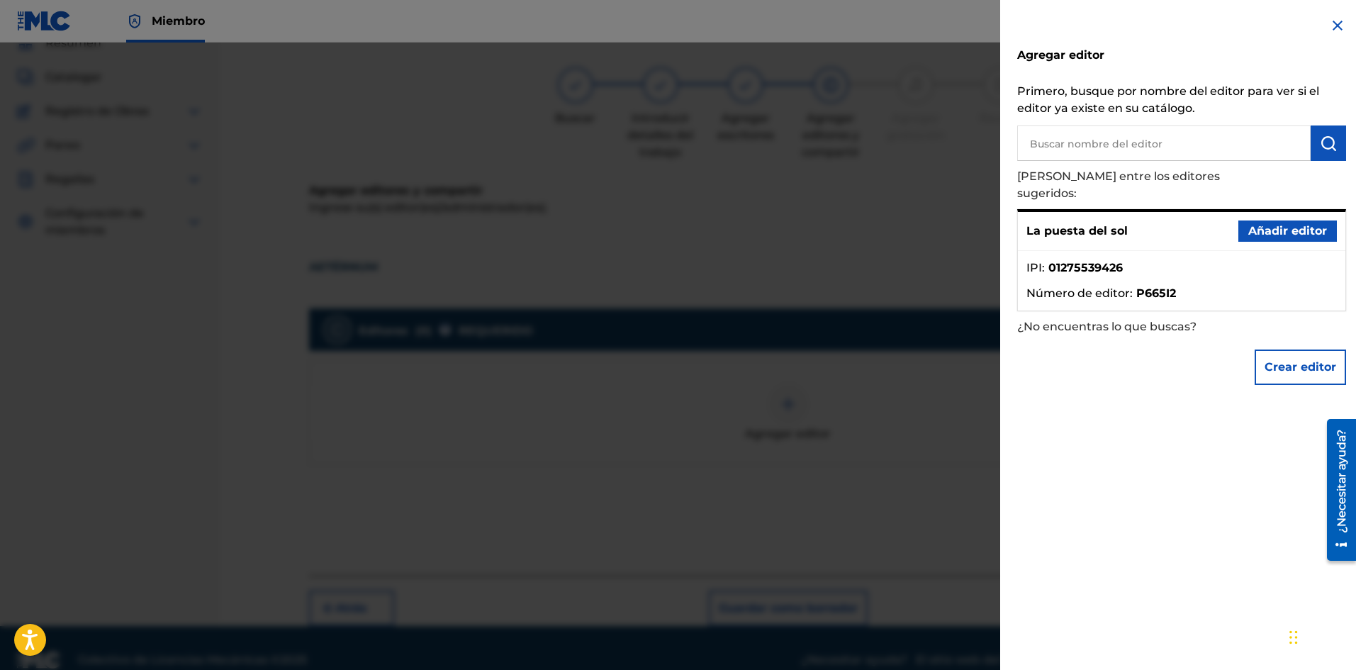
click at [1278, 224] on font "Añadir editor" at bounding box center [1287, 230] width 79 height 13
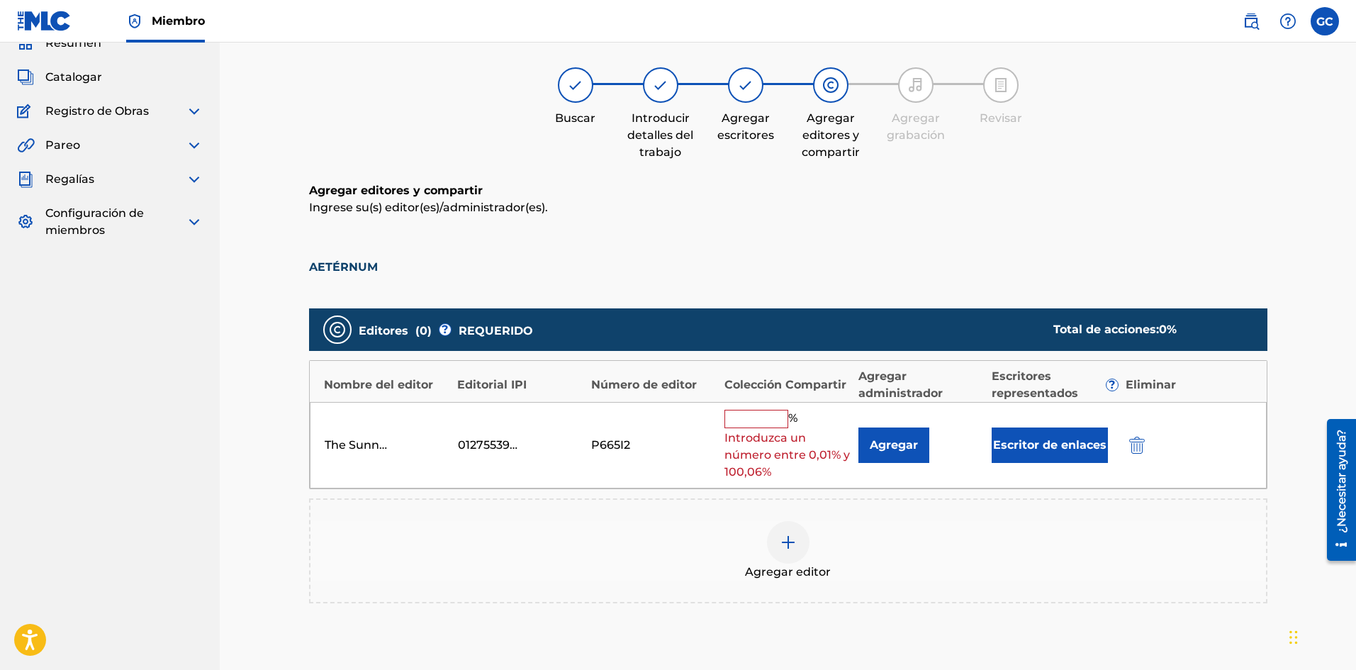
click at [749, 417] on input "text" at bounding box center [756, 419] width 64 height 18
type input "100"
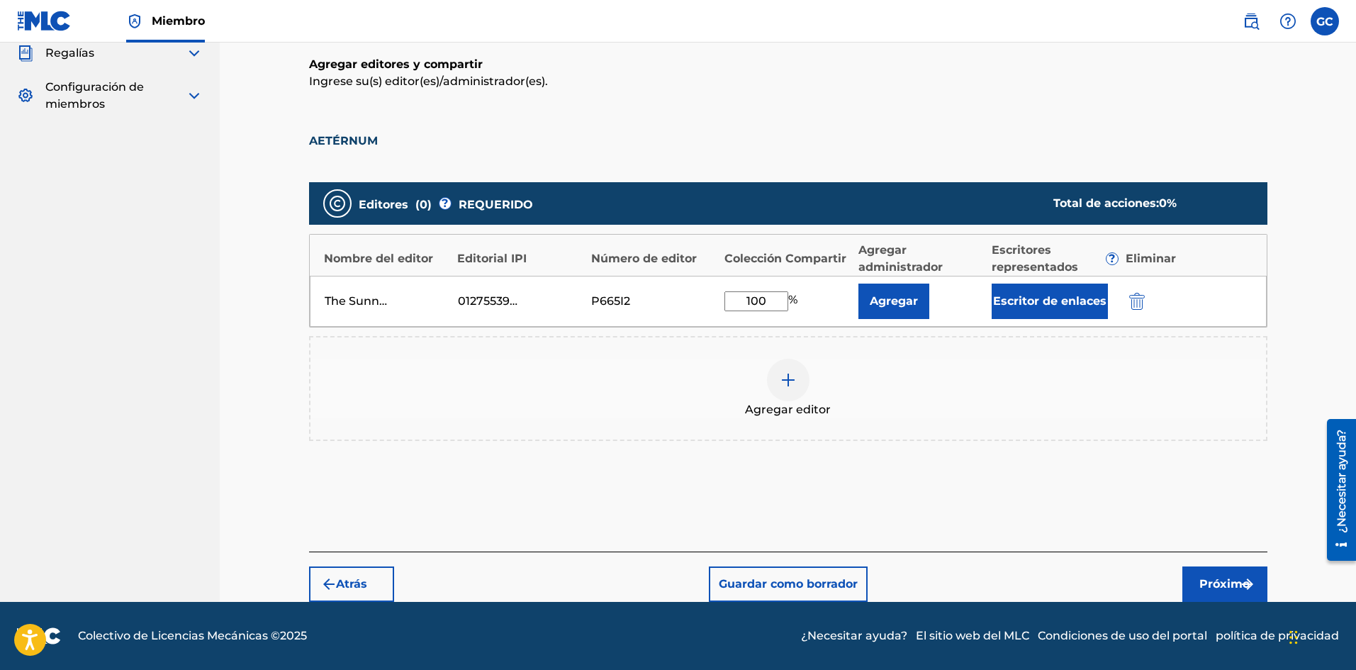
click at [1211, 582] on font "Próximo" at bounding box center [1224, 583] width 50 height 13
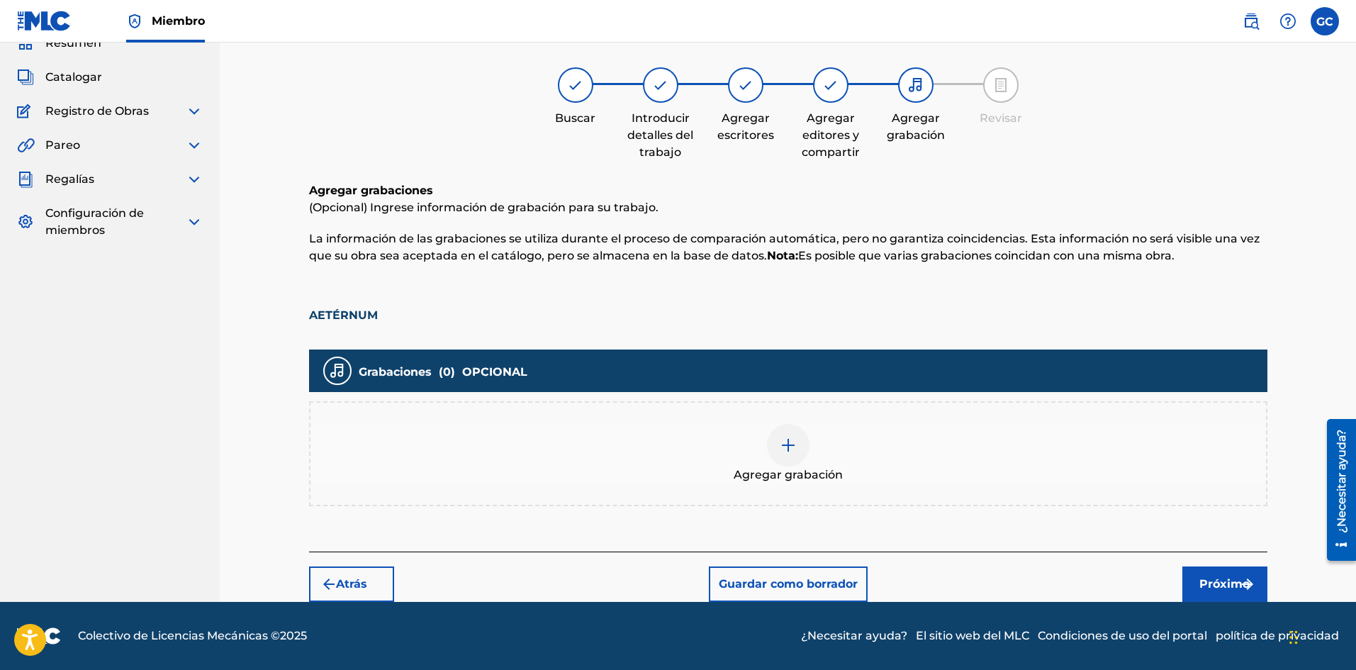
click at [780, 442] on img at bounding box center [788, 445] width 17 height 17
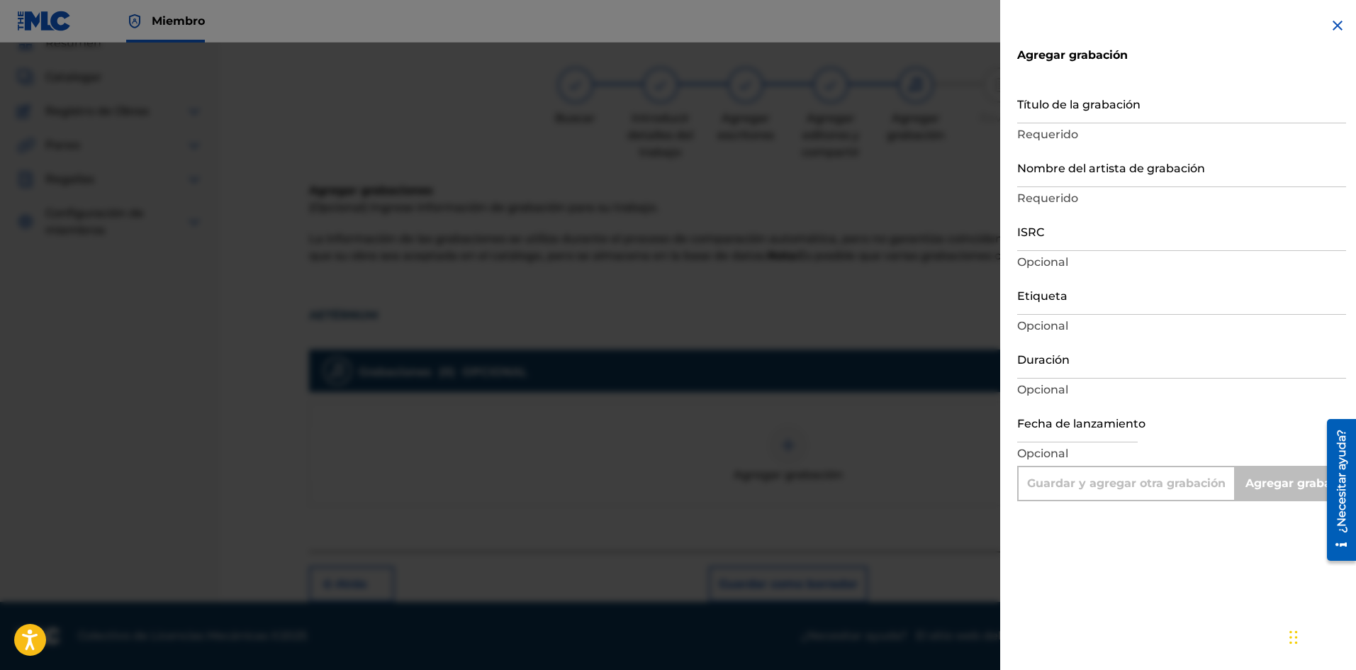
click at [1056, 108] on input "Título de la grabación" at bounding box center [1181, 103] width 329 height 40
type input "A"
type input "Add Recording"
type input "AETERNUM"
click at [1124, 174] on input "Nombre del artista de grabación" at bounding box center [1181, 167] width 329 height 40
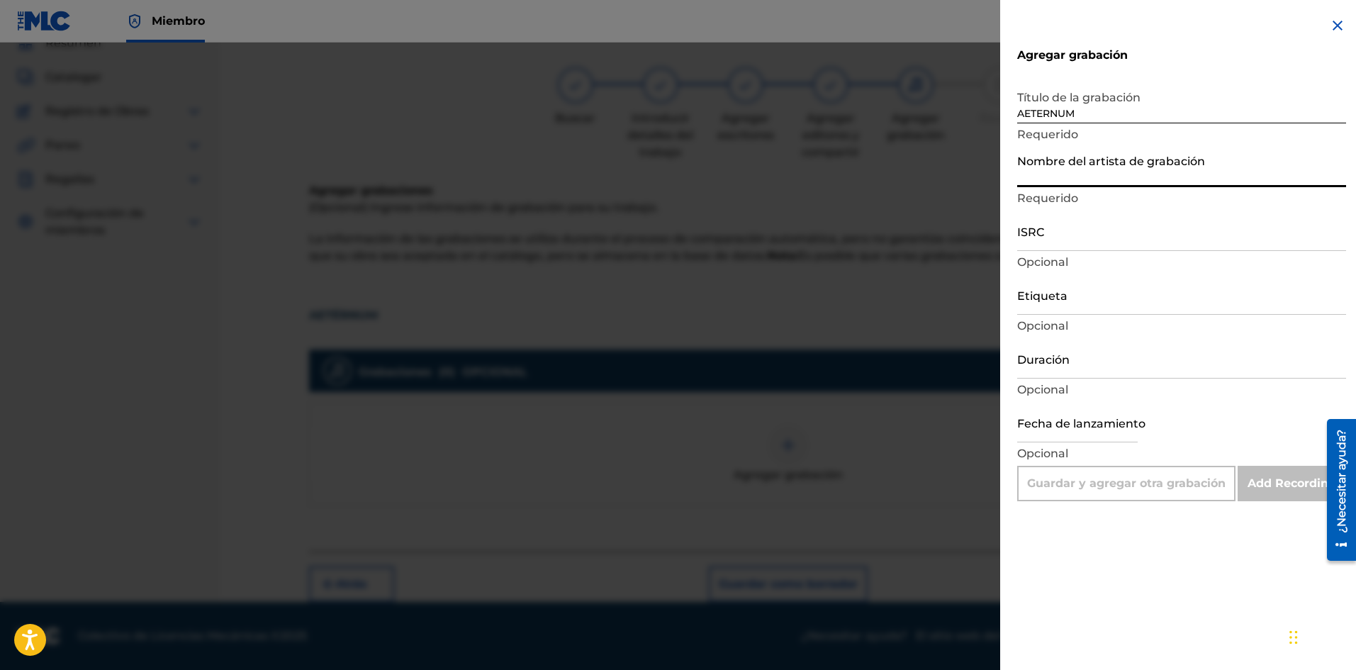
type input "THE [DEMOGRAPHIC_DATA]"
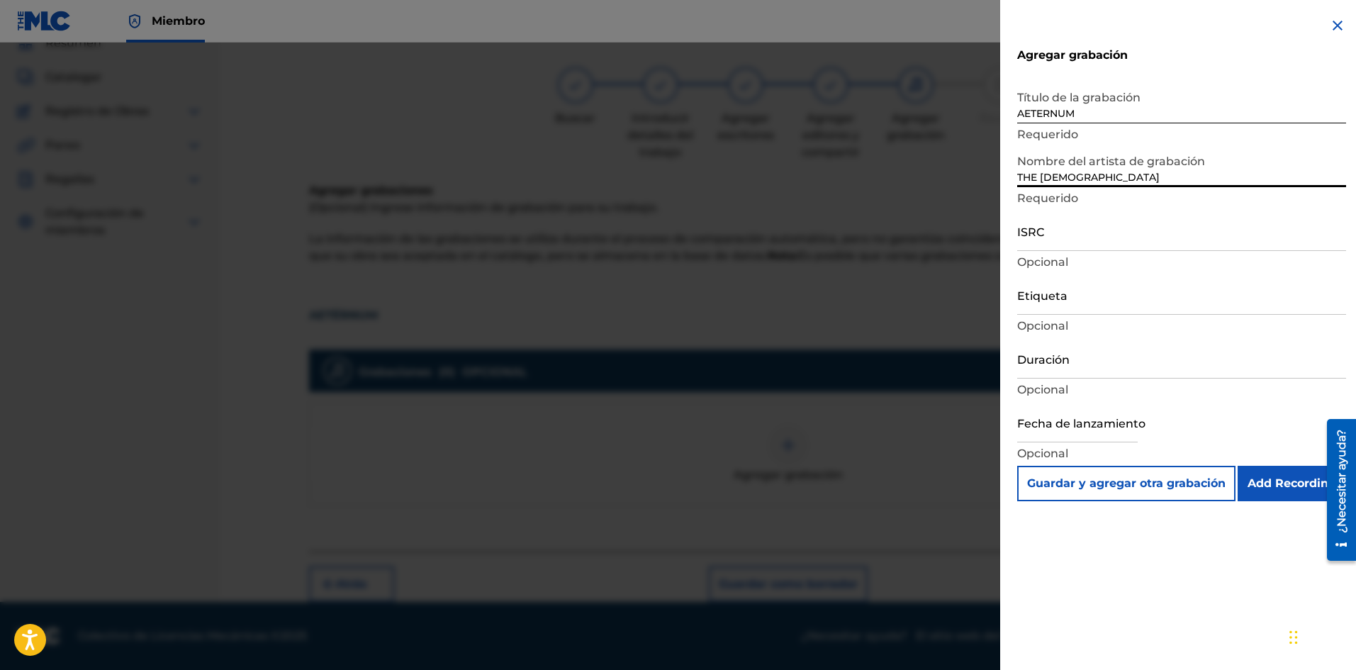
click at [1109, 232] on input "ISRC" at bounding box center [1181, 231] width 329 height 40
paste input "GXD7V2400293"
type input "GXD7V2400293"
click at [1077, 302] on input "Etiqueta" at bounding box center [1181, 294] width 329 height 40
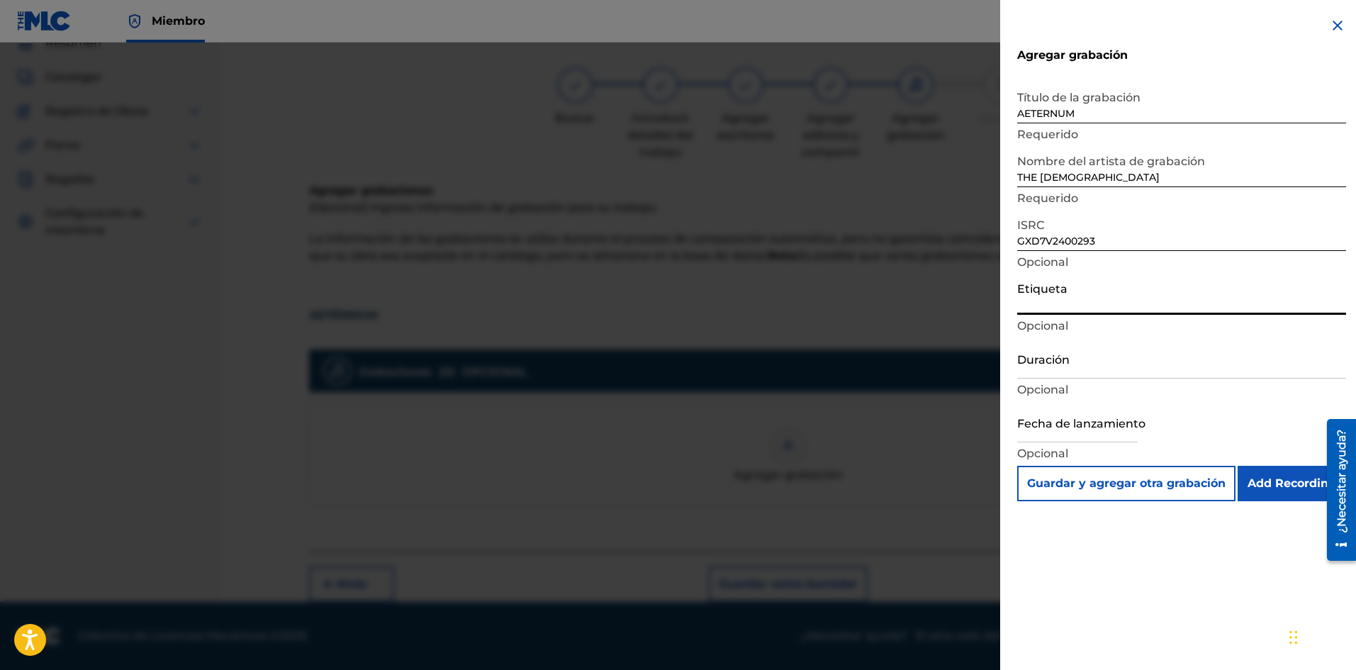
type input "THE SUNNSET AETERNUM"
click at [1102, 372] on input "Duración" at bounding box center [1181, 358] width 329 height 40
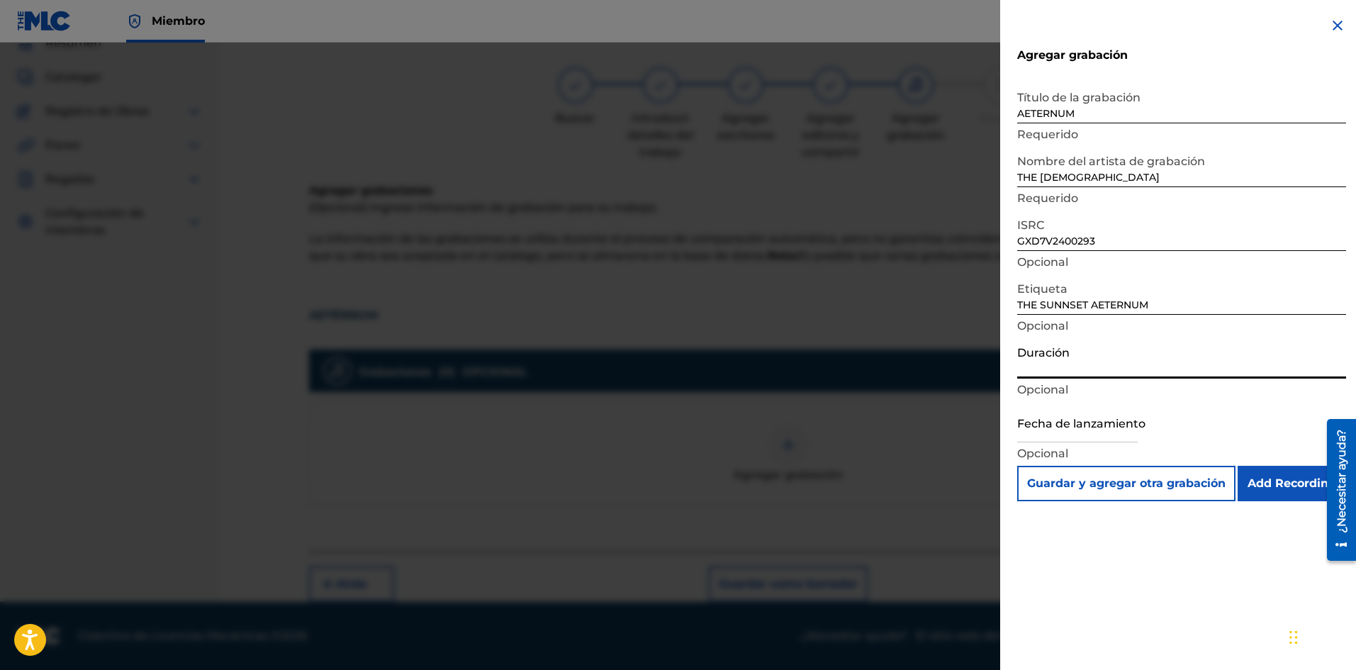
type input "04:32"
click at [1168, 425] on div "Fecha de lanzamiento Opcional" at bounding box center [1181, 434] width 329 height 64
click at [1082, 423] on input "text" at bounding box center [1077, 422] width 120 height 40
select select "8"
select select "2025"
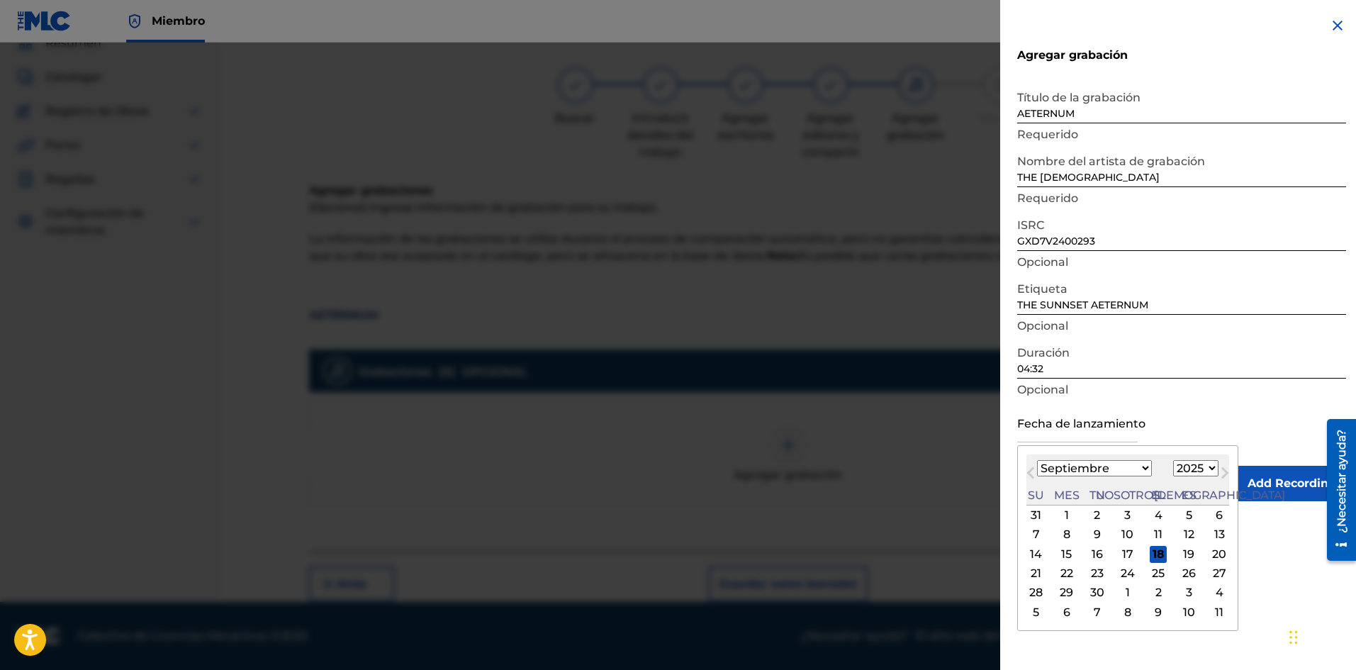
type input "[DATE]"
select select "2024"
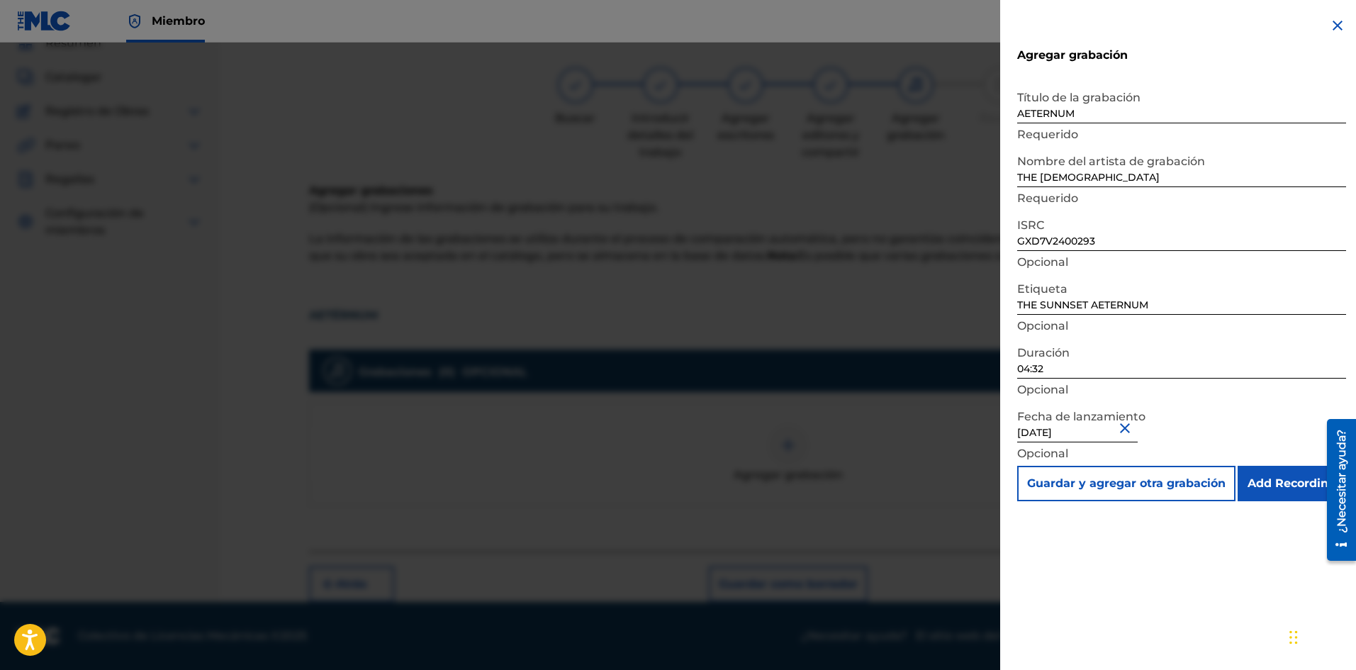
click at [1279, 481] on input "Add Recording" at bounding box center [1292, 483] width 108 height 35
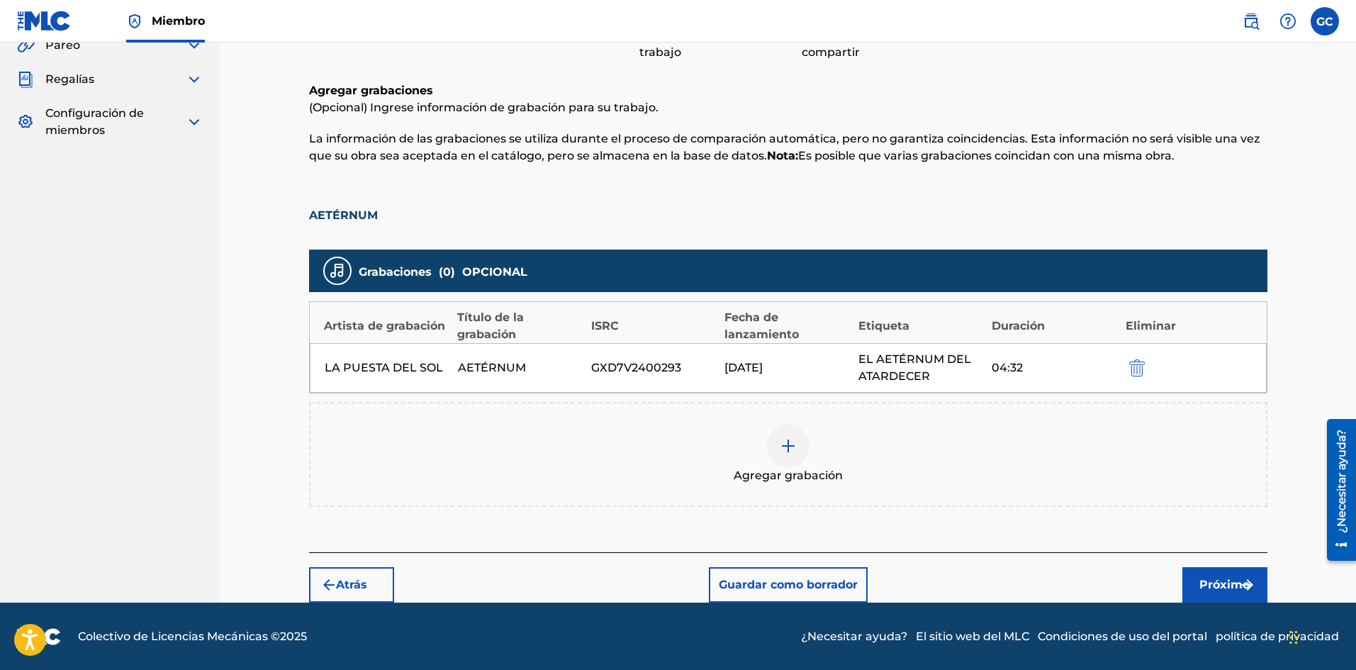
scroll to position [164, 0]
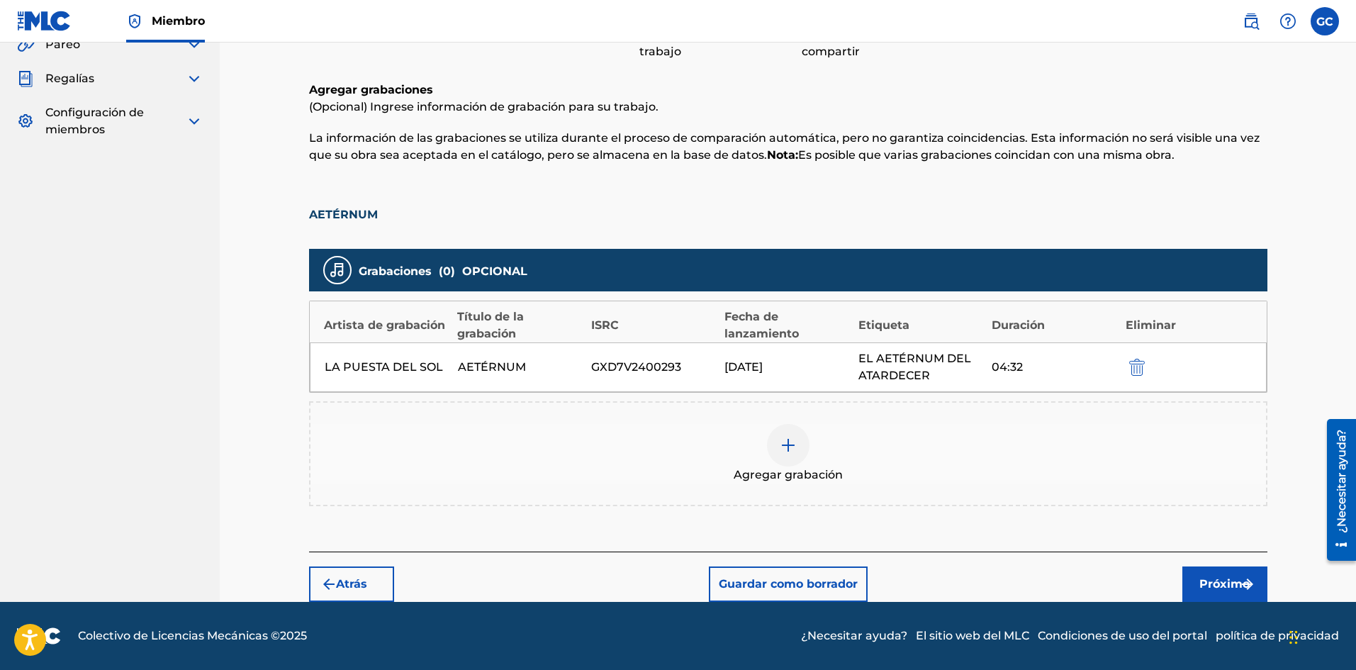
click at [1245, 577] on img "submit" at bounding box center [1247, 584] width 17 height 17
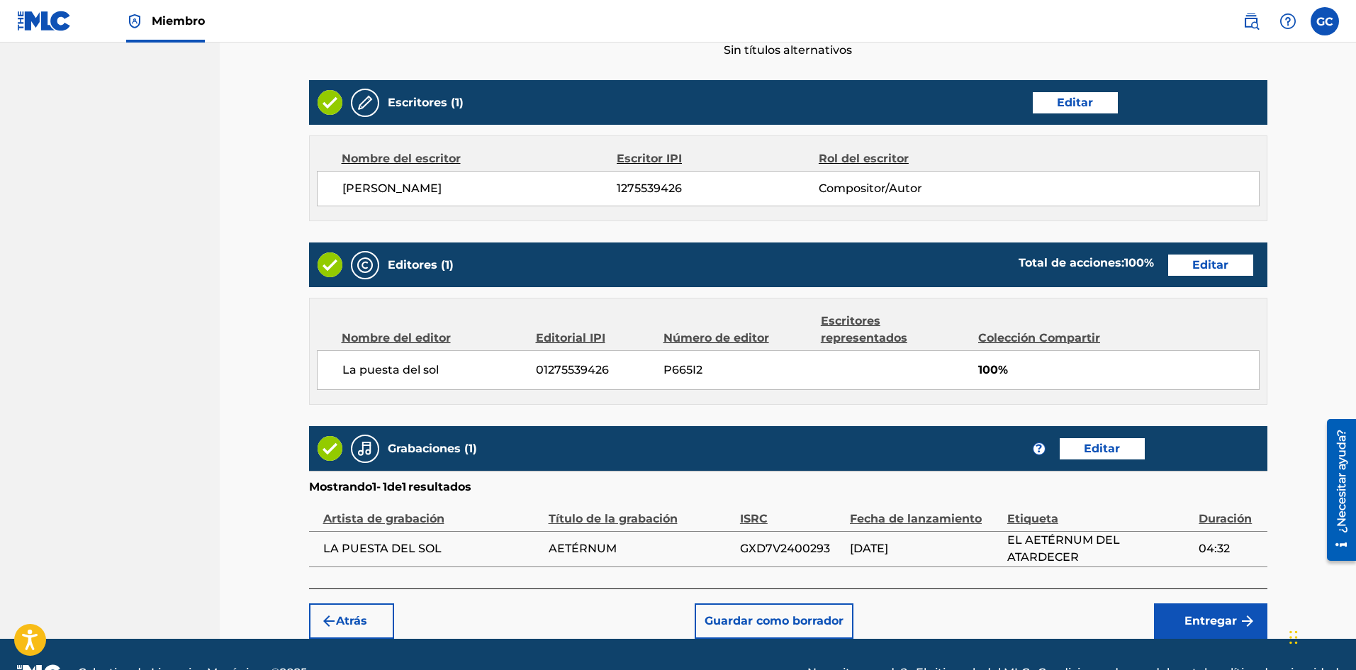
scroll to position [555, 0]
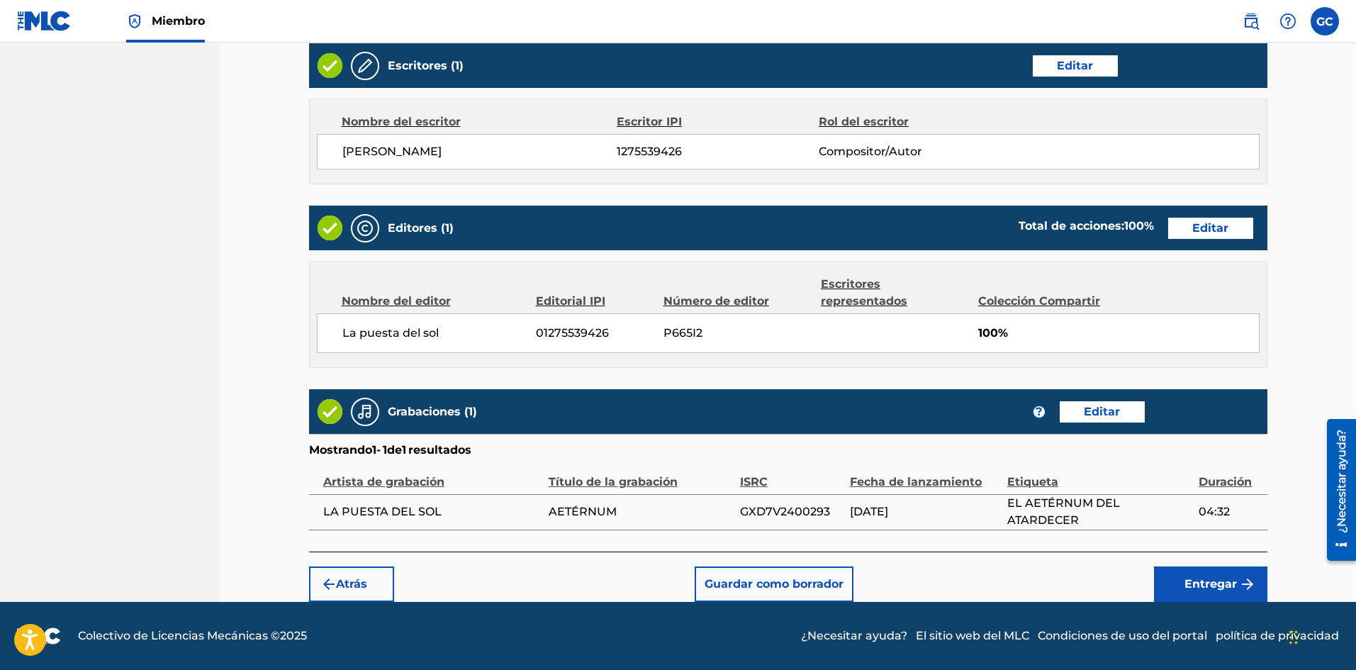
click at [1197, 584] on font "Entregar" at bounding box center [1210, 583] width 52 height 13
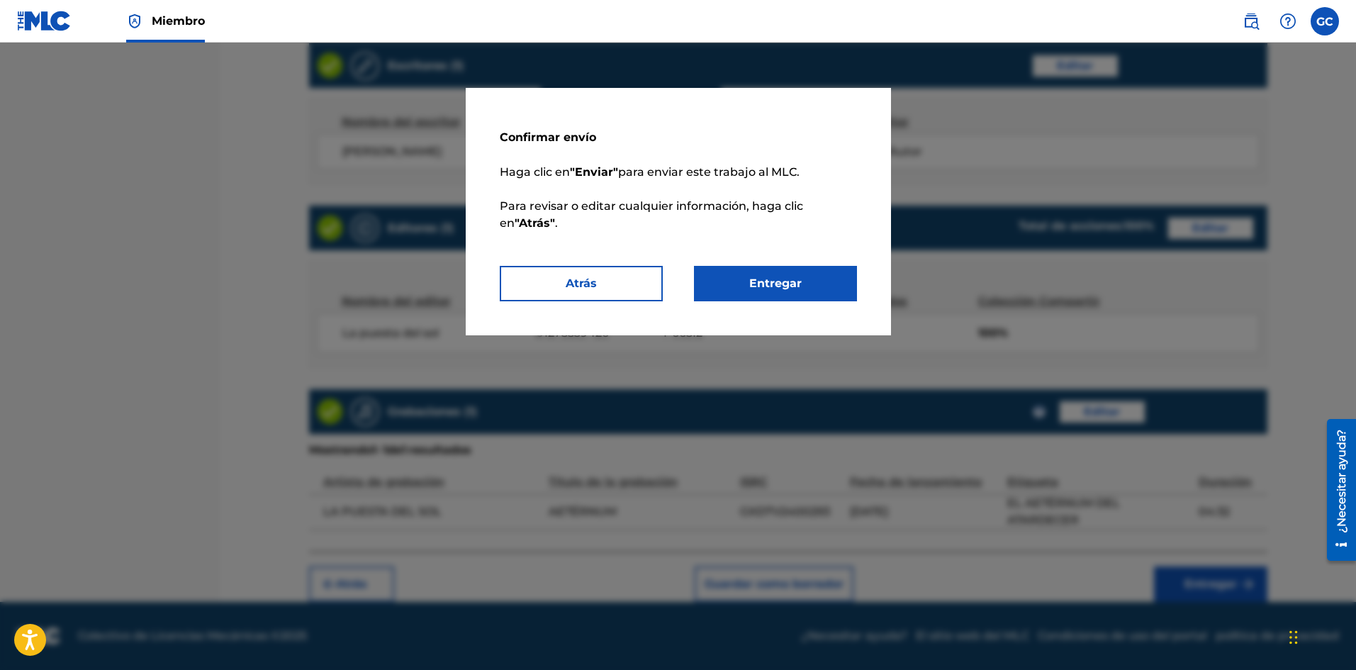
click at [769, 274] on button "Entregar" at bounding box center [775, 283] width 163 height 35
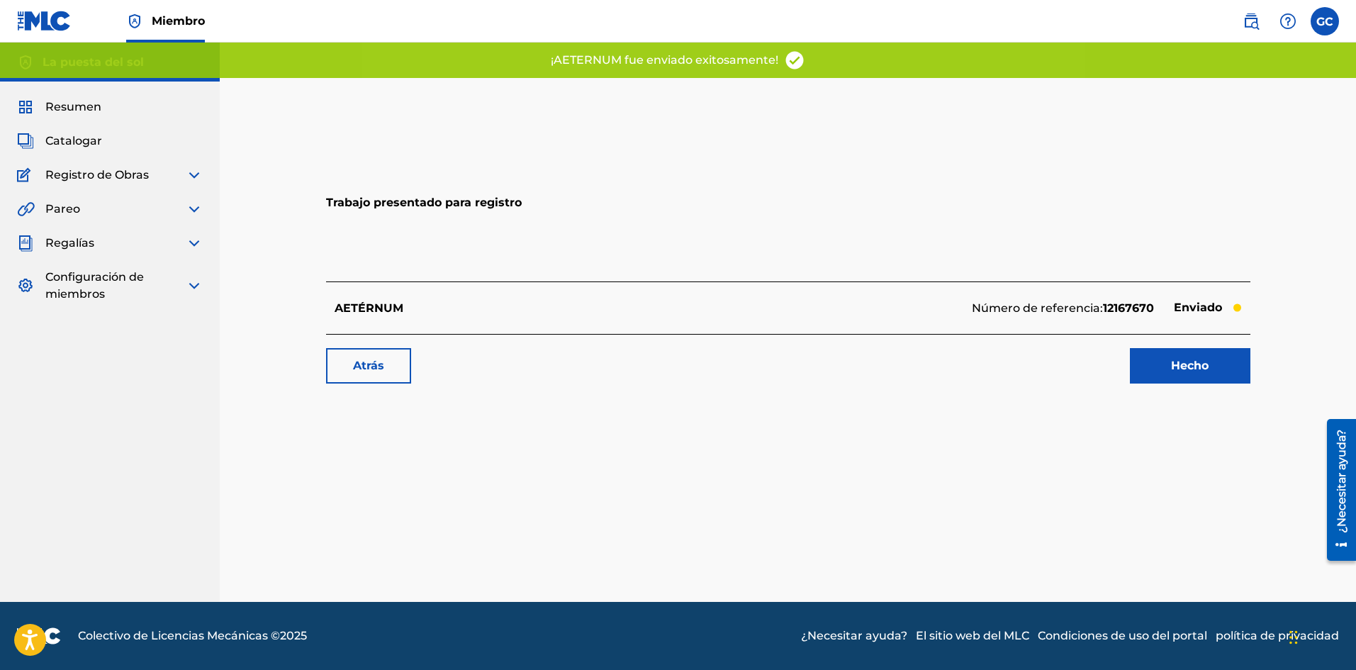
click at [1211, 369] on link "Hecho" at bounding box center [1190, 365] width 120 height 35
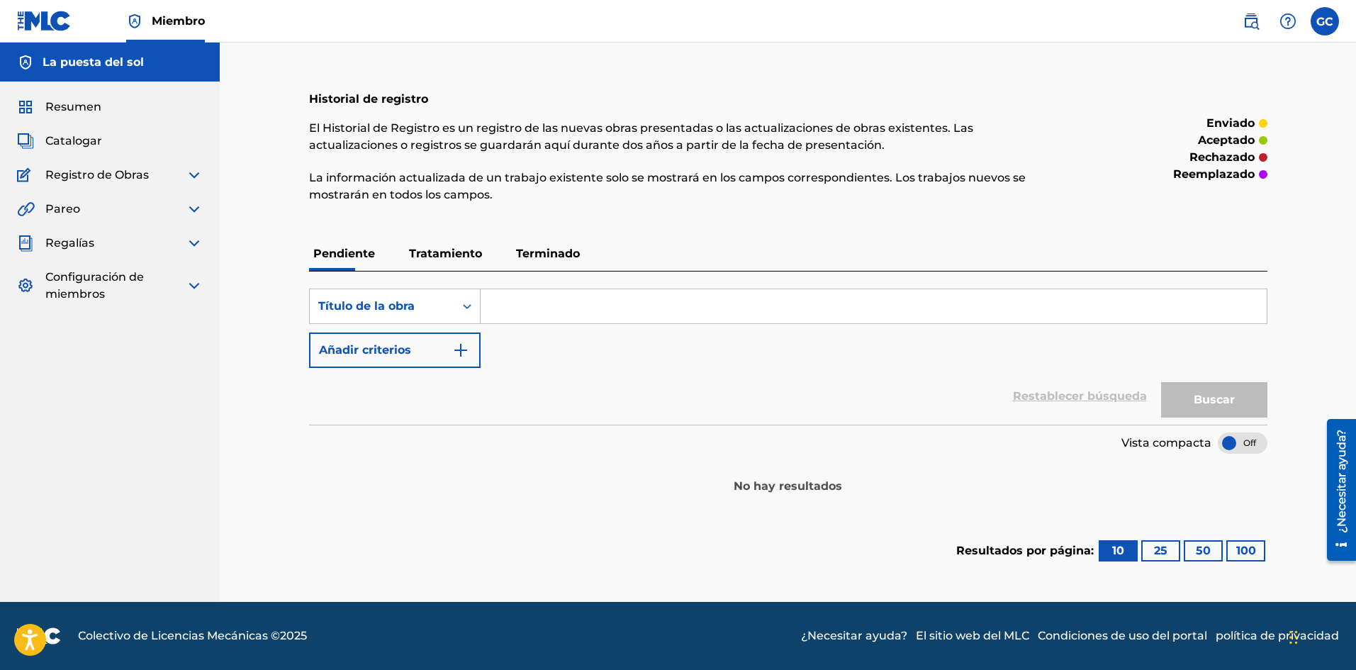
click at [425, 246] on p "Tratamiento" at bounding box center [446, 254] width 82 height 34
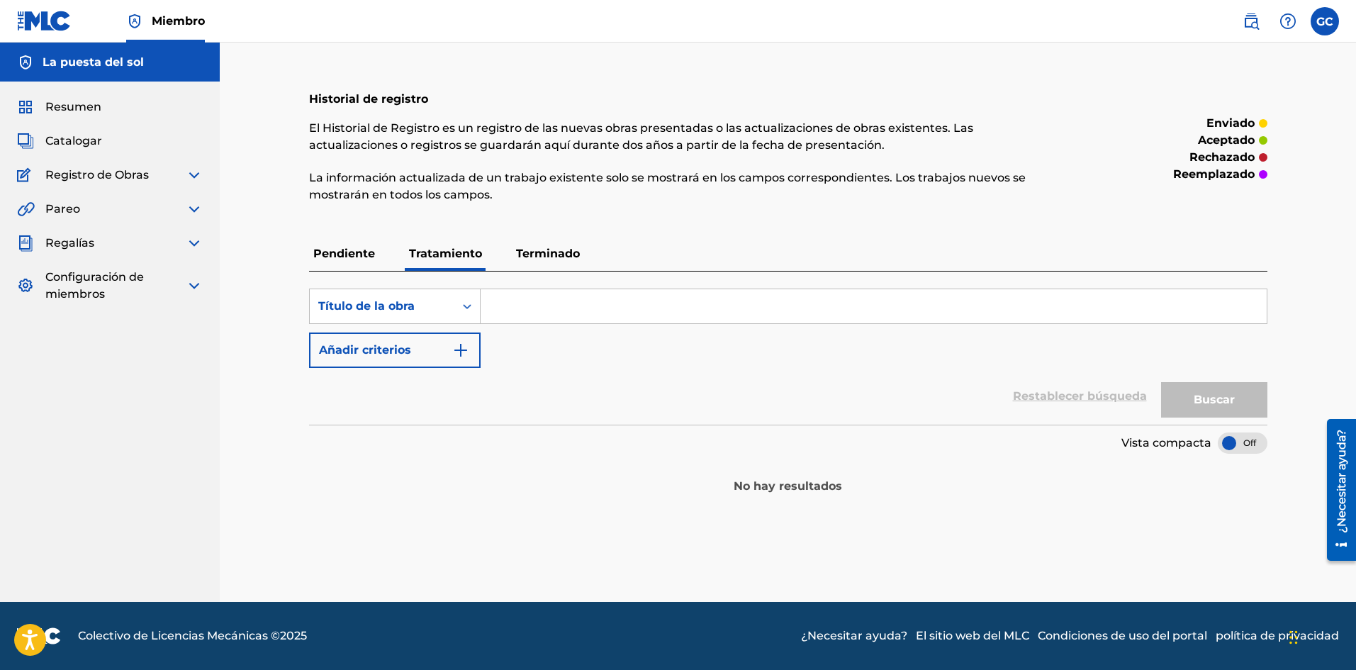
click at [570, 250] on font "Terminado" at bounding box center [548, 253] width 64 height 13
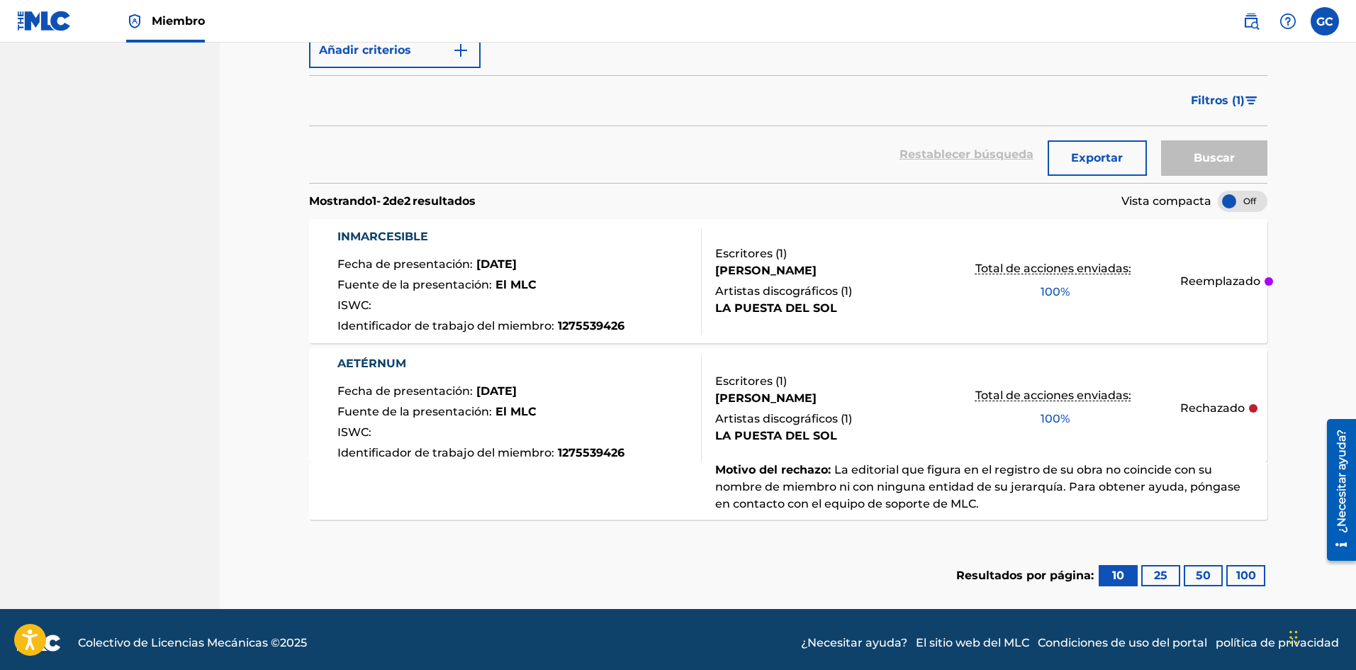
scroll to position [307, 0]
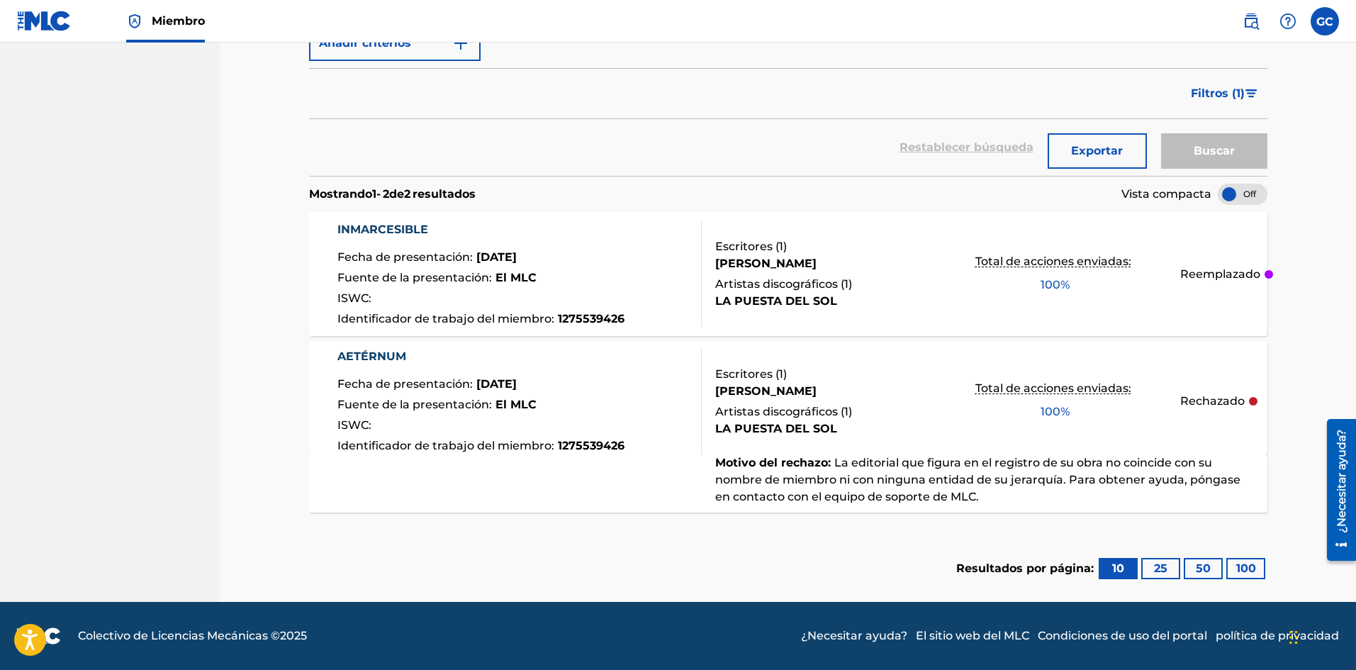
click at [1044, 461] on font "La editorial que figura en el registro de su obra no coincide con su nombre de …" at bounding box center [977, 479] width 525 height 47
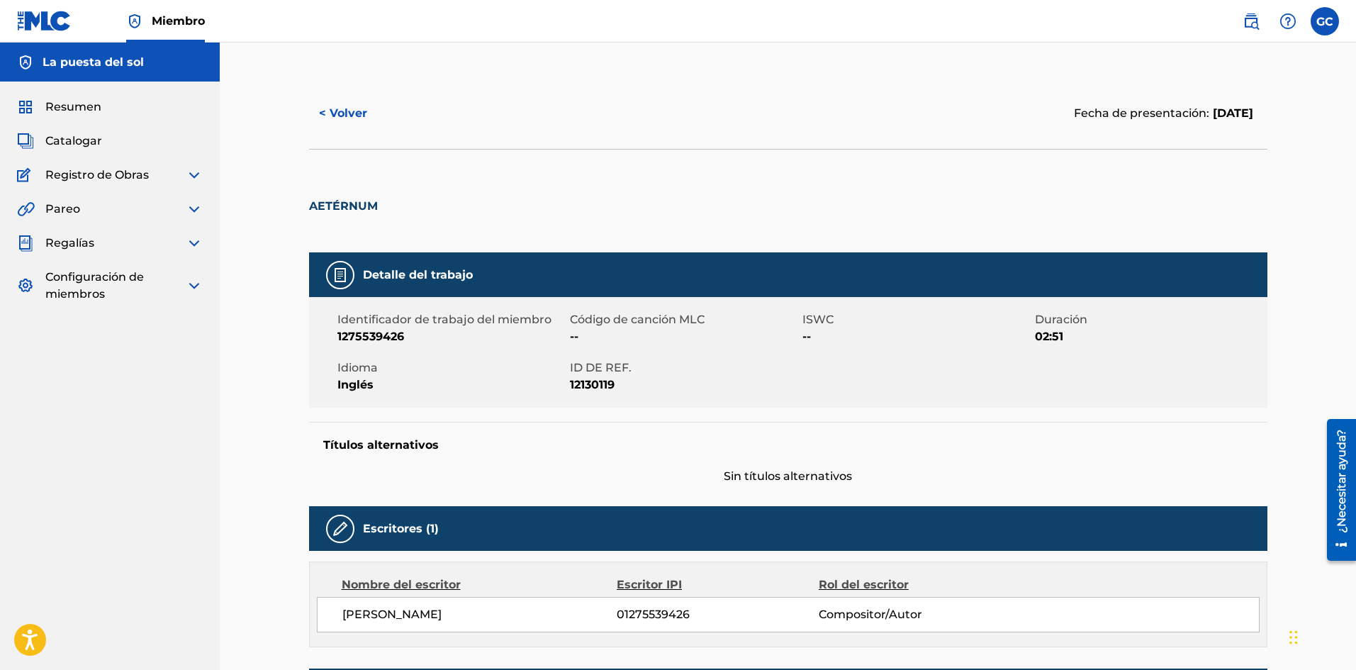
click at [334, 110] on font "< Volver" at bounding box center [343, 112] width 48 height 13
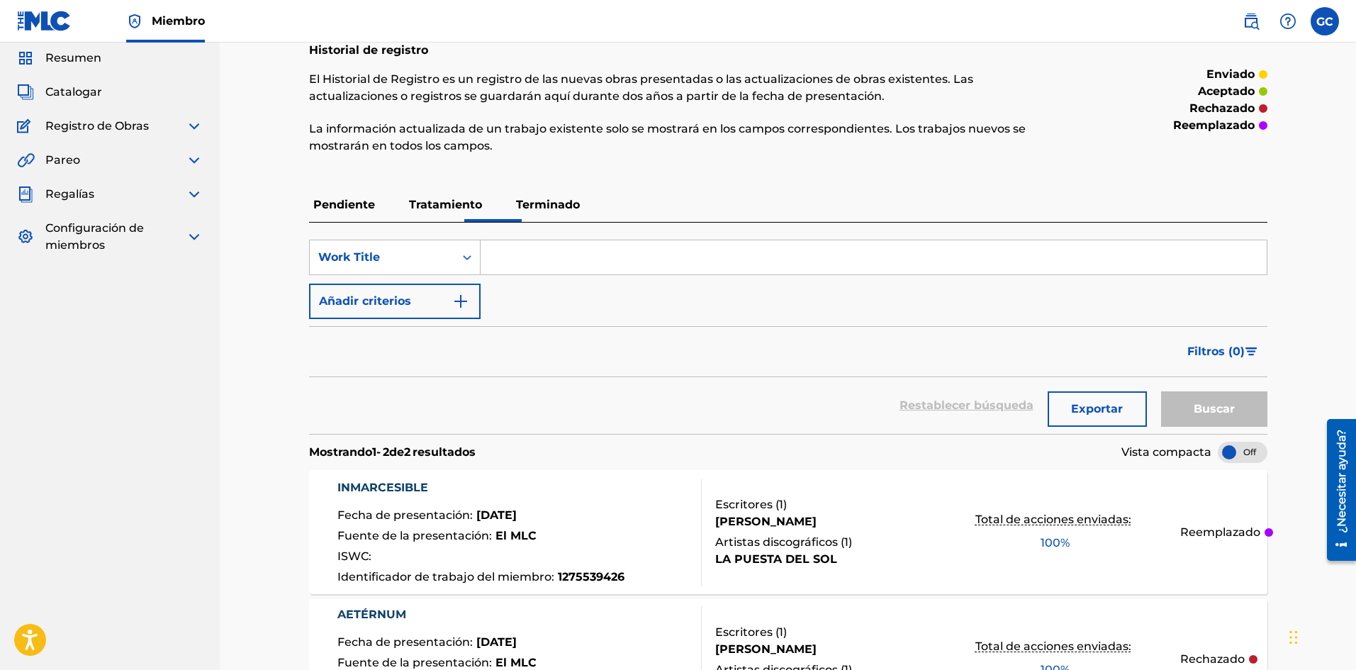
scroll to position [71, 0]
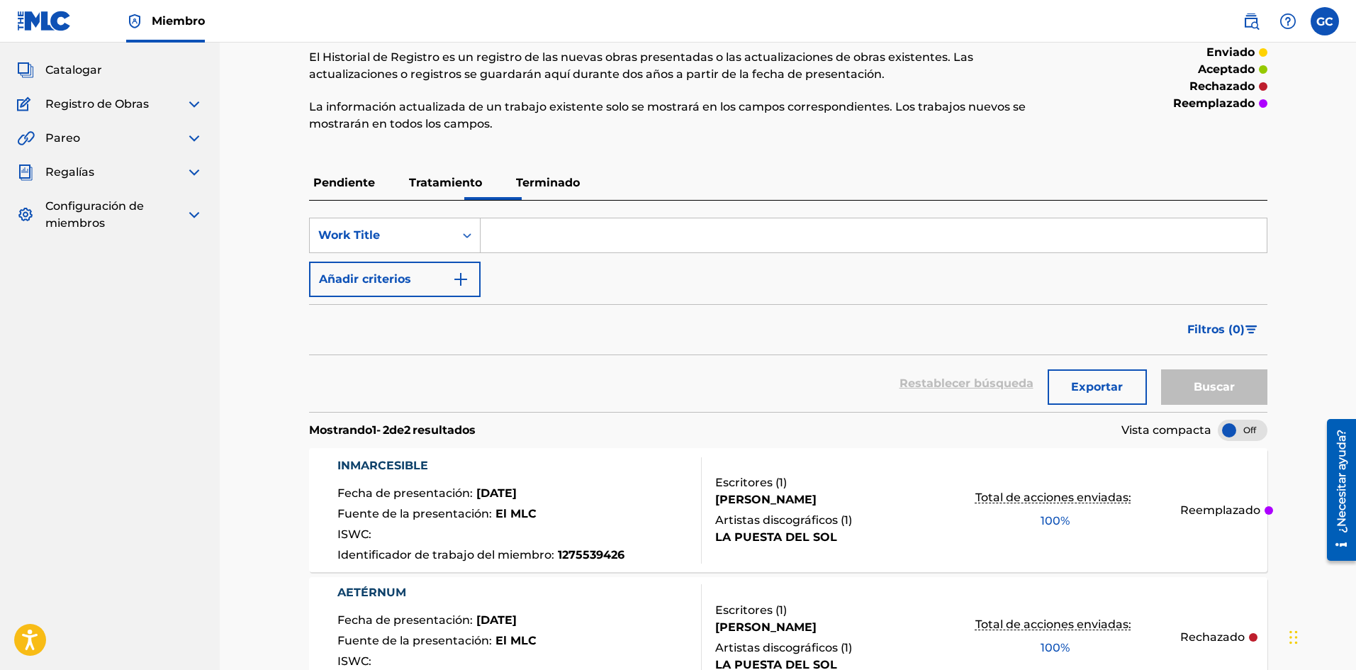
click at [1099, 396] on button "Exportar" at bounding box center [1097, 386] width 99 height 35
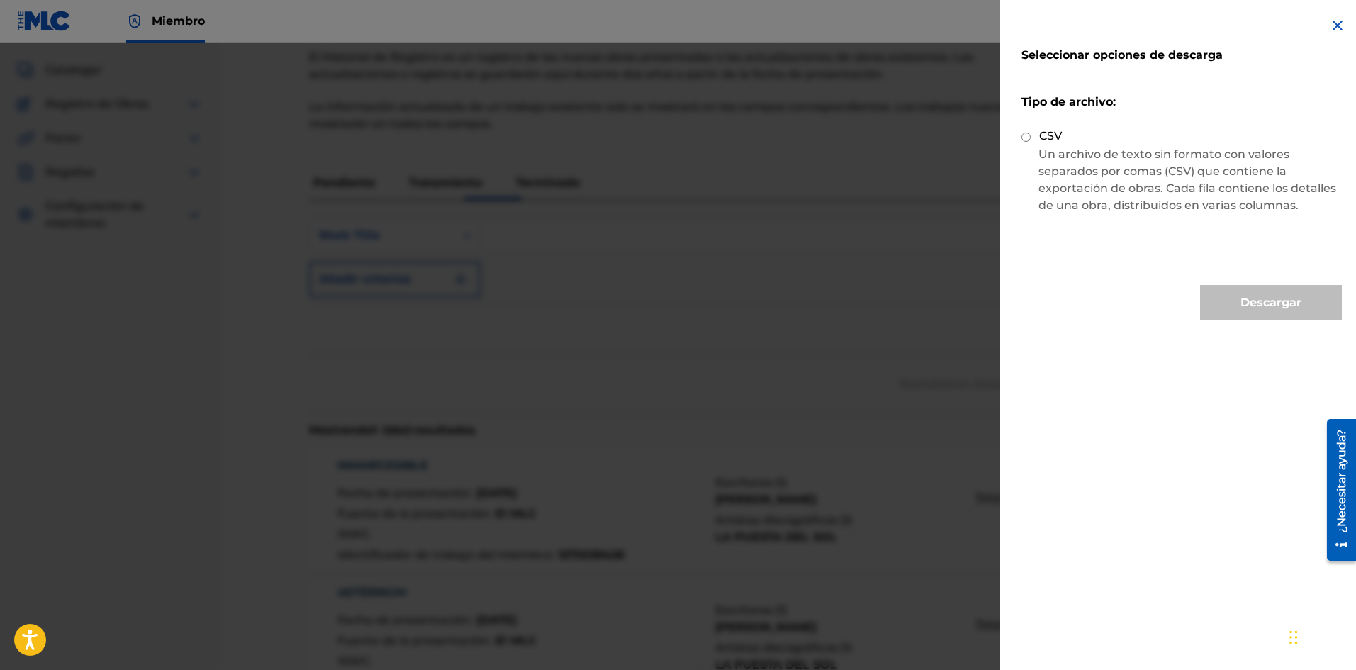
click at [1329, 28] on img at bounding box center [1337, 25] width 17 height 17
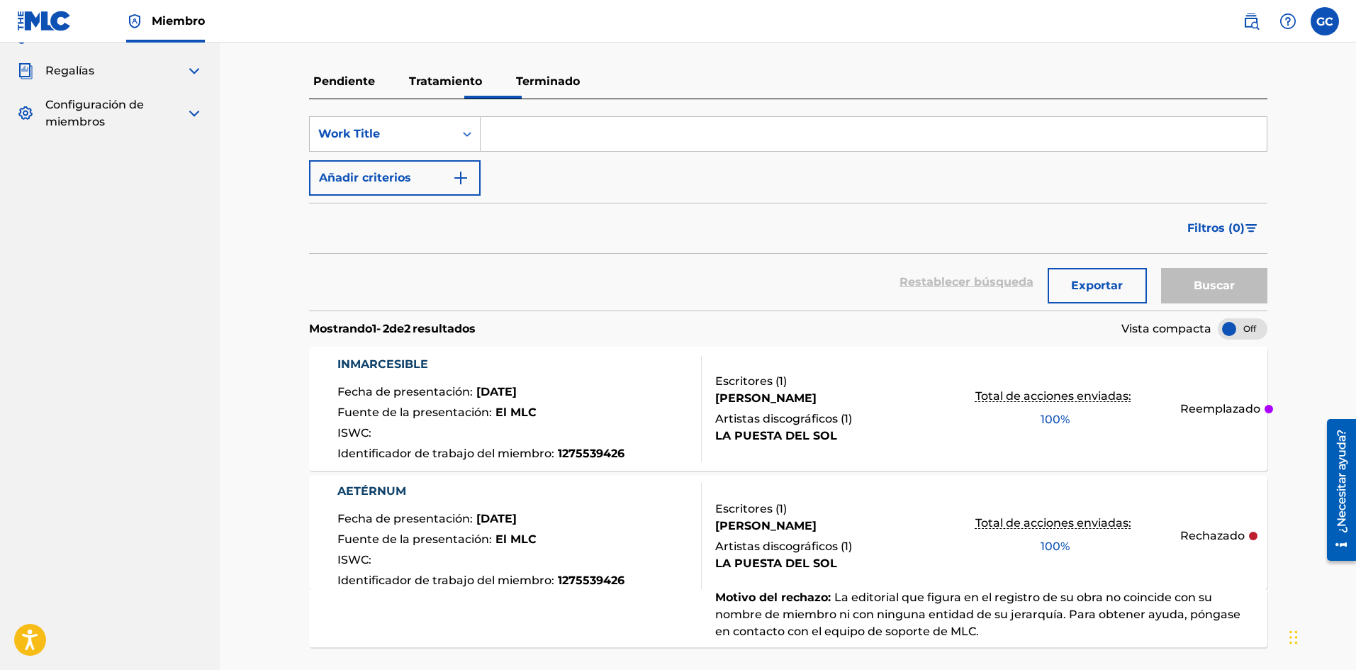
scroll to position [307, 0]
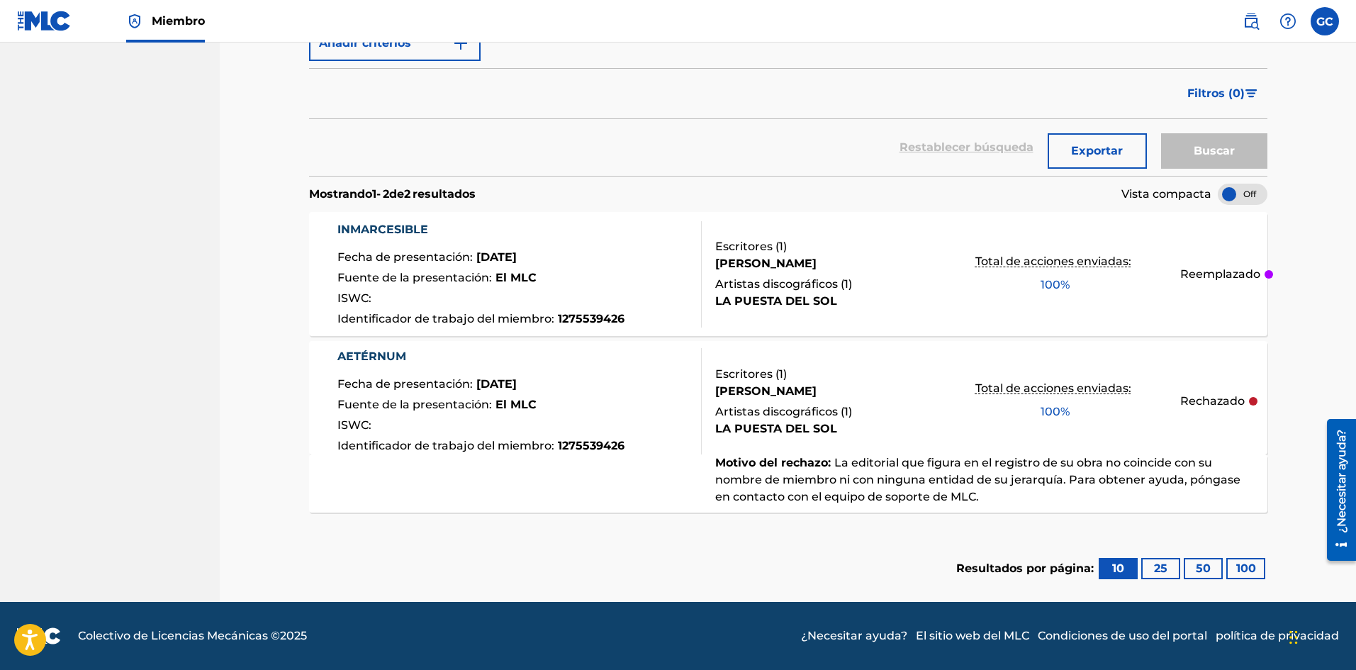
click at [1221, 564] on button "50" at bounding box center [1203, 568] width 39 height 21
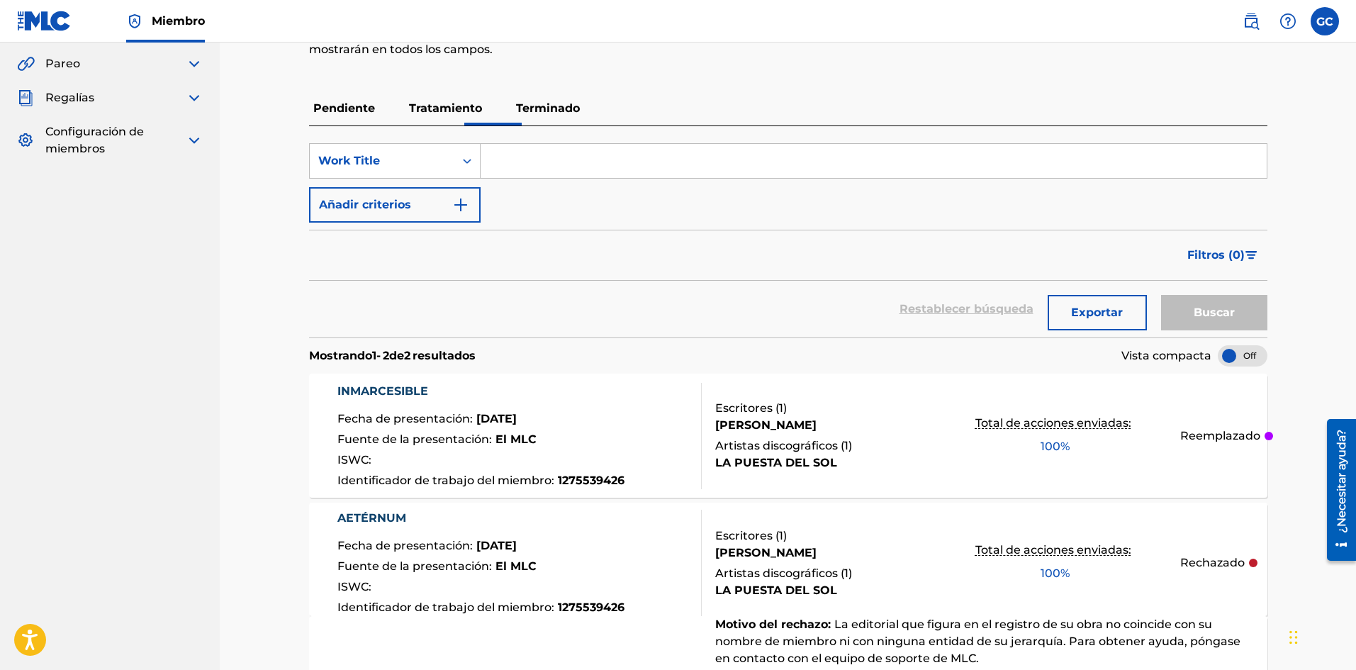
scroll to position [284, 0]
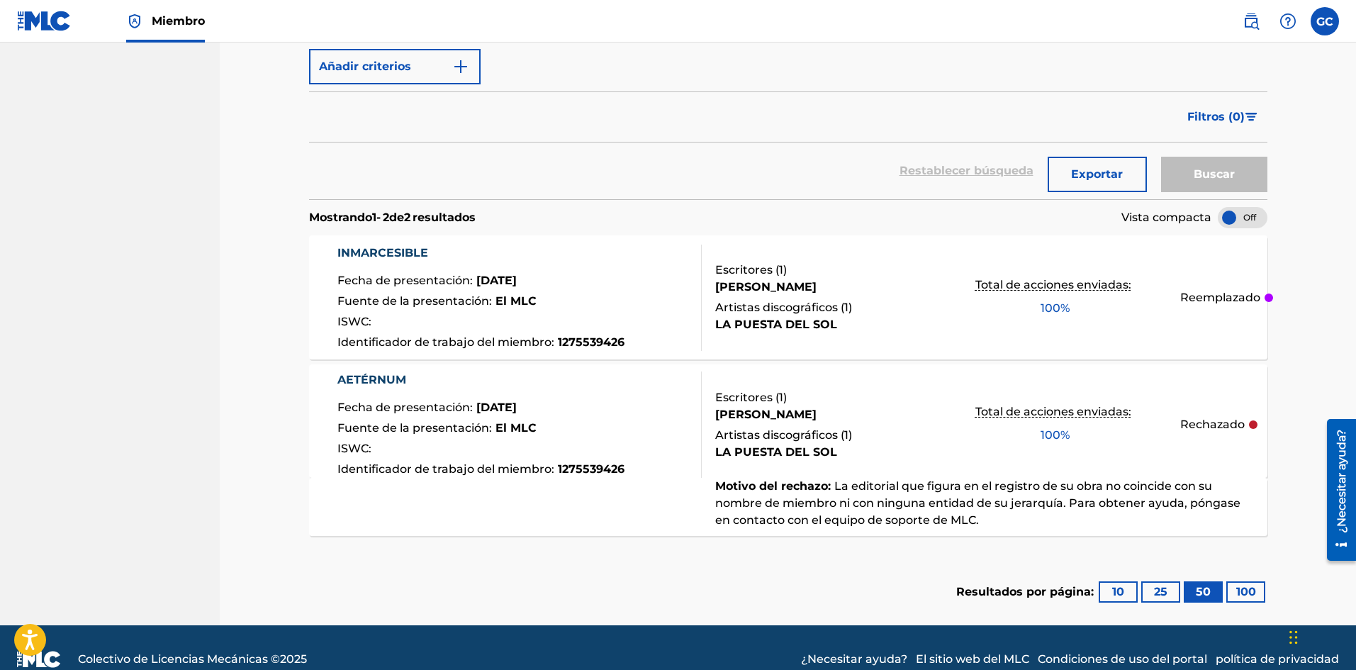
click at [1261, 585] on button "100" at bounding box center [1245, 591] width 39 height 21
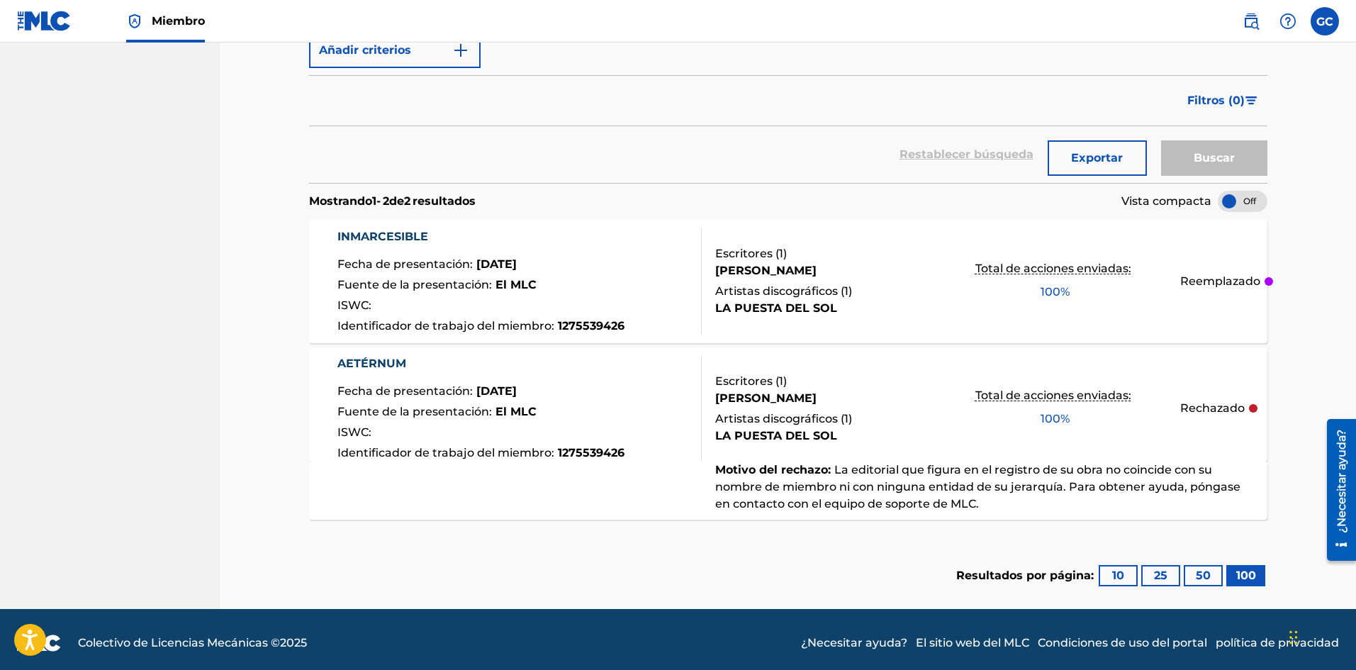
scroll to position [307, 0]
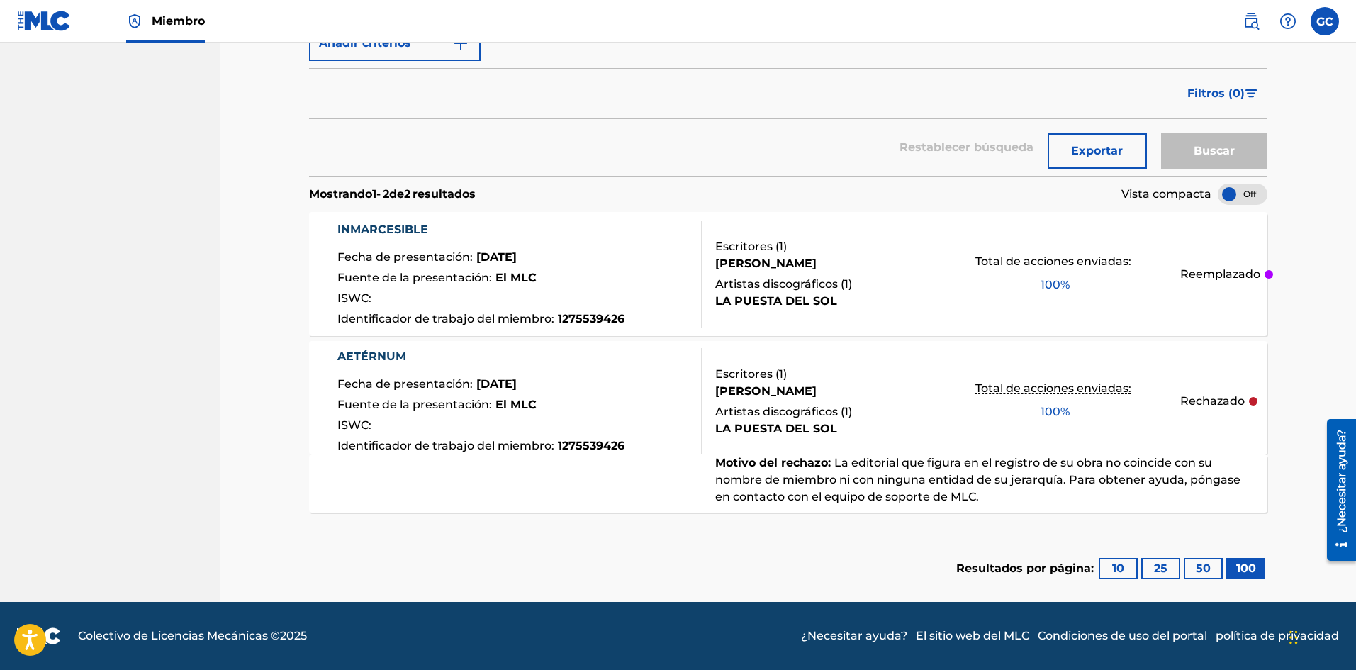
click at [774, 380] on font "Escritores (" at bounding box center [747, 373] width 64 height 13
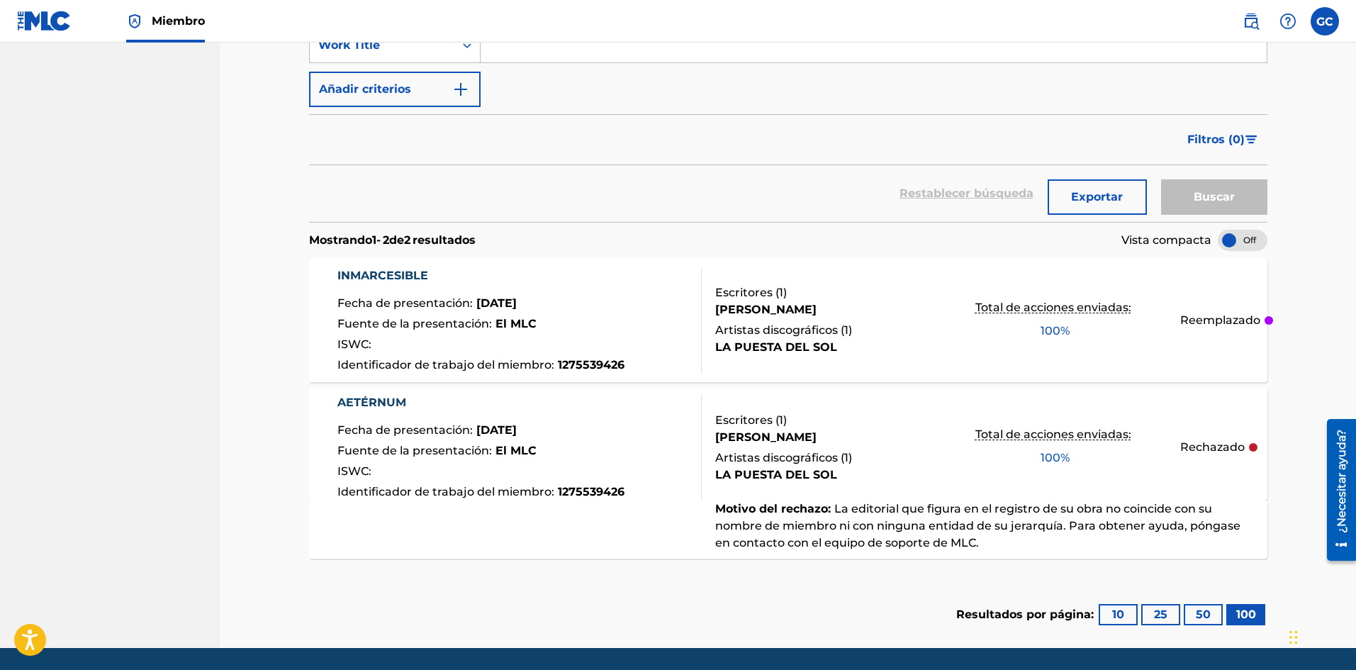
scroll to position [284, 0]
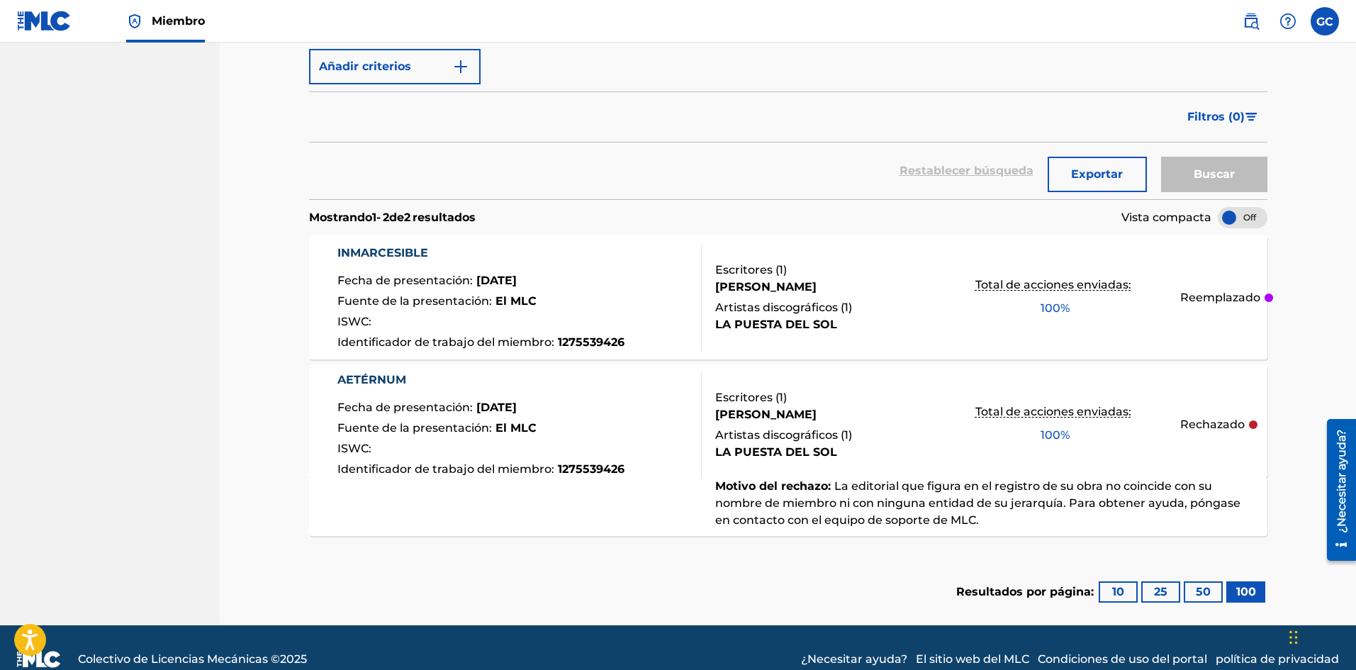
click at [1101, 179] on font "Exportar" at bounding box center [1097, 173] width 52 height 13
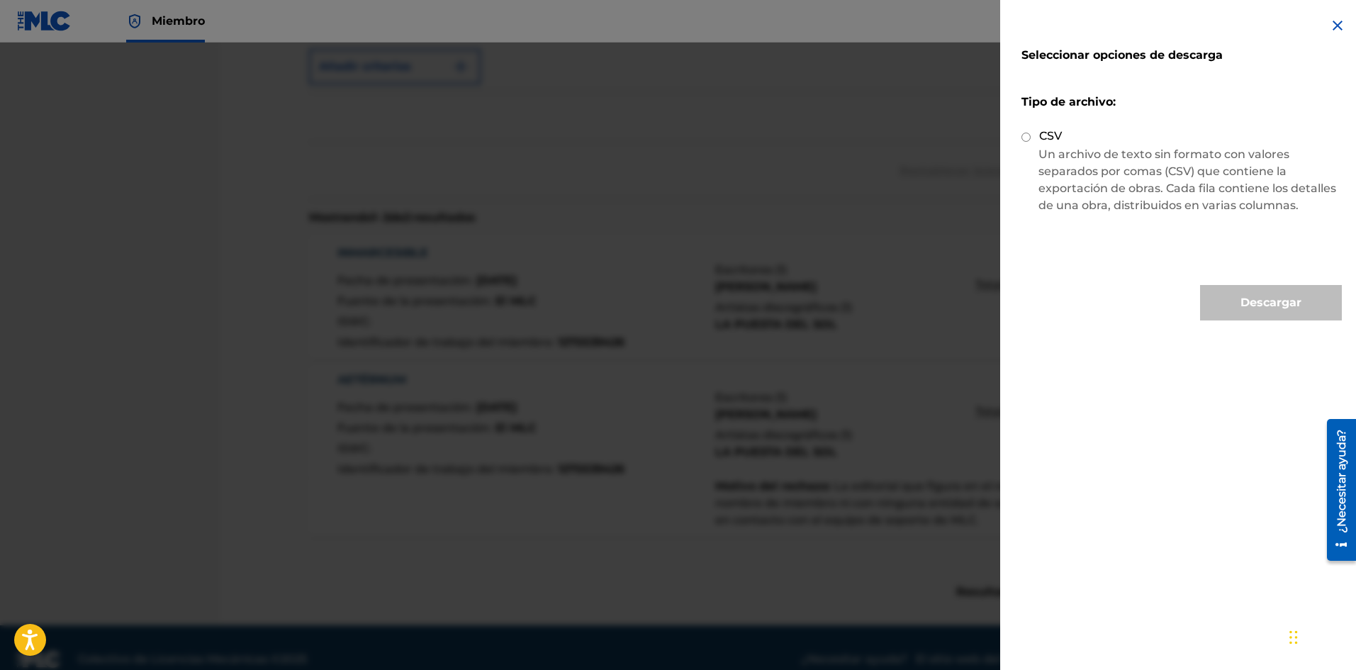
click at [1028, 141] on input "CSV" at bounding box center [1025, 137] width 9 height 9
radio input "true"
click at [1241, 289] on button "Descargar" at bounding box center [1271, 302] width 142 height 35
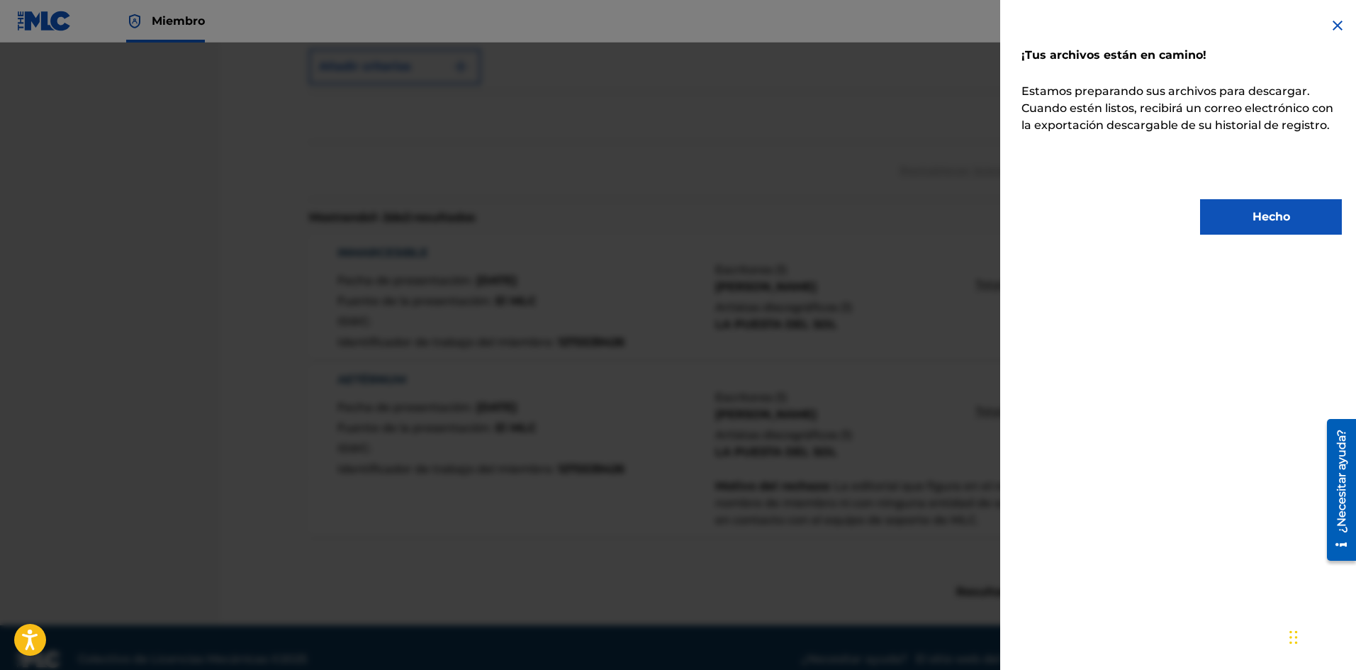
click at [1335, 16] on div "¡Tus archivos están en camino! Estamos preparando sus archivos para descargar. …" at bounding box center [1181, 126] width 363 height 252
click at [1337, 25] on img at bounding box center [1337, 25] width 17 height 17
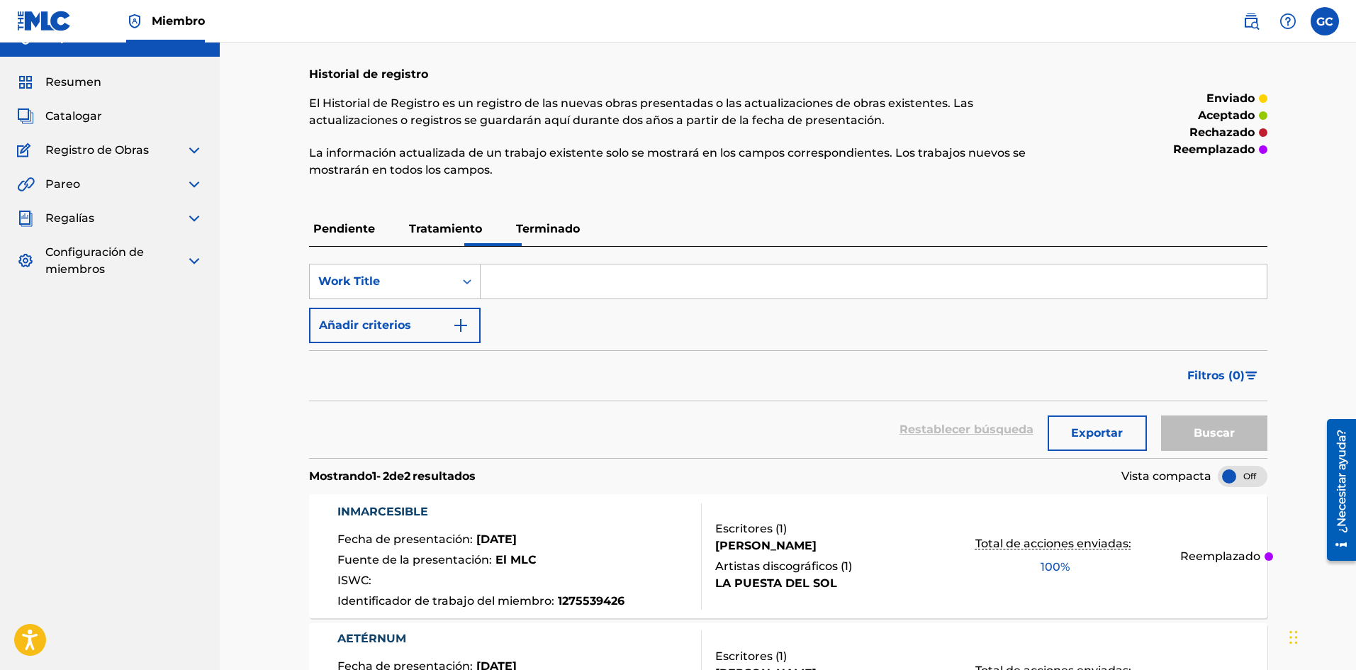
scroll to position [0, 0]
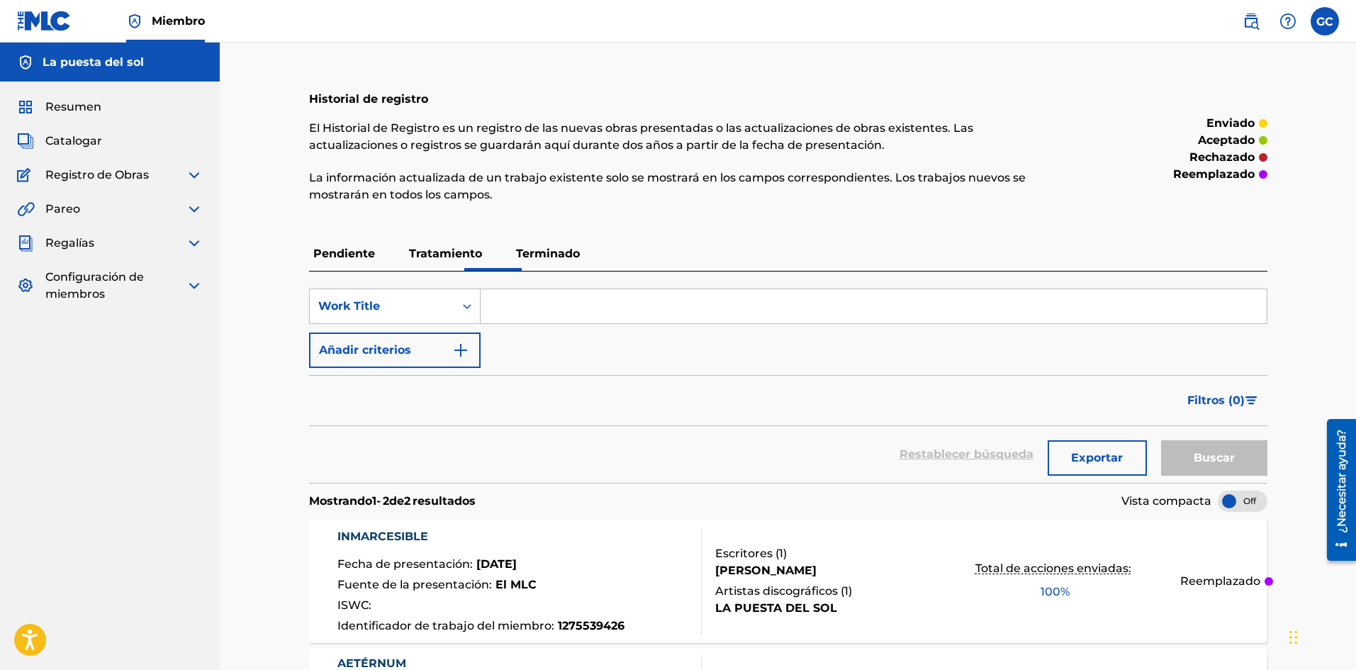
click at [66, 141] on font "Catalogar" at bounding box center [73, 140] width 57 height 13
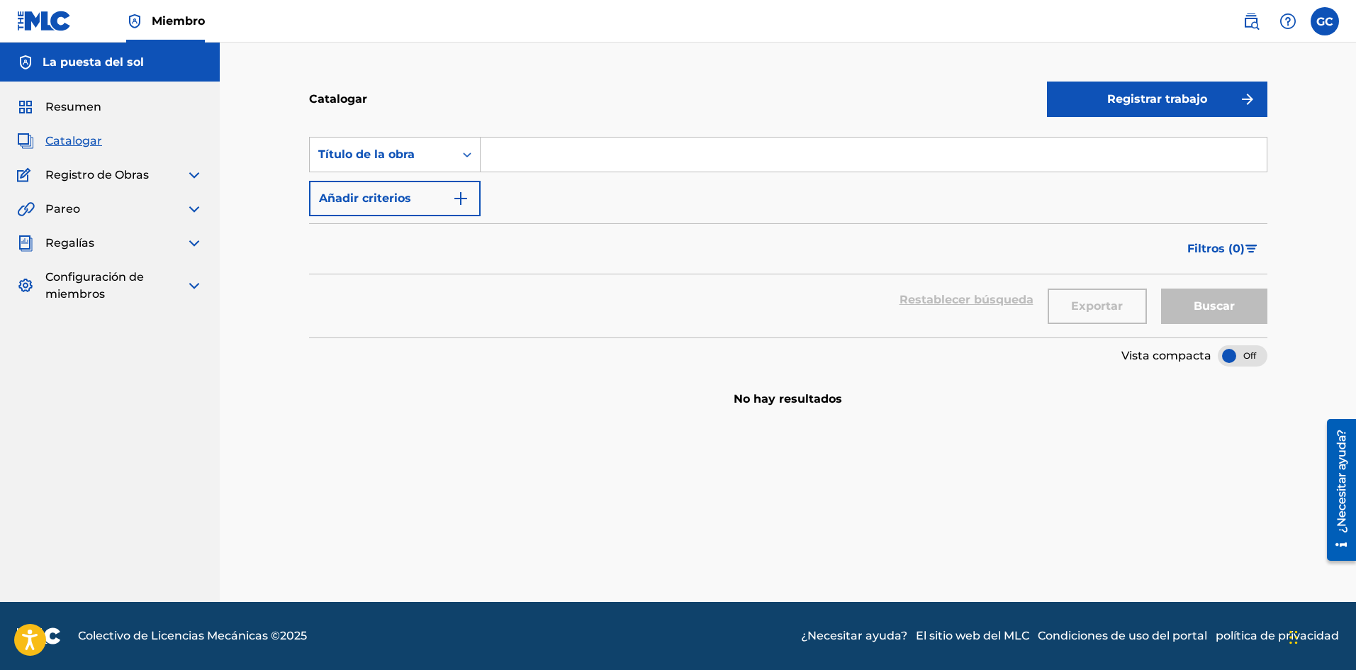
click at [1231, 352] on div at bounding box center [1243, 355] width 50 height 21
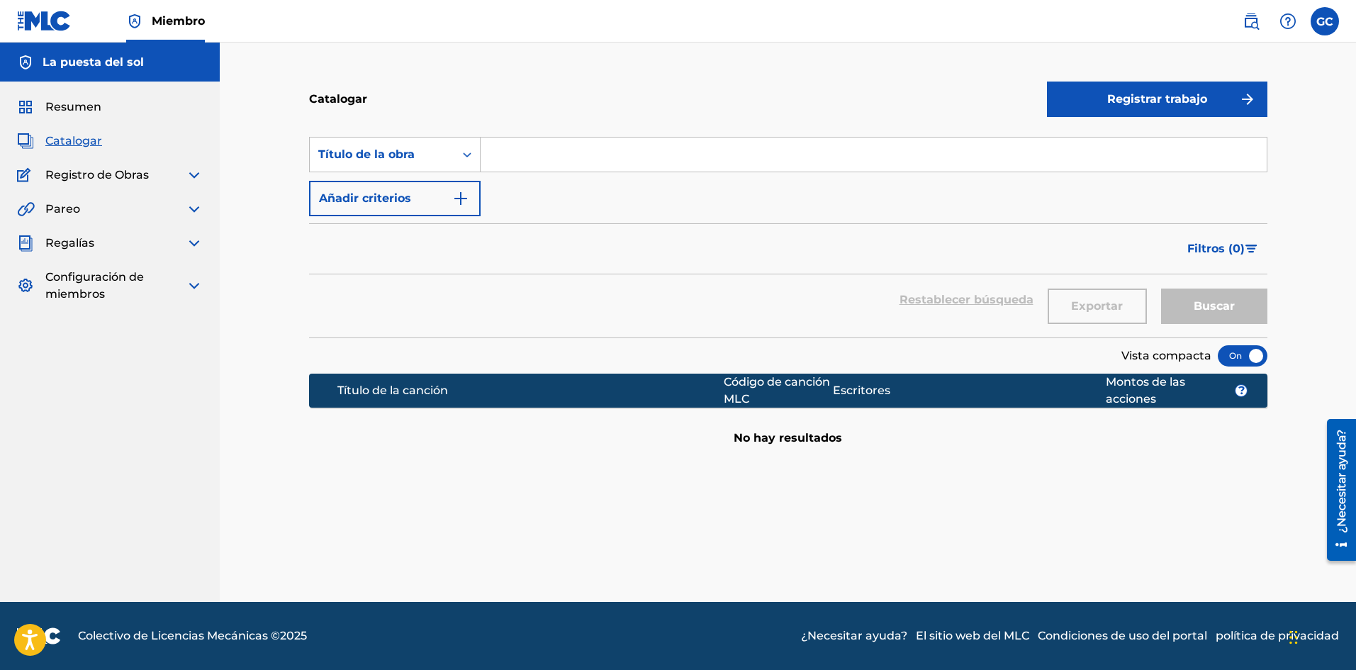
click at [707, 438] on section "Título de la canción Código de canción MLC Escritores Montos de las acciones ? …" at bounding box center [788, 406] width 958 height 80
click at [843, 439] on section "Título de la canción Código de canción MLC Escritores Montos de las acciones ? …" at bounding box center [788, 406] width 958 height 80
click at [56, 109] on font "Resumen" at bounding box center [73, 106] width 56 height 13
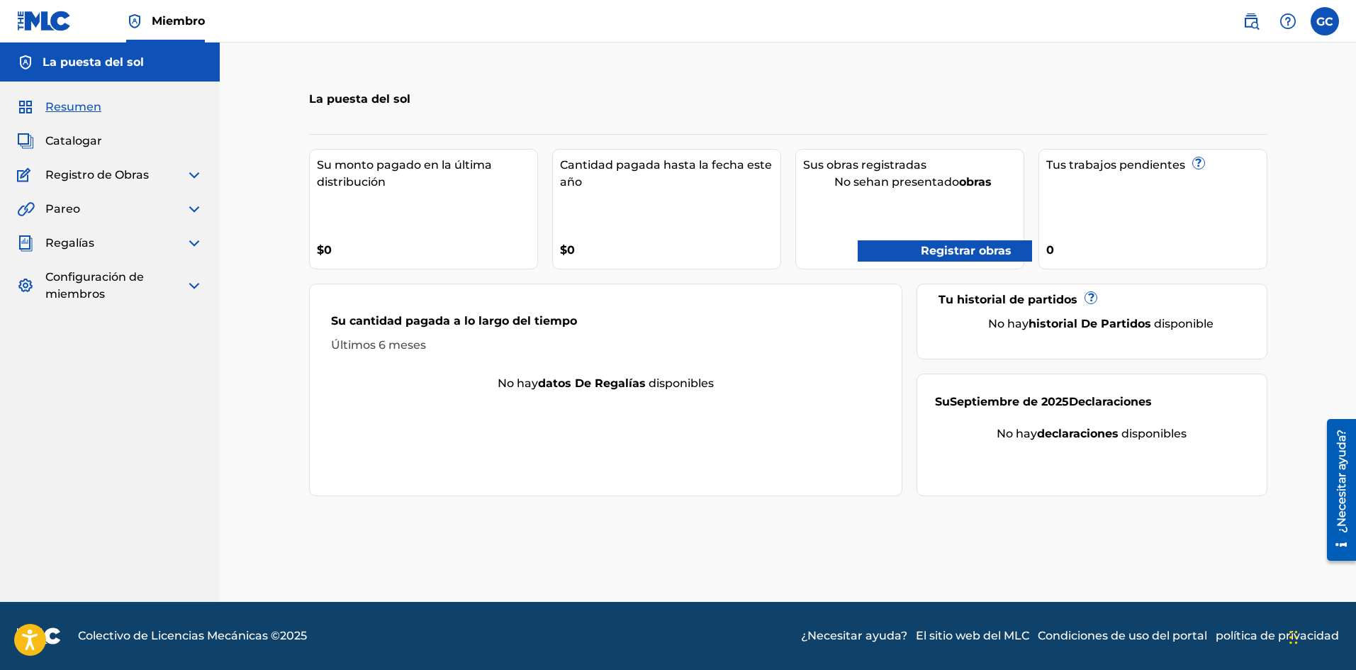
click at [82, 61] on font "La puesta del sol" at bounding box center [93, 61] width 101 height 13
click at [33, 59] on img at bounding box center [25, 62] width 17 height 17
click at [115, 170] on font "Registro de Obras" at bounding box center [96, 174] width 103 height 13
click at [123, 182] on span "Registro de Obras" at bounding box center [96, 175] width 103 height 17
click at [201, 181] on img at bounding box center [194, 175] width 17 height 17
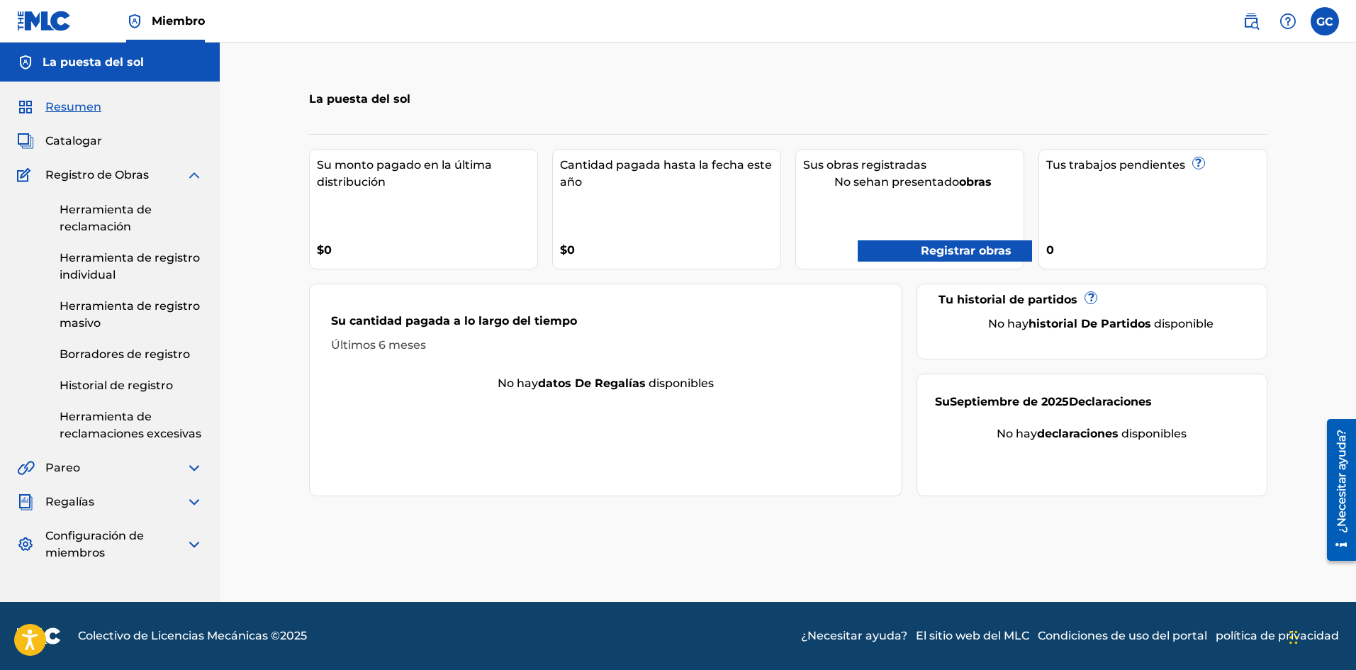
click at [111, 220] on font "Herramienta de reclamación" at bounding box center [106, 218] width 92 height 30
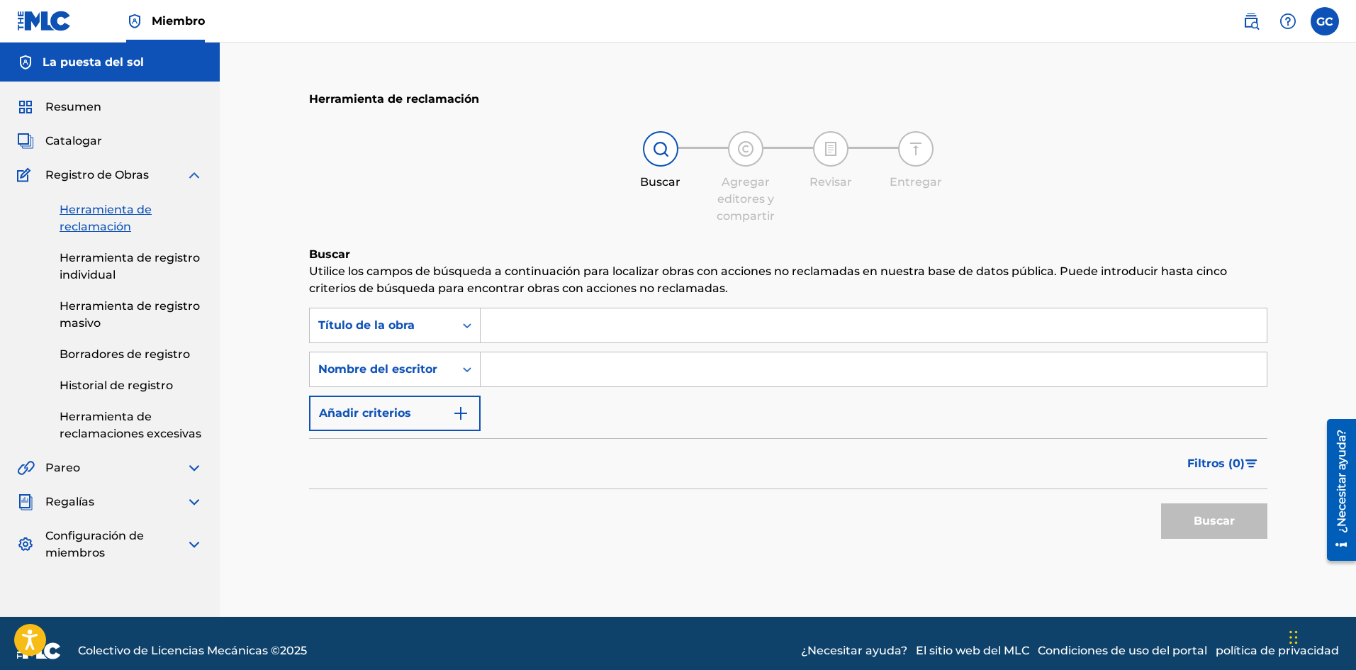
click at [105, 266] on link "Herramienta de registro individual" at bounding box center [131, 267] width 143 height 34
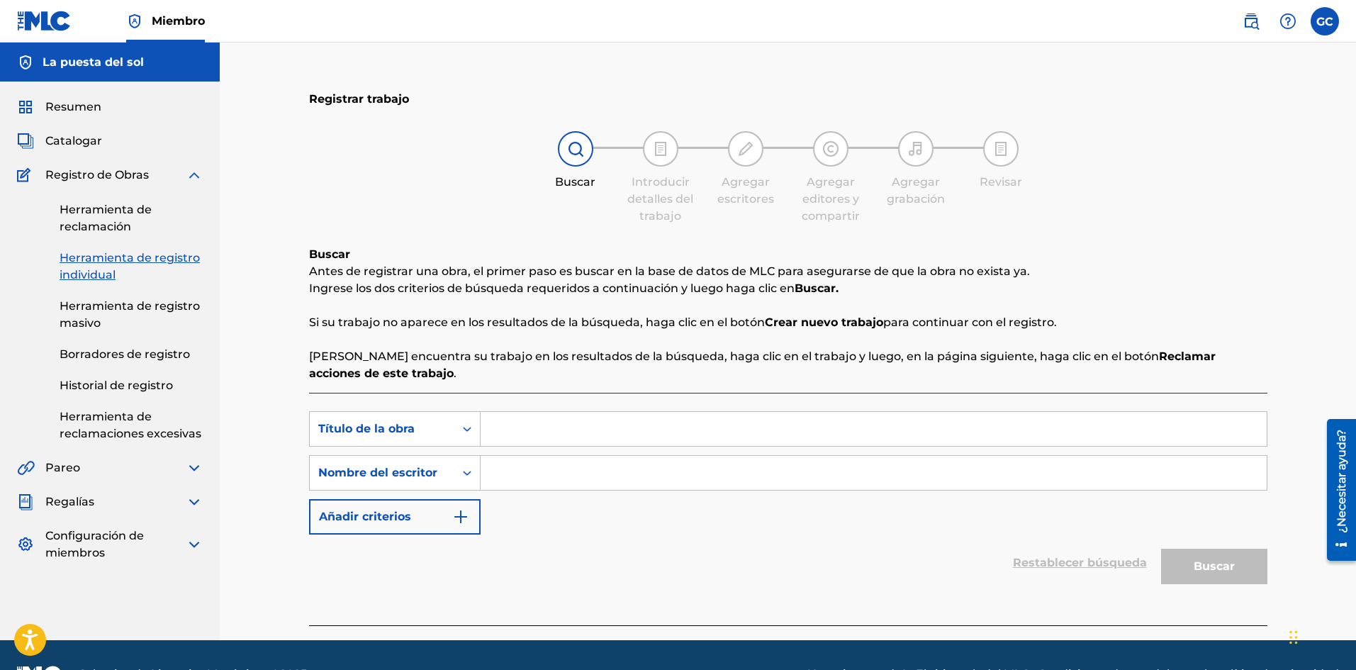
click at [103, 319] on link "Herramienta de registro masivo" at bounding box center [131, 315] width 143 height 34
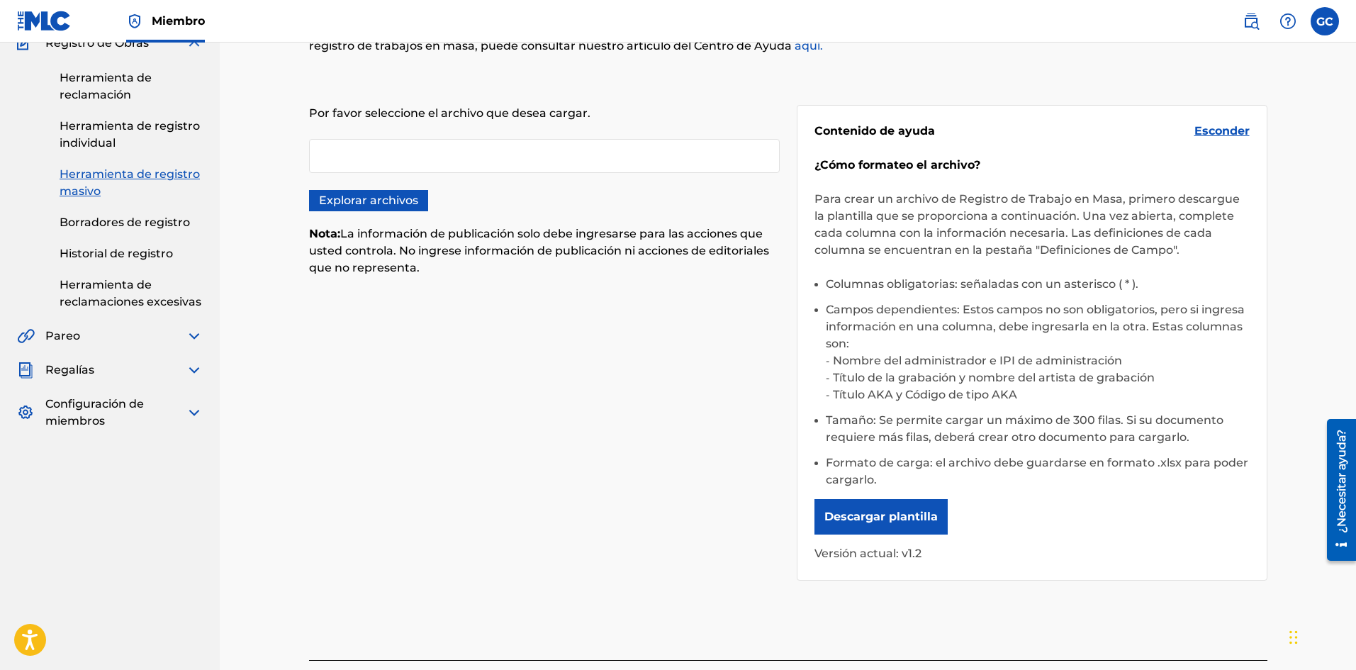
scroll to position [142, 0]
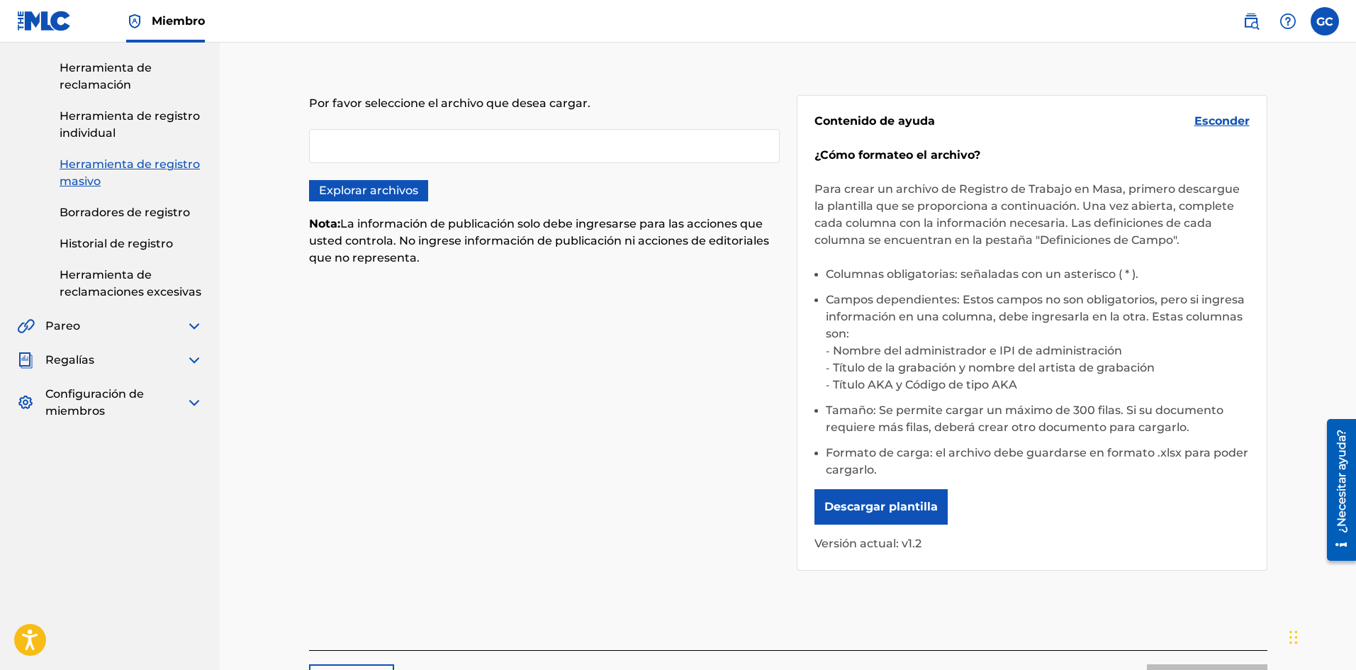
click at [104, 208] on font "Borradores de registro" at bounding box center [125, 212] width 130 height 13
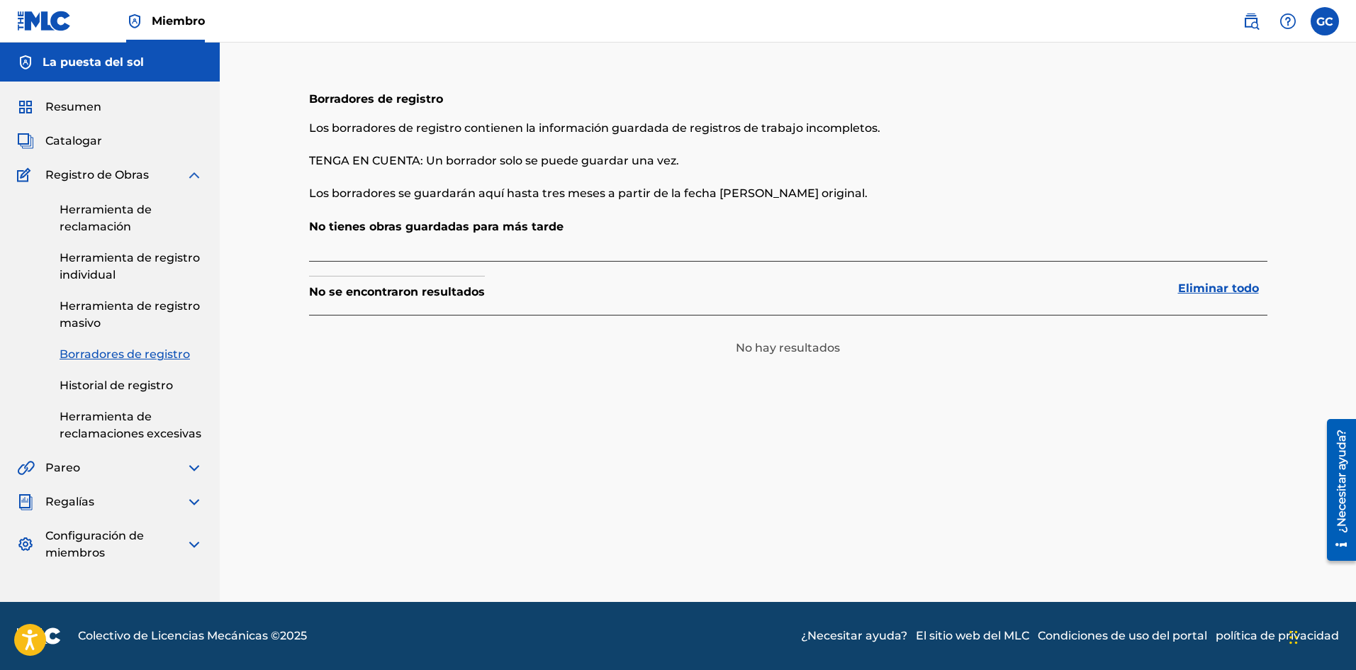
click at [121, 377] on link "Historial de registro" at bounding box center [131, 385] width 143 height 17
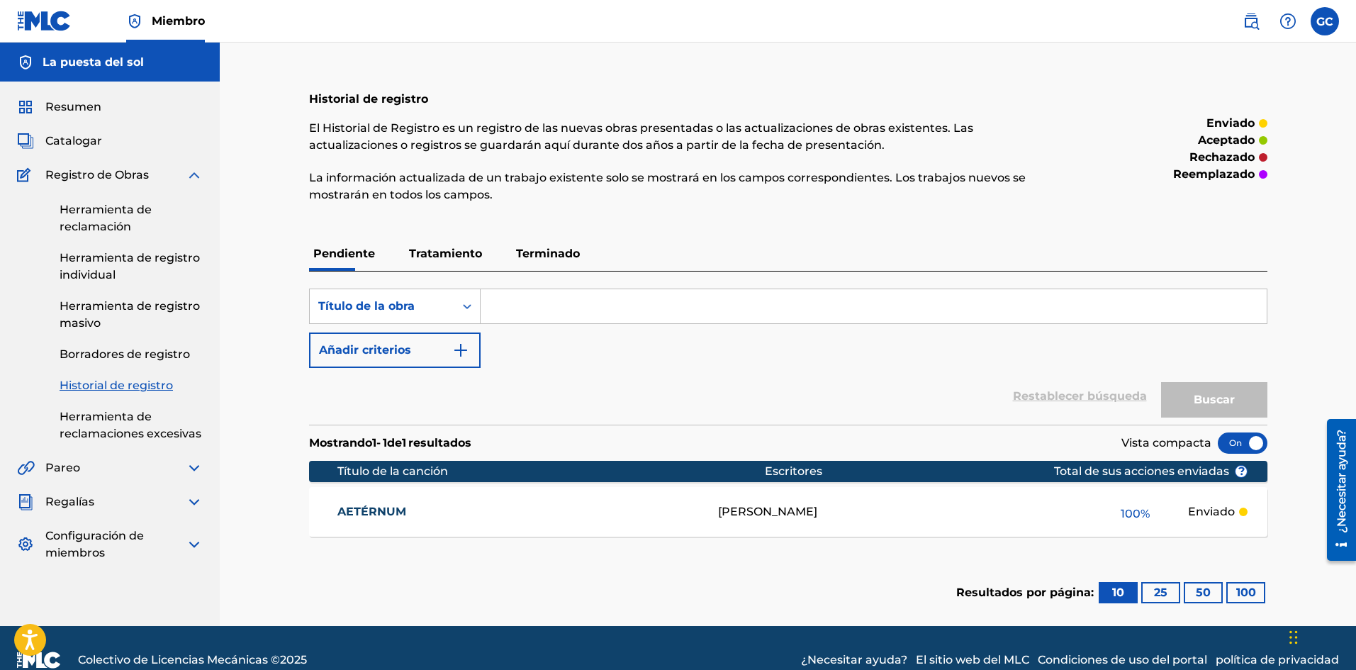
scroll to position [24, 0]
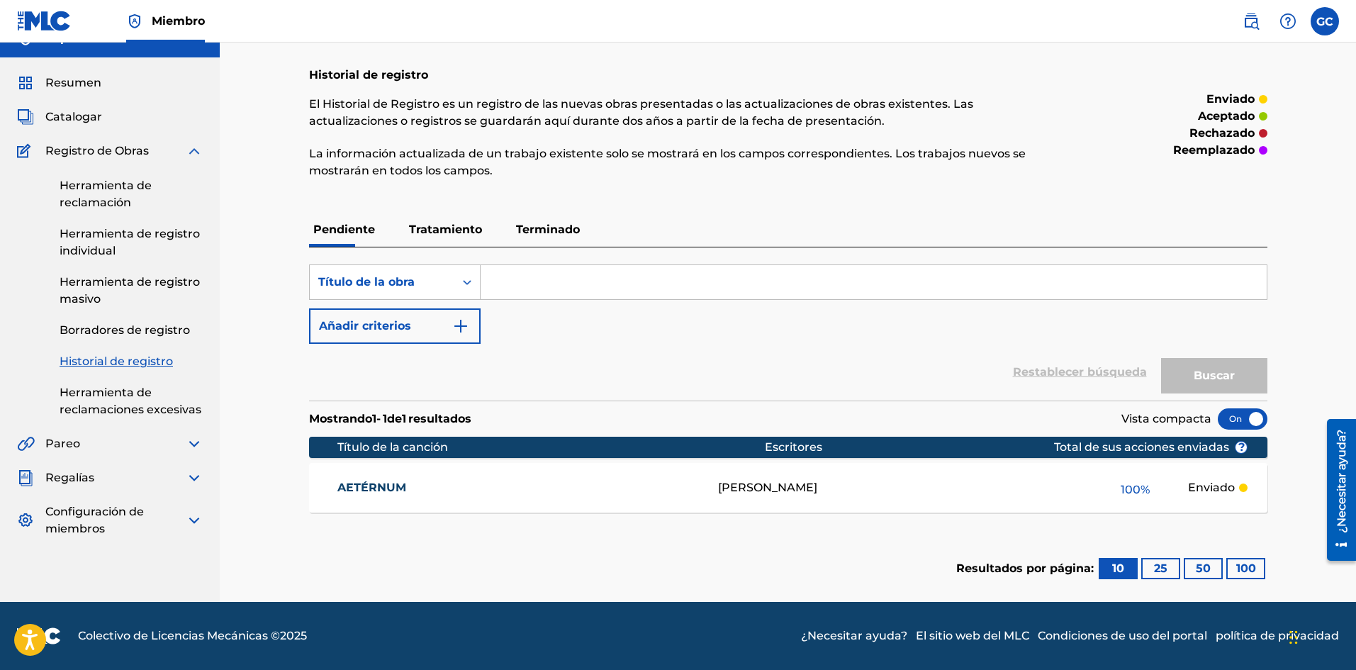
click at [456, 225] on font "Tratamiento" at bounding box center [445, 229] width 73 height 13
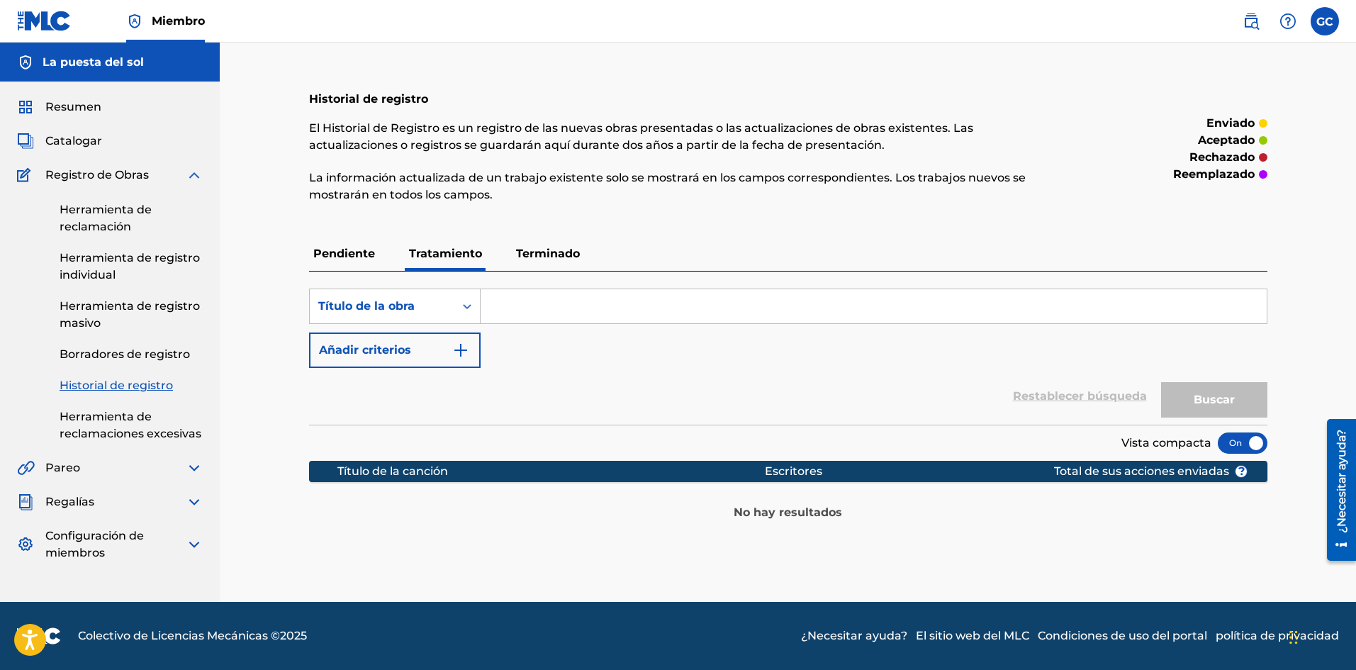
click at [560, 249] on font "Terminado" at bounding box center [548, 253] width 64 height 13
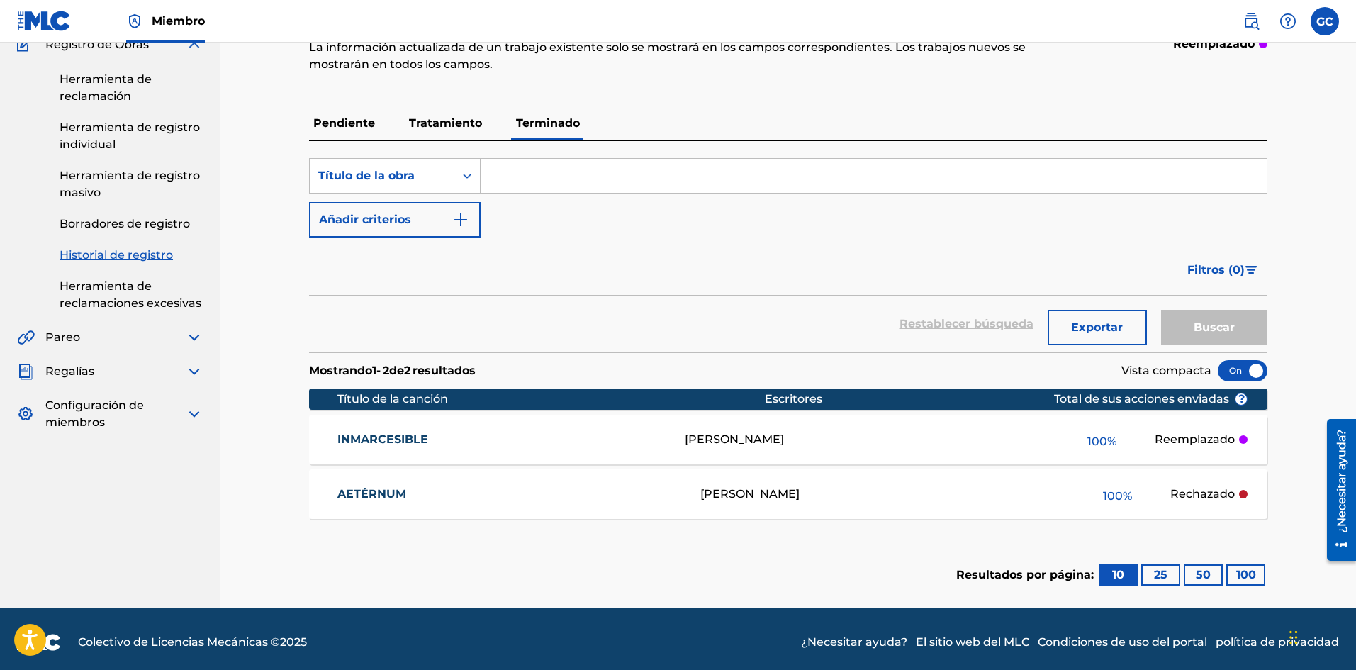
scroll to position [137, 0]
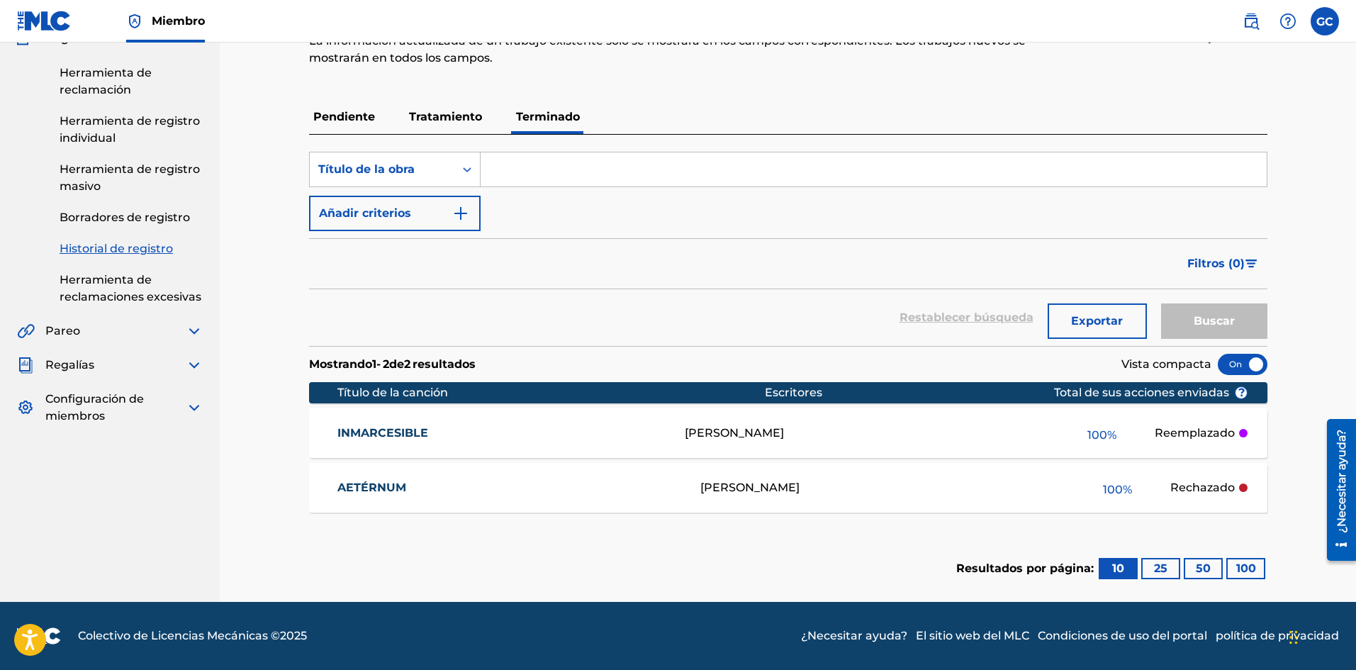
click at [1194, 433] on font "Reemplazado" at bounding box center [1195, 432] width 80 height 13
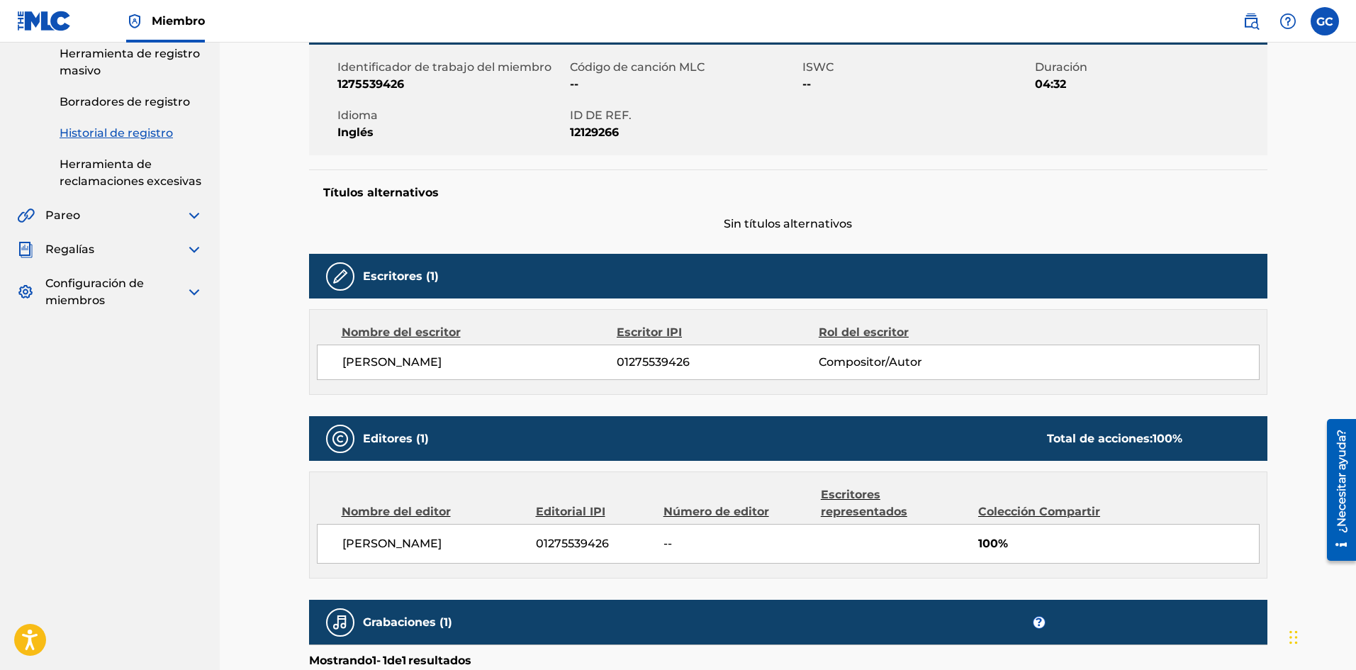
scroll to position [40, 0]
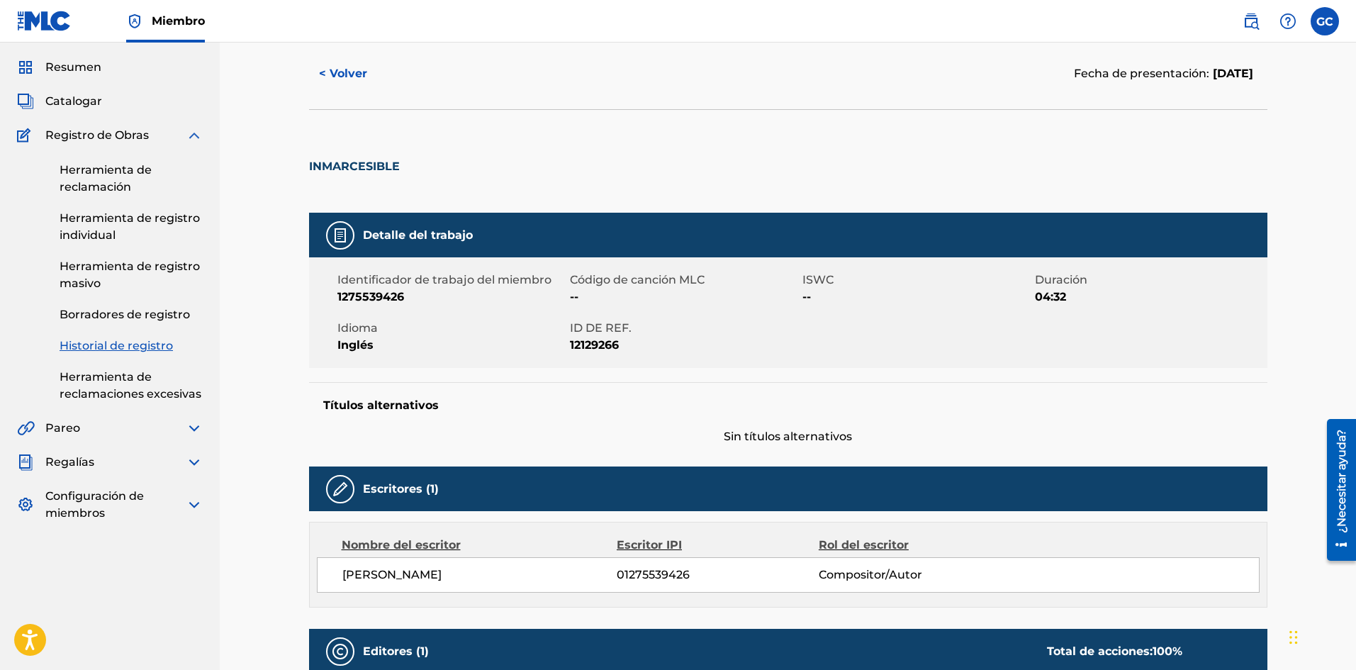
click at [339, 78] on font "< Volver" at bounding box center [343, 73] width 48 height 13
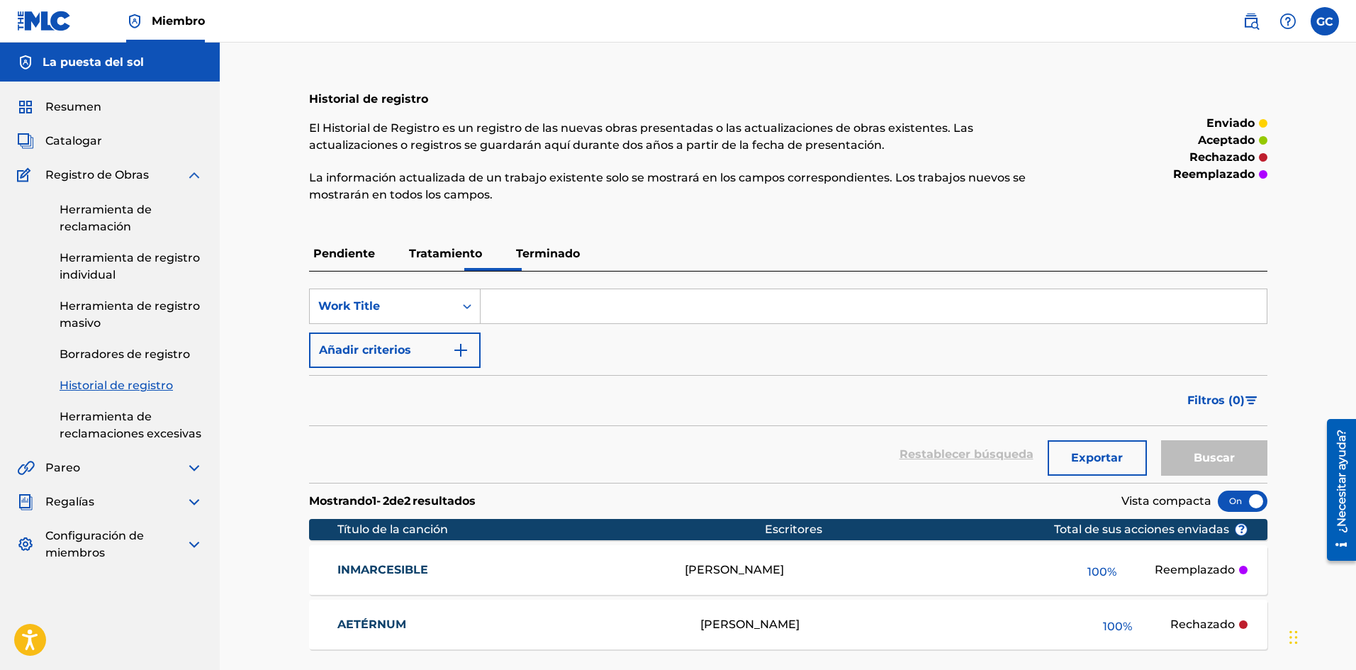
scroll to position [137, 0]
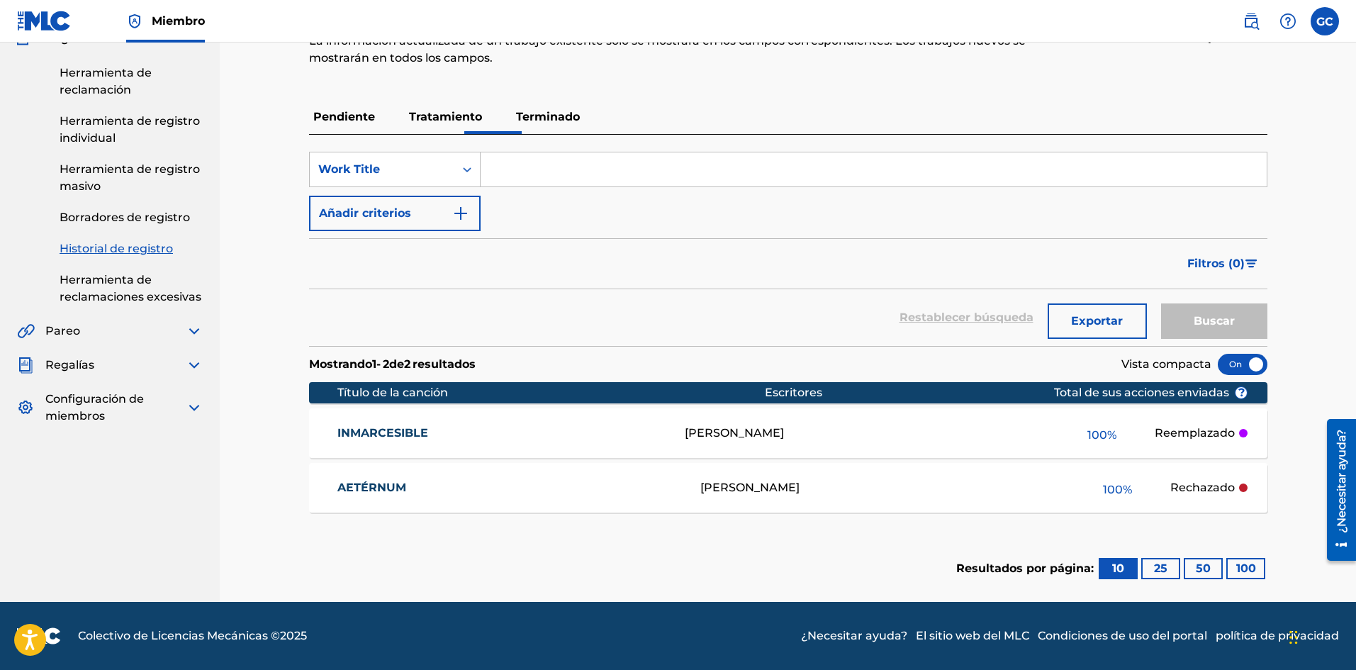
click at [330, 117] on font "Pendiente" at bounding box center [344, 116] width 62 height 13
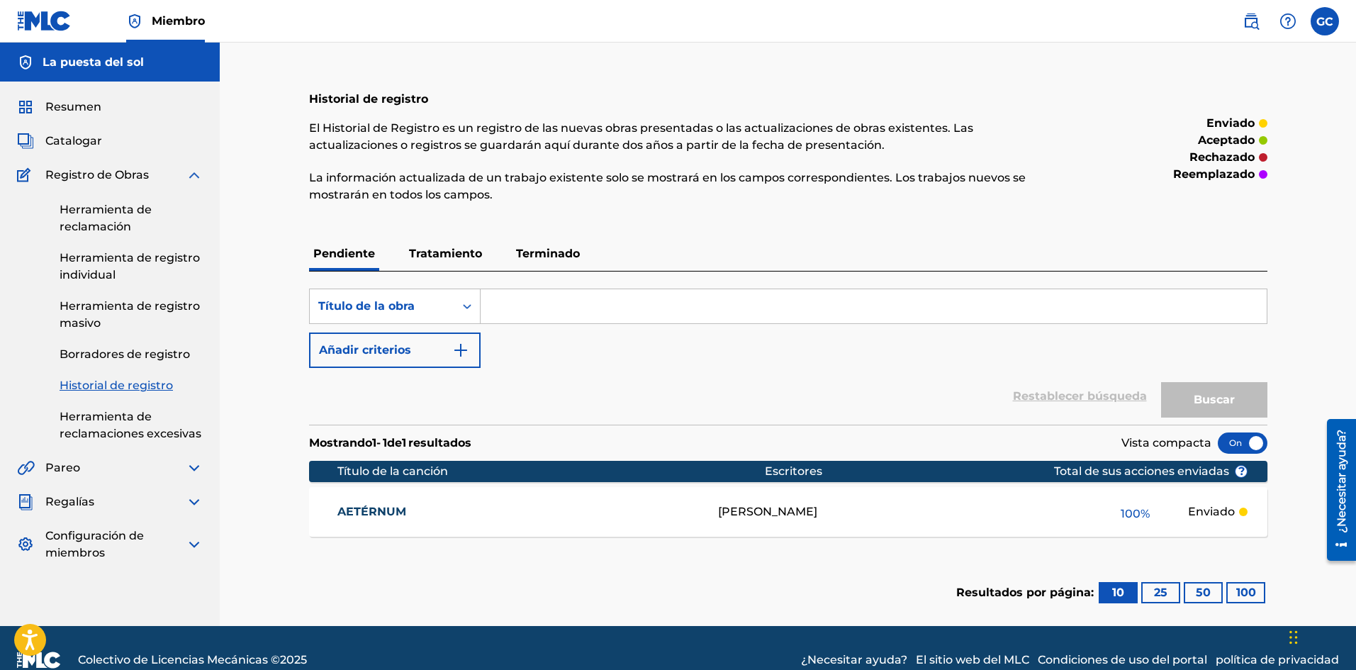
click at [471, 257] on font "Tratamiento" at bounding box center [445, 253] width 73 height 13
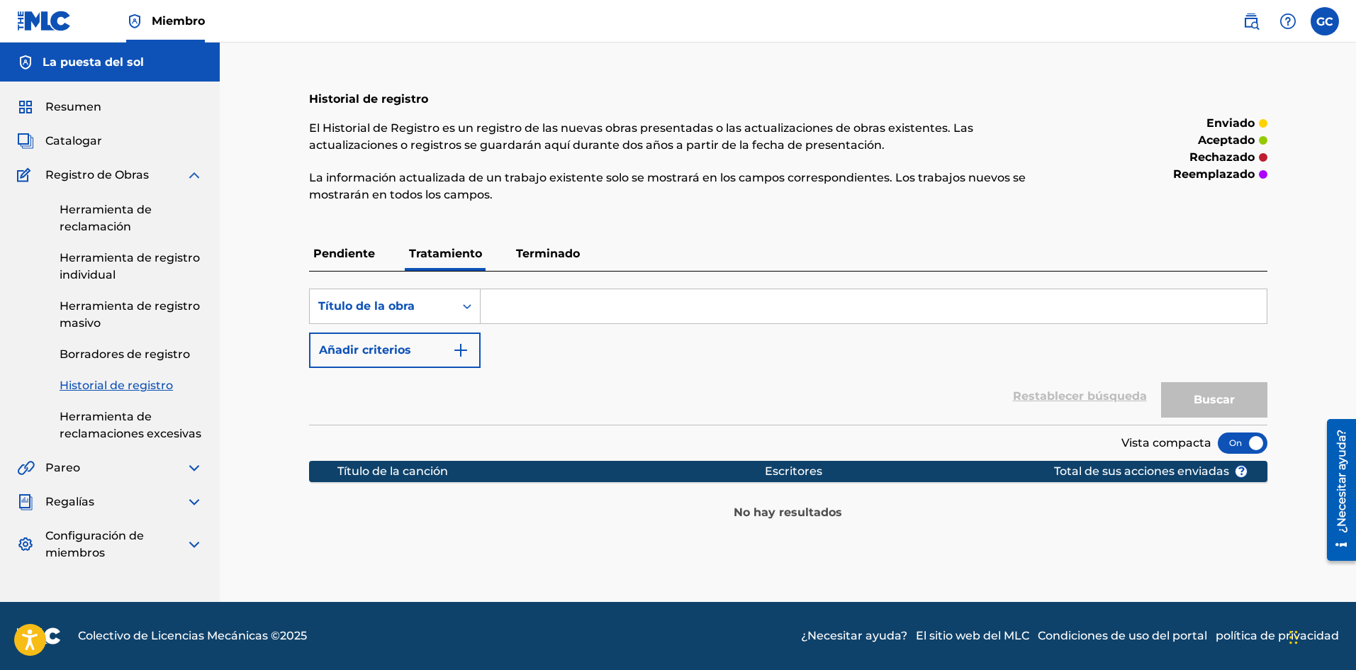
click at [527, 247] on font "Terminado" at bounding box center [548, 253] width 64 height 13
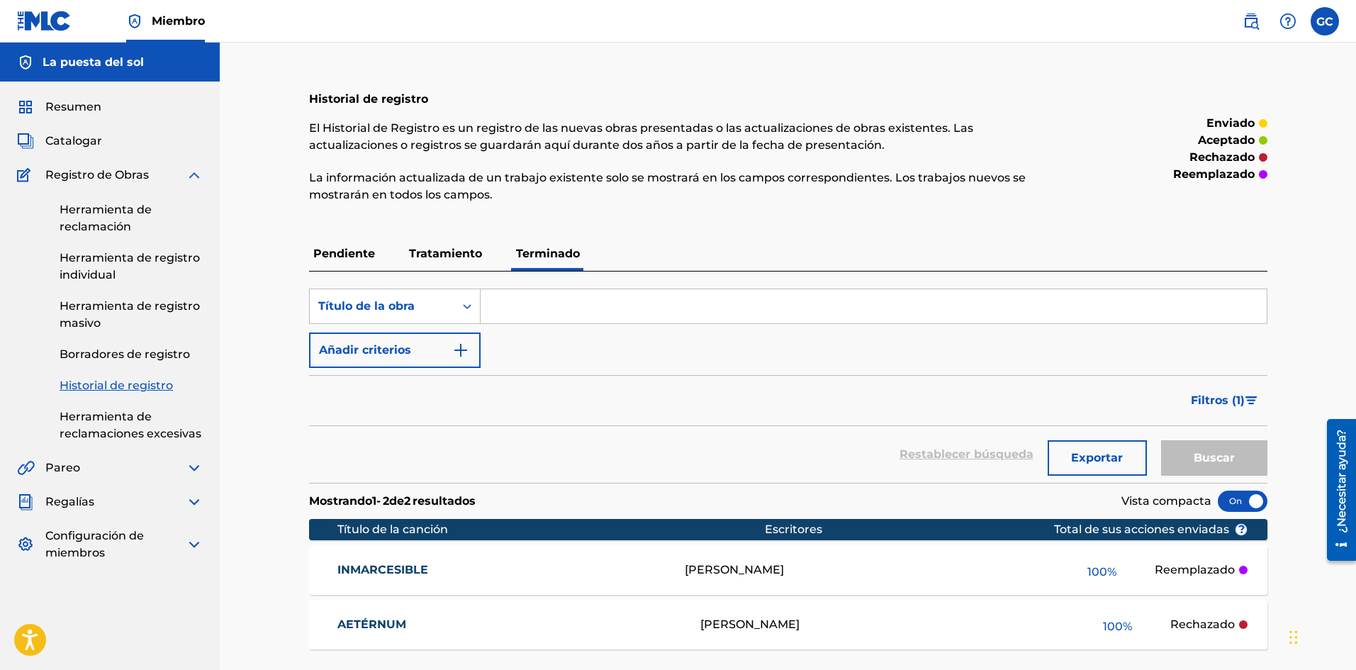
scroll to position [137, 0]
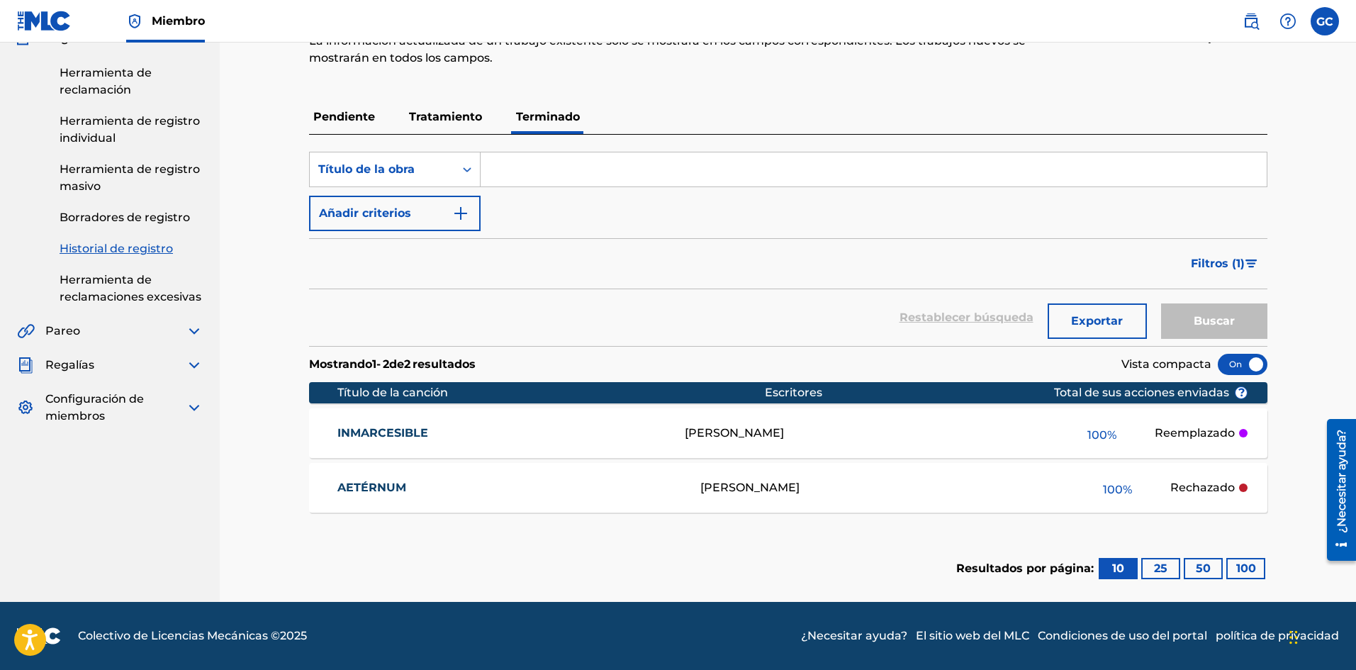
click at [332, 101] on p "Pendiente" at bounding box center [344, 117] width 70 height 34
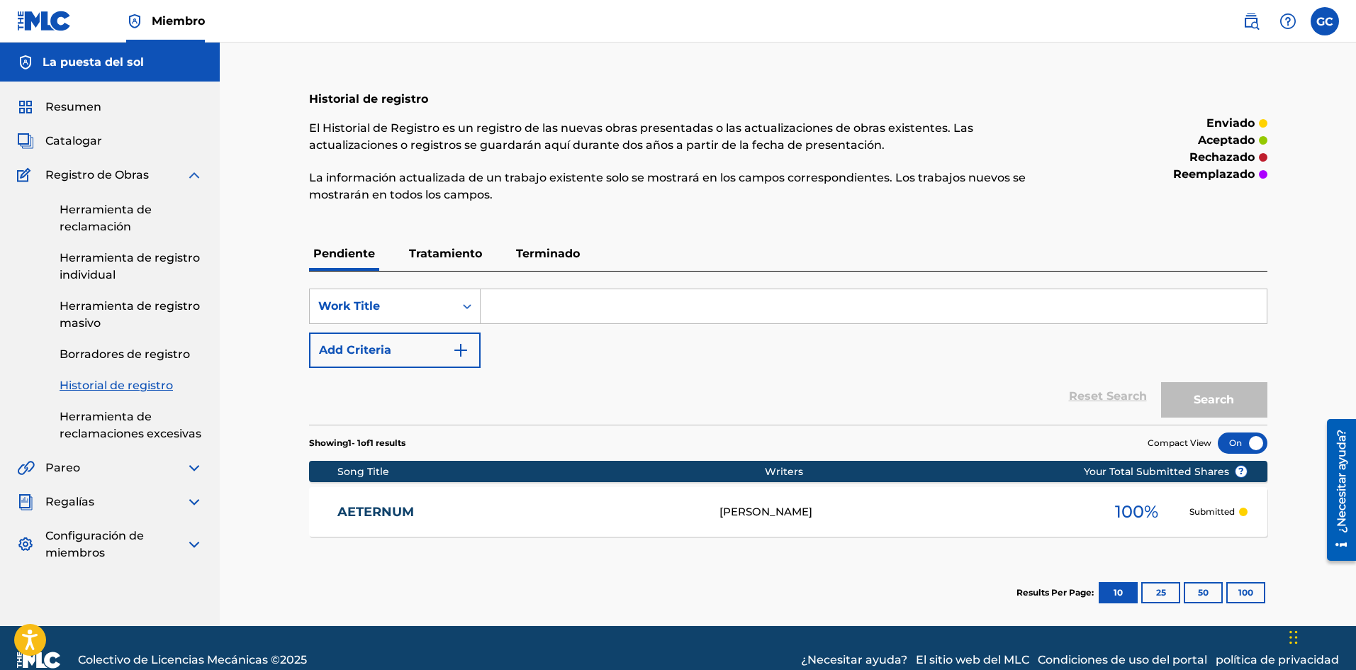
click at [330, 118] on div "Historial de registro El Historial de Registro es un registro de las nuevas obr…" at bounding box center [678, 149] width 738 height 142
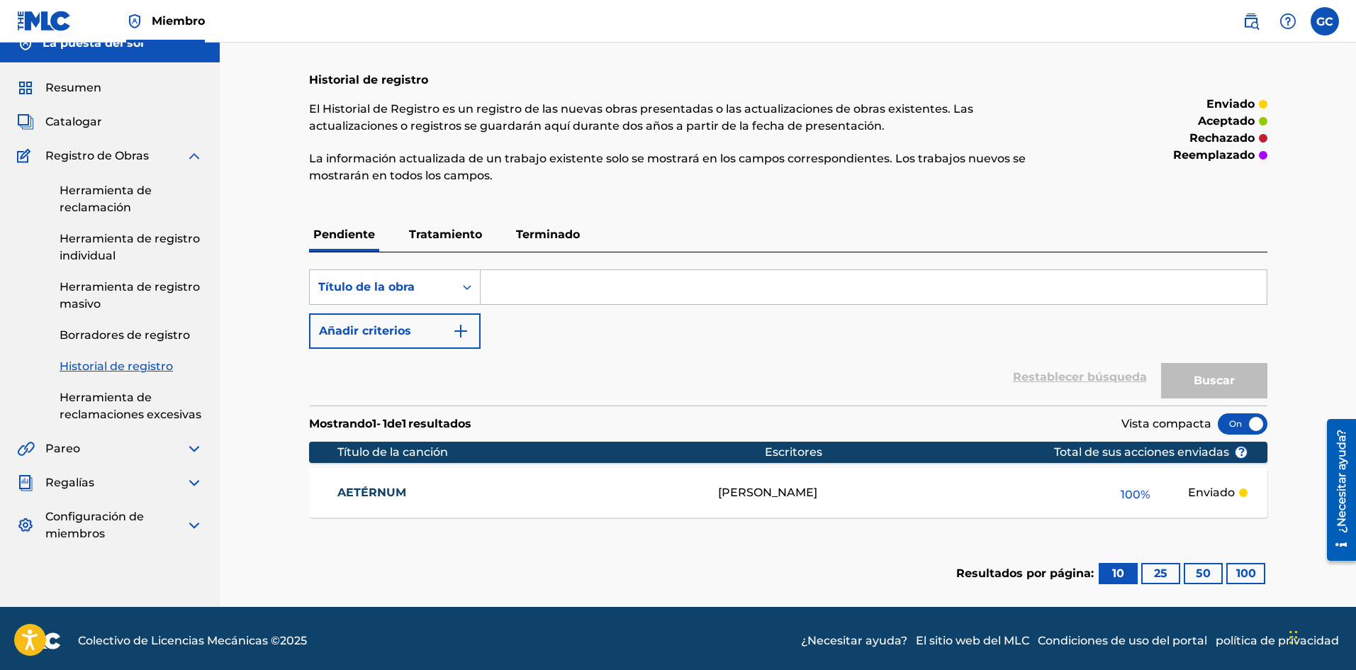
scroll to position [24, 0]
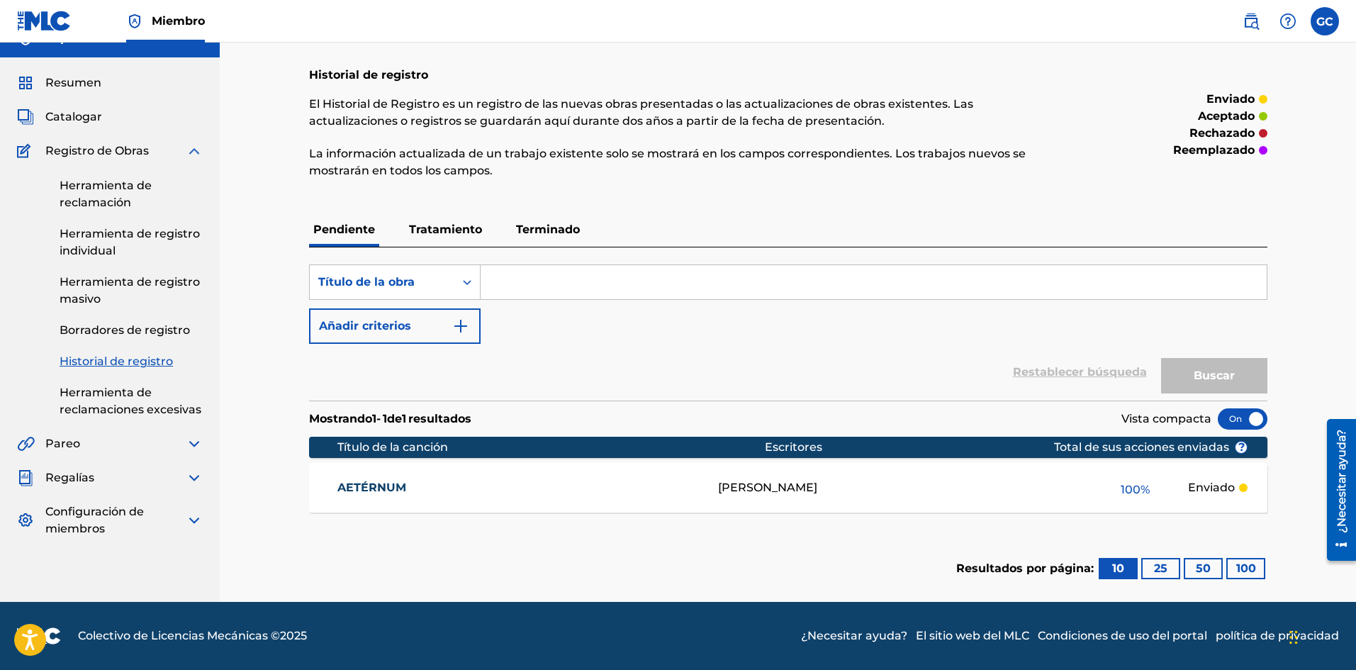
click at [786, 481] on font "[PERSON_NAME]" at bounding box center [767, 487] width 99 height 13
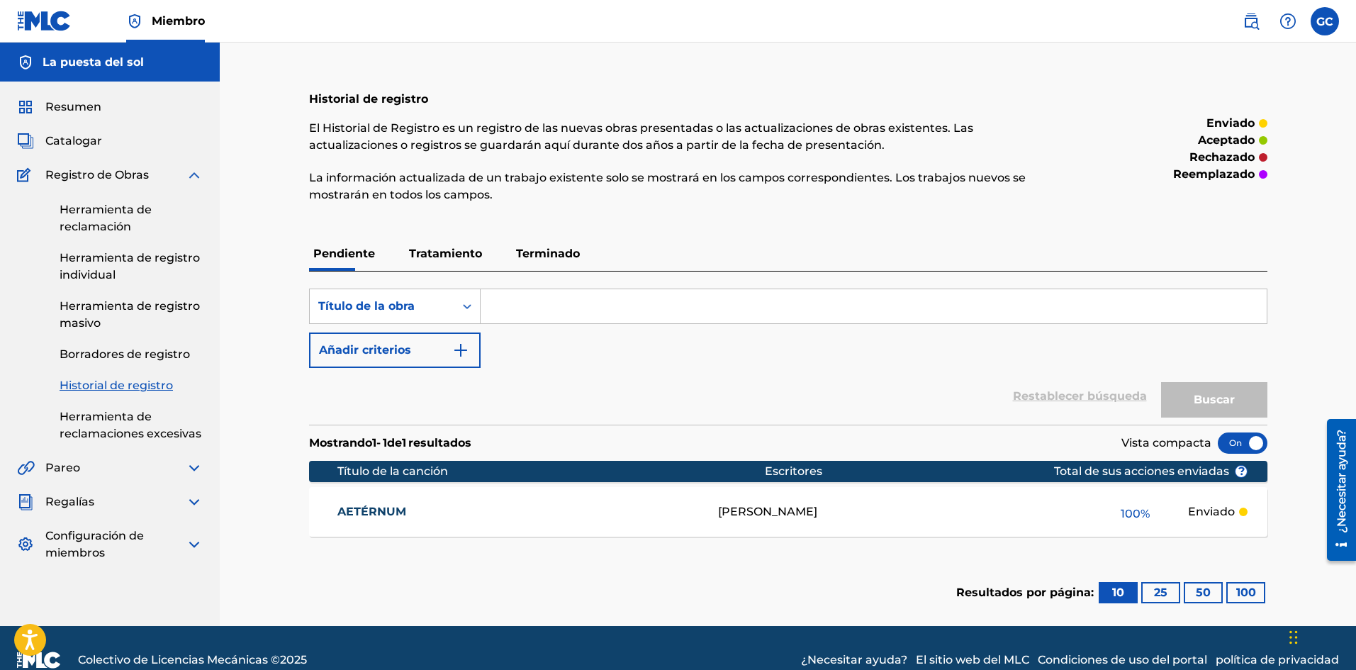
drag, startPoint x: 1033, startPoint y: 276, endPoint x: 1322, endPoint y: 27, distance: 381.0
click at [1322, 27] on label at bounding box center [1325, 21] width 28 height 28
click at [1325, 21] on input "GC [PERSON_NAME] [EMAIL_ADDRESS][DOMAIN_NAME] Notification Preferences Profile …" at bounding box center [1325, 21] width 0 height 0
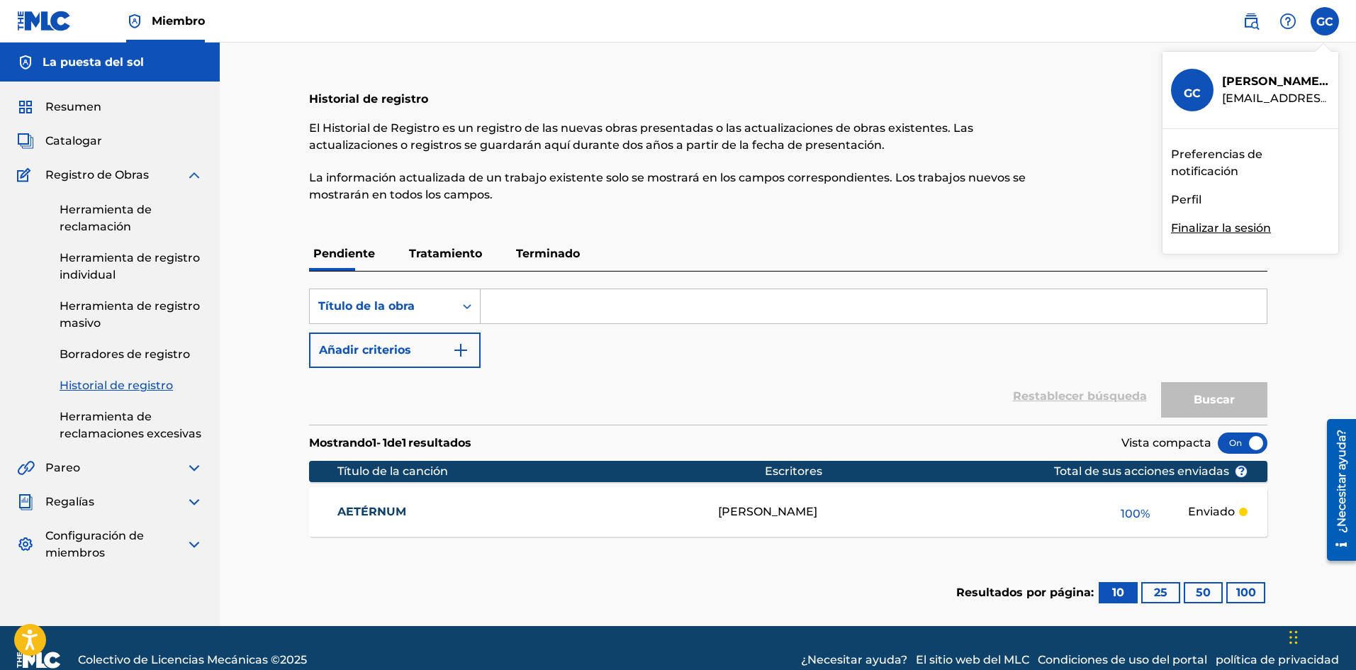
click at [1219, 169] on font "Preferencias de notificación" at bounding box center [1216, 162] width 91 height 30
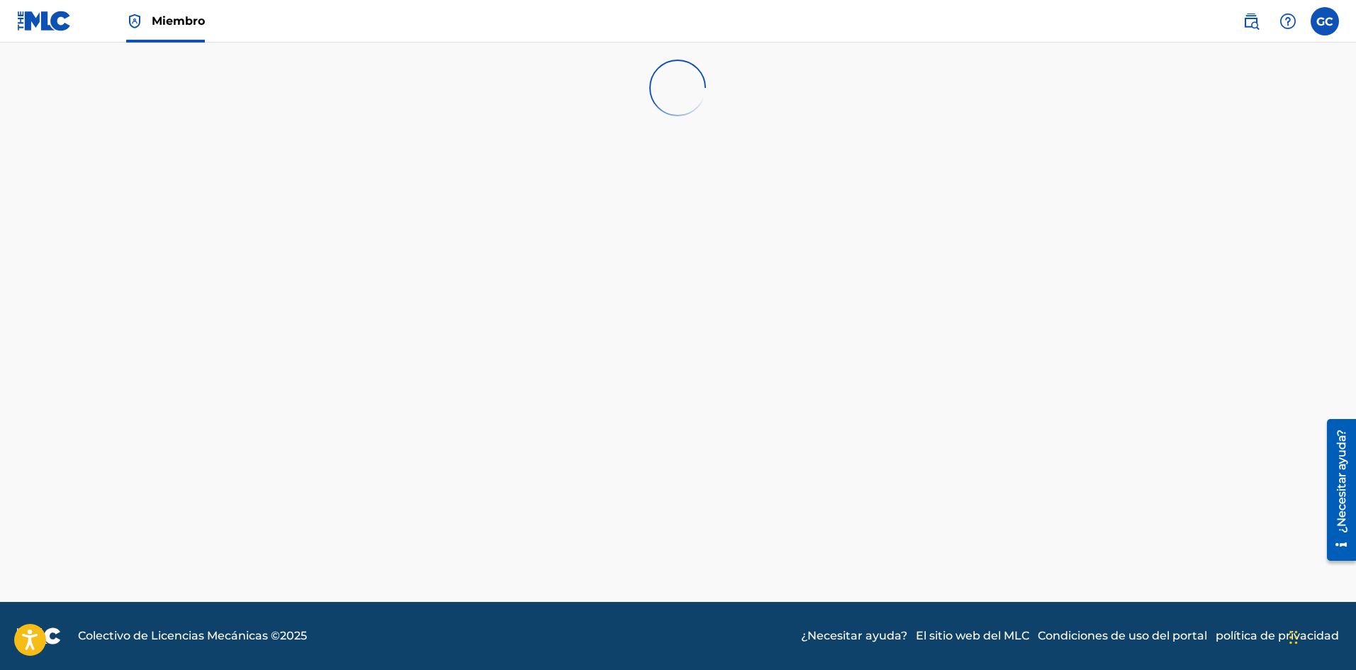
click at [1336, 454] on font "¿Necesitar ayuda?" at bounding box center [1341, 480] width 13 height 103
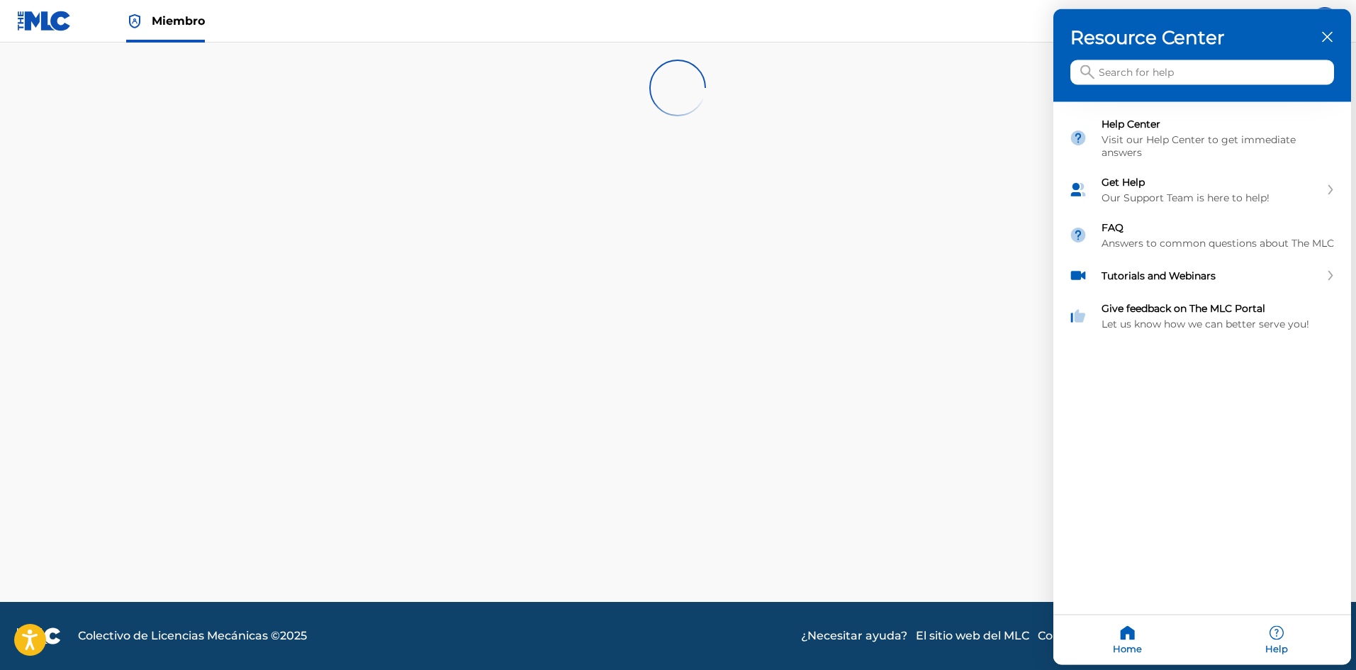
click at [1337, 38] on div "Resource Center" at bounding box center [1202, 55] width 298 height 93
click at [1325, 38] on icon "cerrar centro de recursos" at bounding box center [1327, 37] width 11 height 11
